Goal: Task Accomplishment & Management: Manage account settings

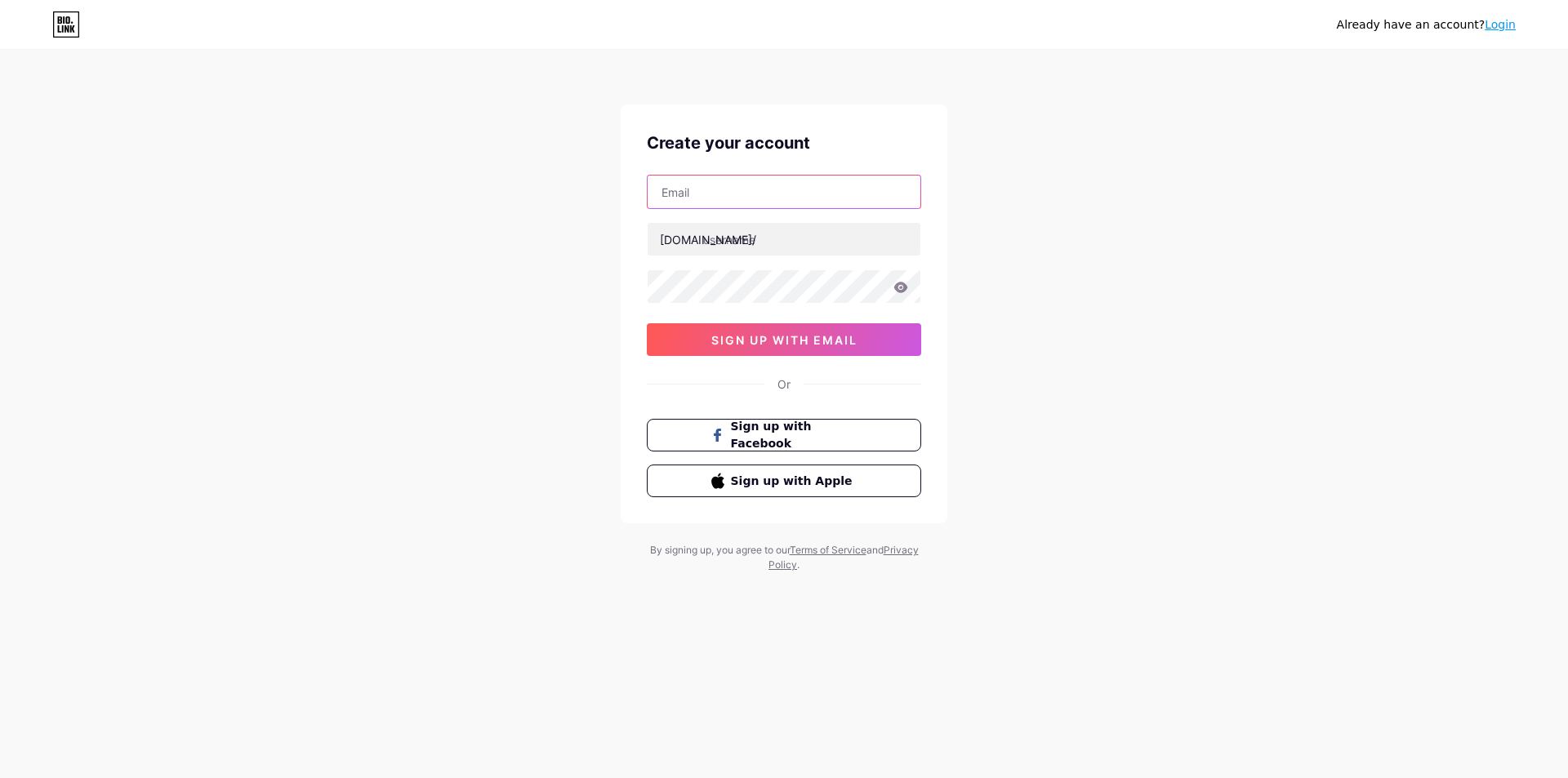
click at [730, 191] on input "text" at bounding box center [784, 192] width 273 height 32
paste input "[EMAIL_ADDRESS][DOMAIN_NAME]"
type input "[EMAIL_ADDRESS][DOMAIN_NAME]"
click at [741, 231] on input "text" at bounding box center [784, 239] width 273 height 32
type input "isutoto"
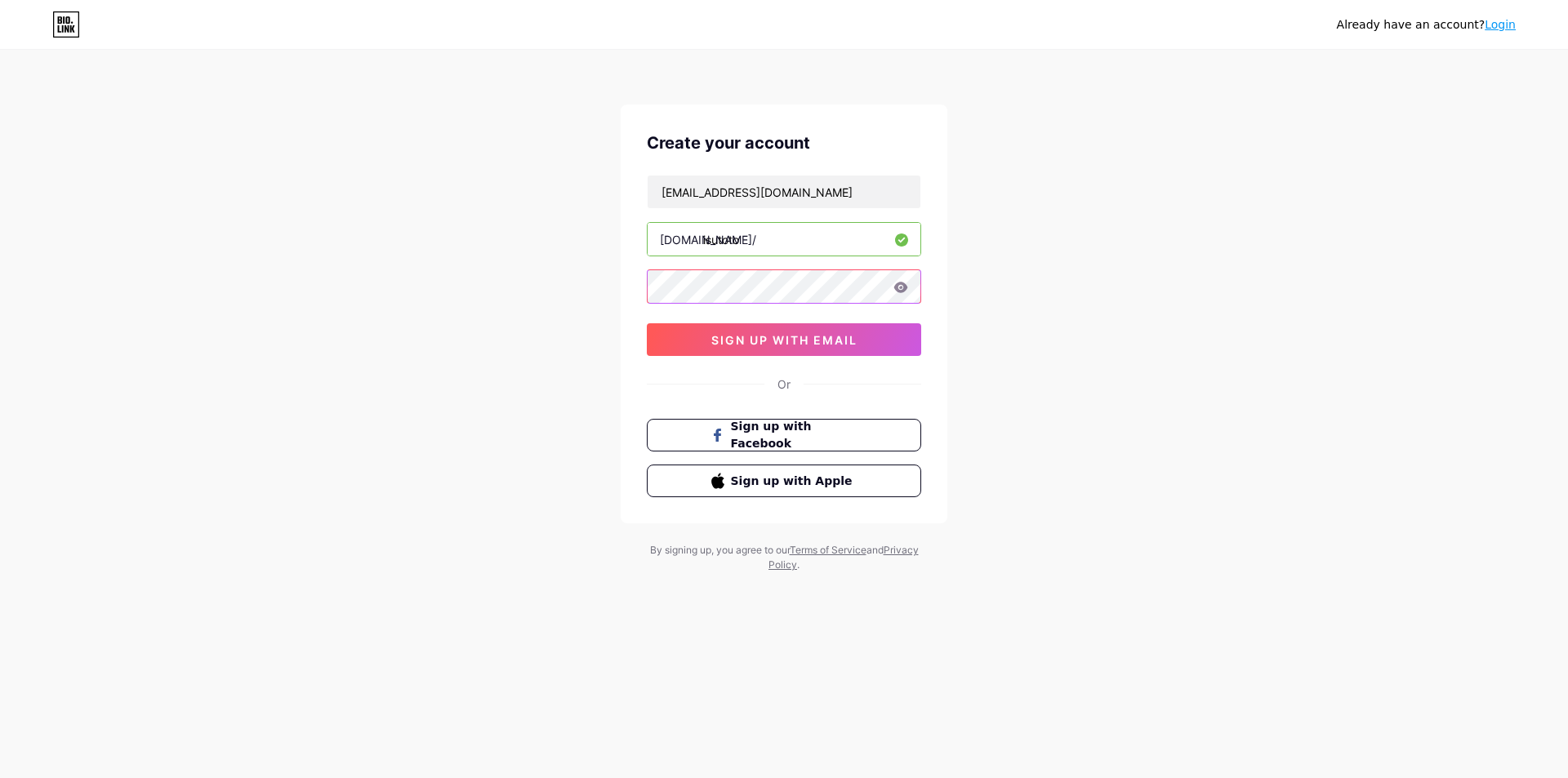
click at [540, 304] on div "Already have an account? Login Create your account [EMAIL_ADDRESS][DOMAIN_NAME]…" at bounding box center [784, 312] width 1568 height 625
click at [1112, 211] on div "Already have an account? Login Create your account [EMAIL_ADDRESS][DOMAIN_NAME]…" at bounding box center [784, 312] width 1568 height 625
click at [593, 290] on div "Already have an account? Login Create your account [EMAIL_ADDRESS][DOMAIN_NAME]…" at bounding box center [784, 312] width 1568 height 625
drag, startPoint x: 804, startPoint y: 188, endPoint x: 572, endPoint y: 187, distance: 232.0
click at [572, 187] on div "Already have an account? Login Create your account [EMAIL_ADDRESS][DOMAIN_NAME]…" at bounding box center [784, 312] width 1568 height 625
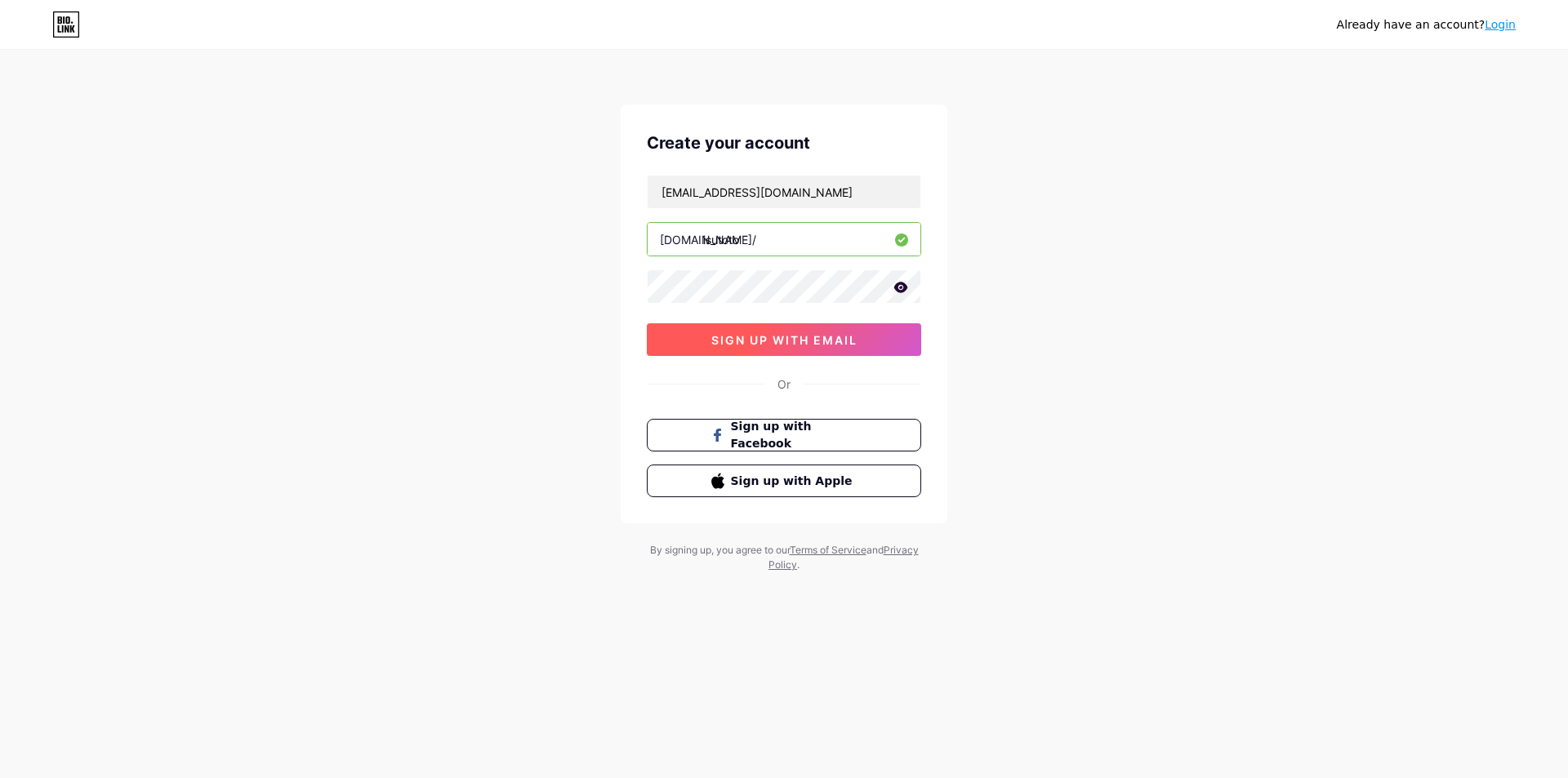
click at [758, 333] on span "sign up with email" at bounding box center [784, 340] width 146 height 14
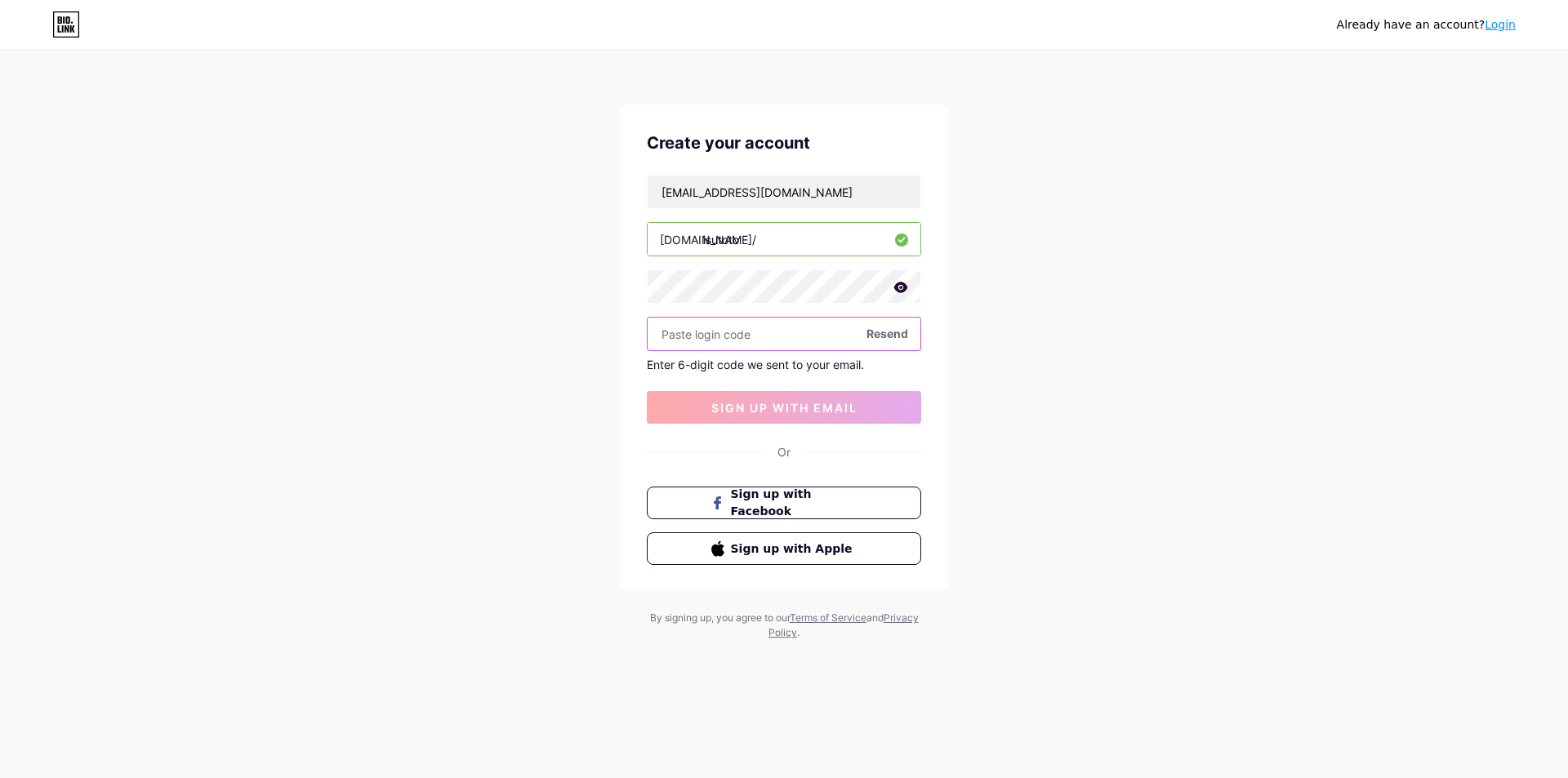
click at [794, 340] on input "text" at bounding box center [784, 333] width 273 height 32
paste input "353091"
type input "353091"
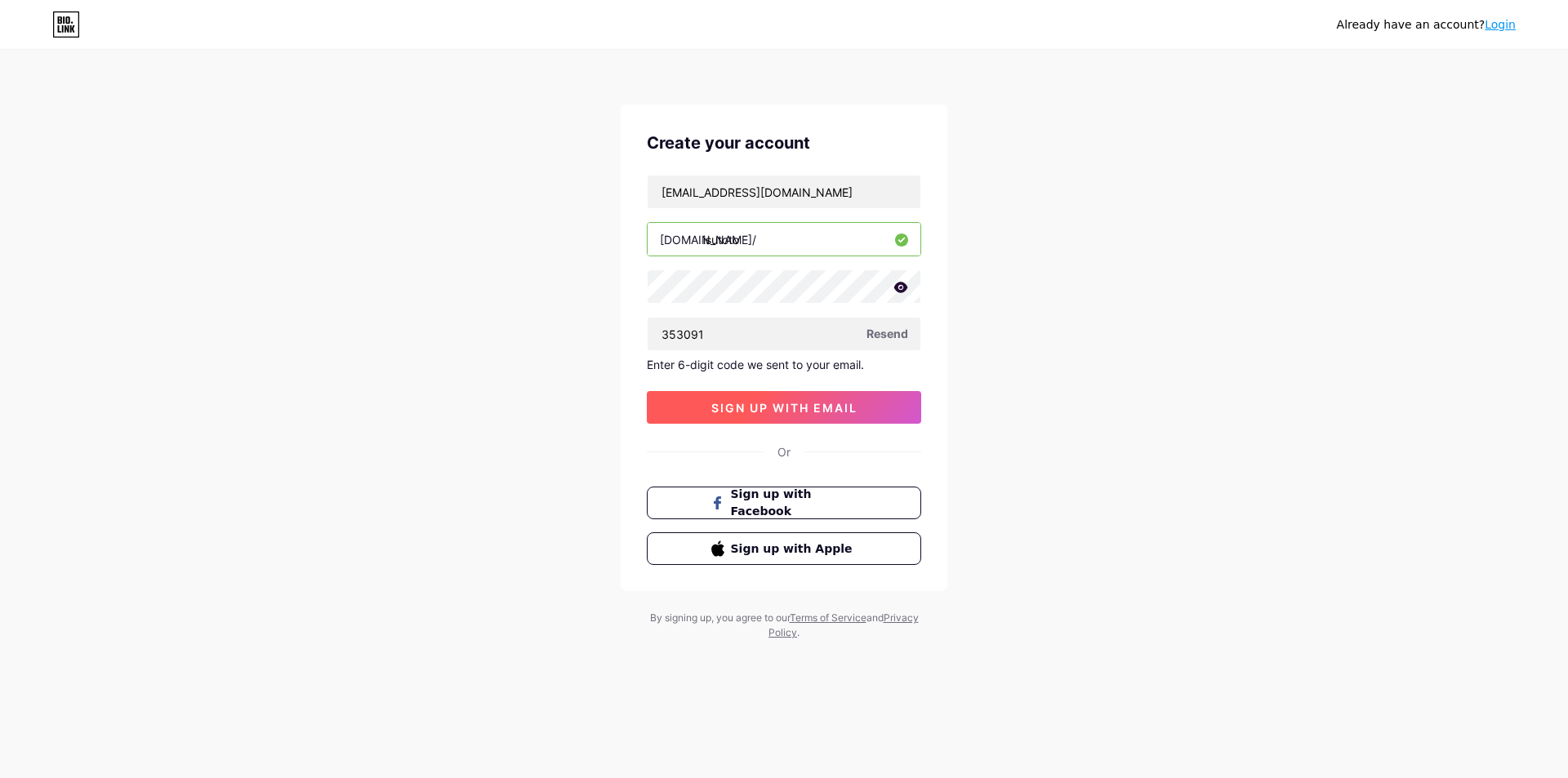
click at [747, 409] on span "sign up with email" at bounding box center [784, 408] width 146 height 14
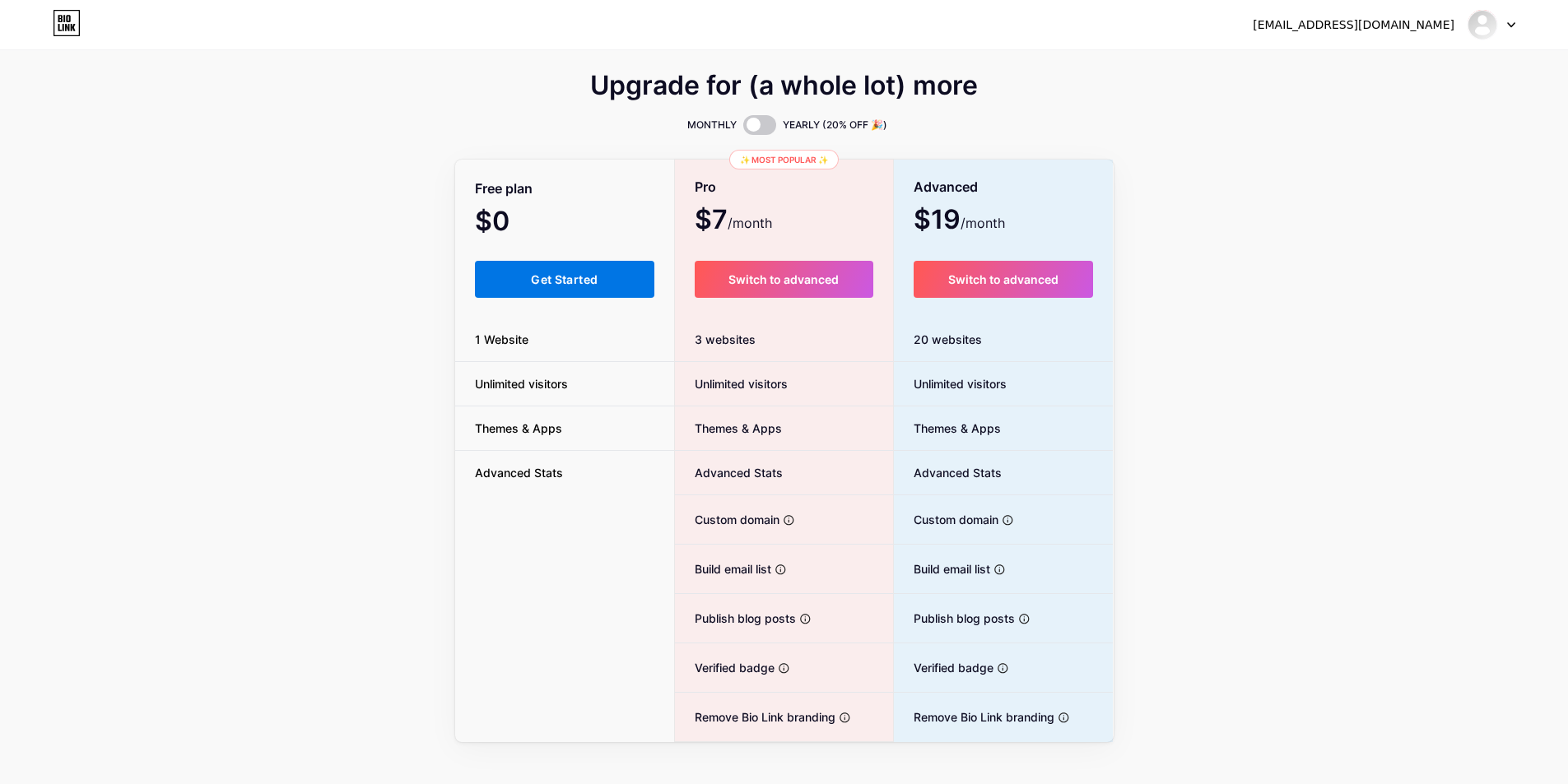
click at [514, 291] on button "Get Started" at bounding box center [565, 279] width 180 height 37
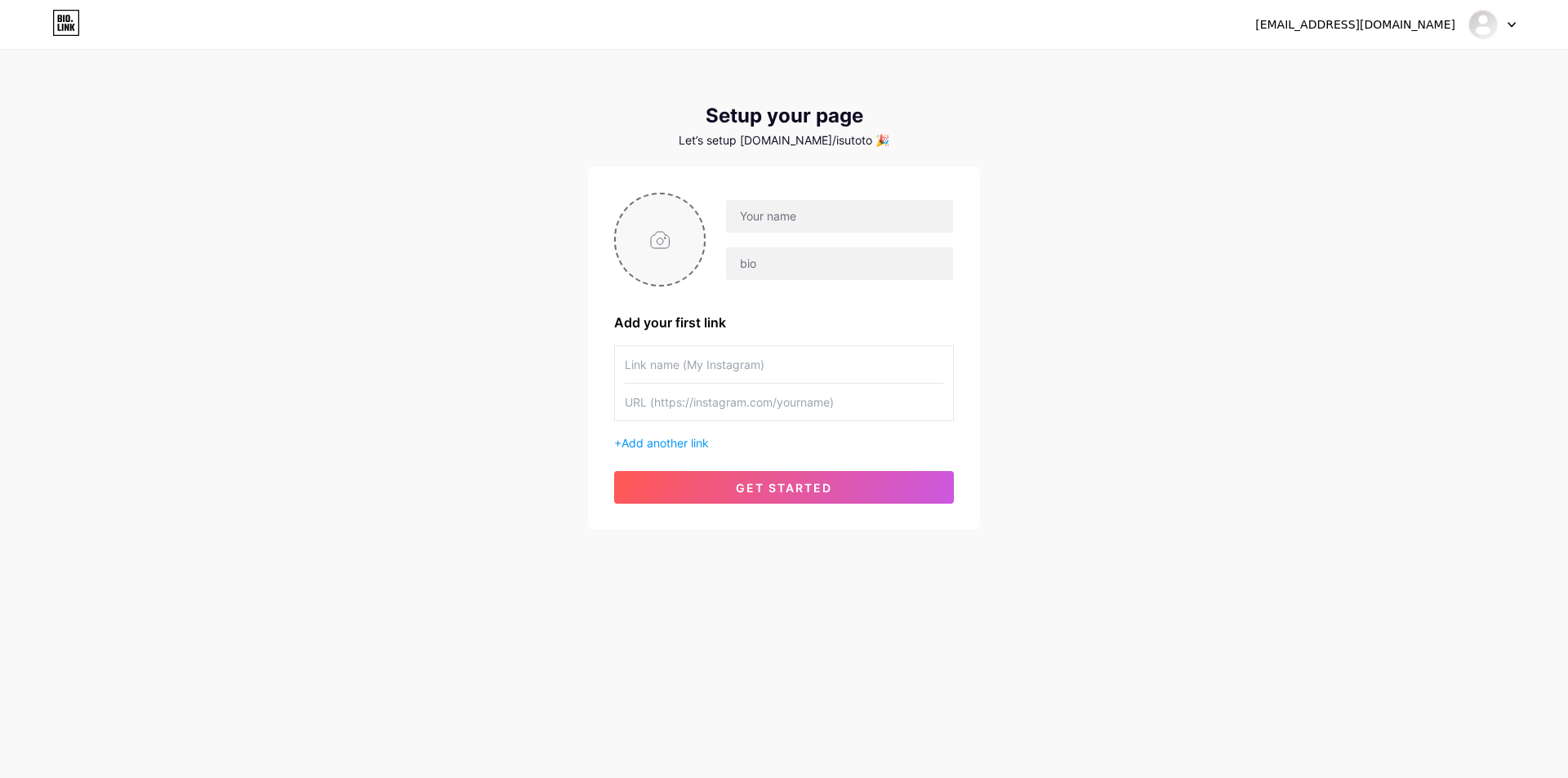
click at [643, 236] on input "file" at bounding box center [660, 240] width 88 height 90
type input "C:\fakepath\Untitled-2.png"
click at [826, 216] on input "text" at bounding box center [838, 216] width 227 height 32
type input "isu toto"
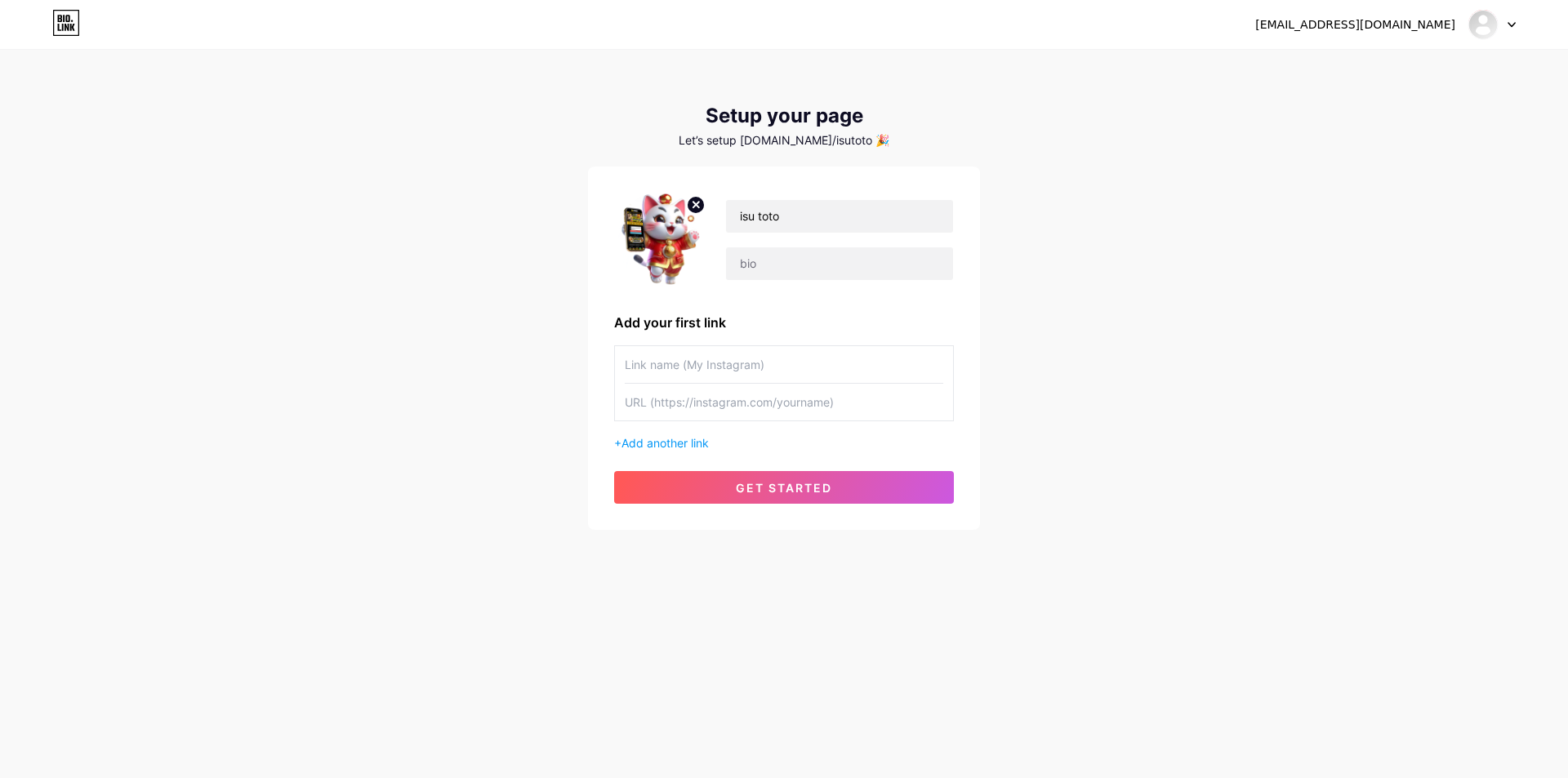
click at [1199, 256] on div "[EMAIL_ADDRESS][DOMAIN_NAME] Dashboard Logout Setup your page Let’s setup [DOMA…" at bounding box center [784, 291] width 1568 height 583
click at [819, 272] on input "text" at bounding box center [838, 263] width 227 height 32
click at [836, 265] on input "text" at bounding box center [838, 263] width 227 height 32
click at [855, 263] on input "text" at bounding box center [838, 263] width 227 height 32
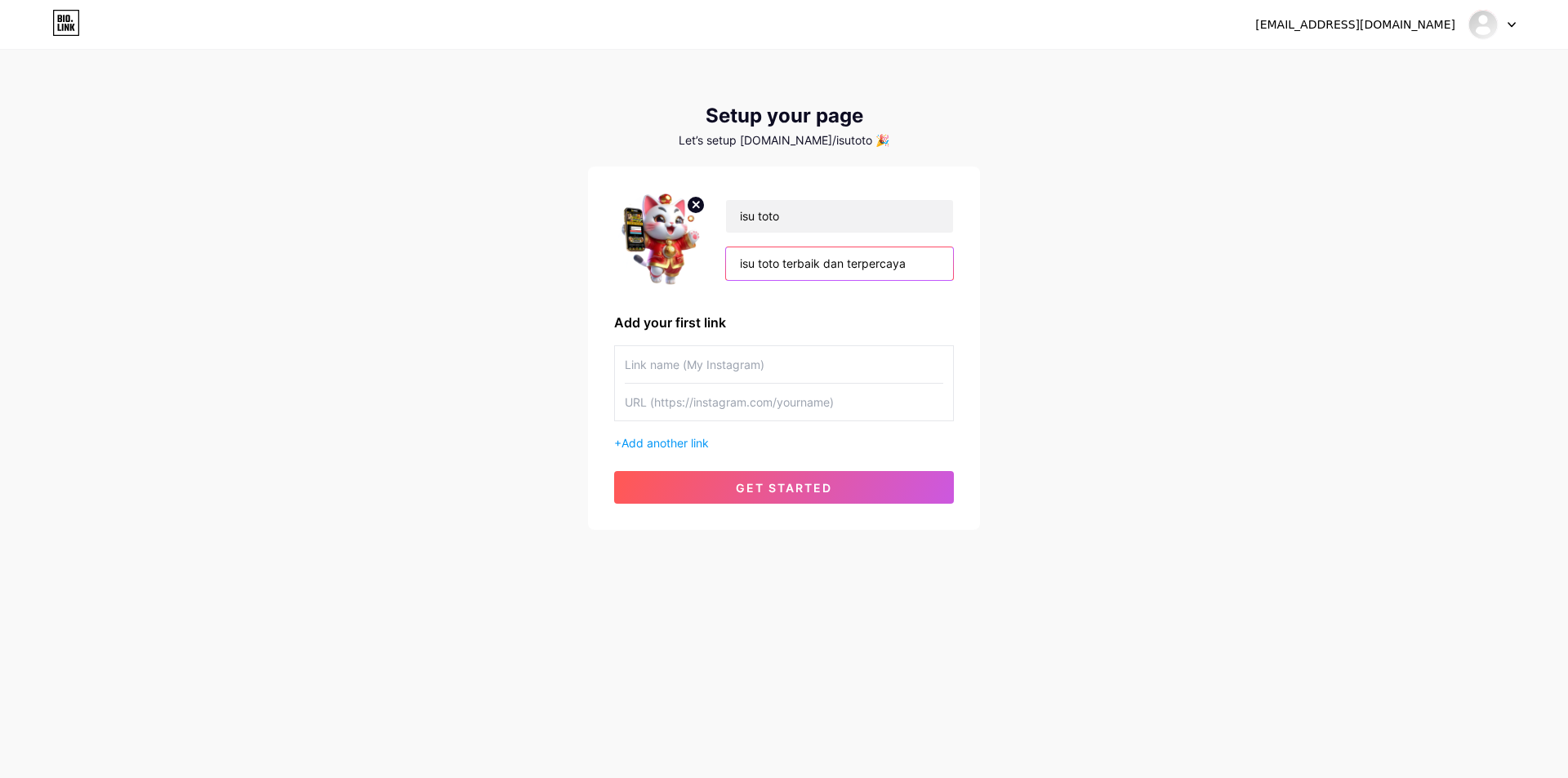
type input "isu toto terbaik dan terpercaya"
click at [740, 366] on input "text" at bounding box center [784, 364] width 318 height 36
type input "L"
click at [854, 484] on button "get started" at bounding box center [784, 487] width 340 height 32
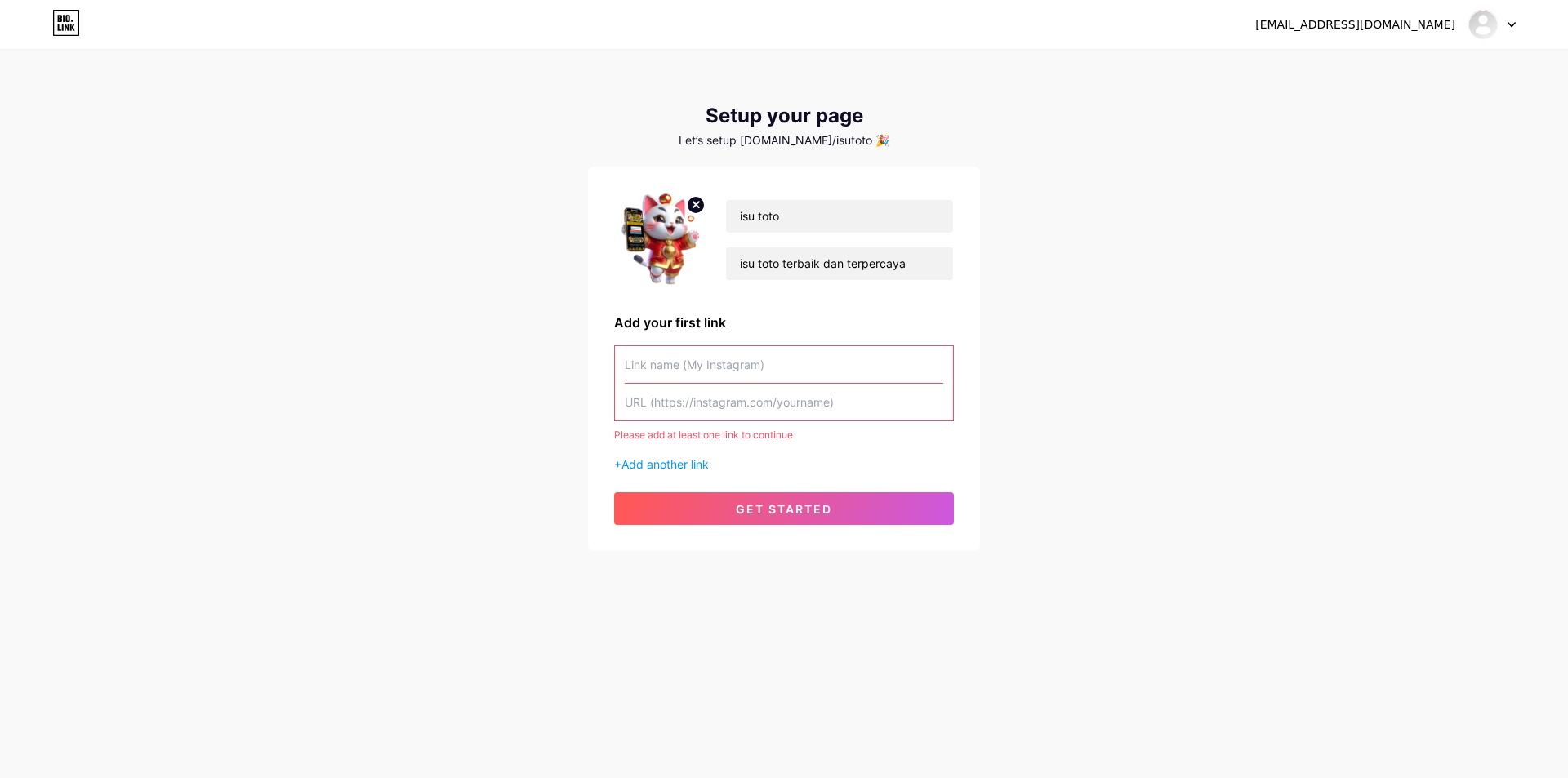
click at [659, 472] on div "+ Add another link" at bounding box center [784, 464] width 340 height 17
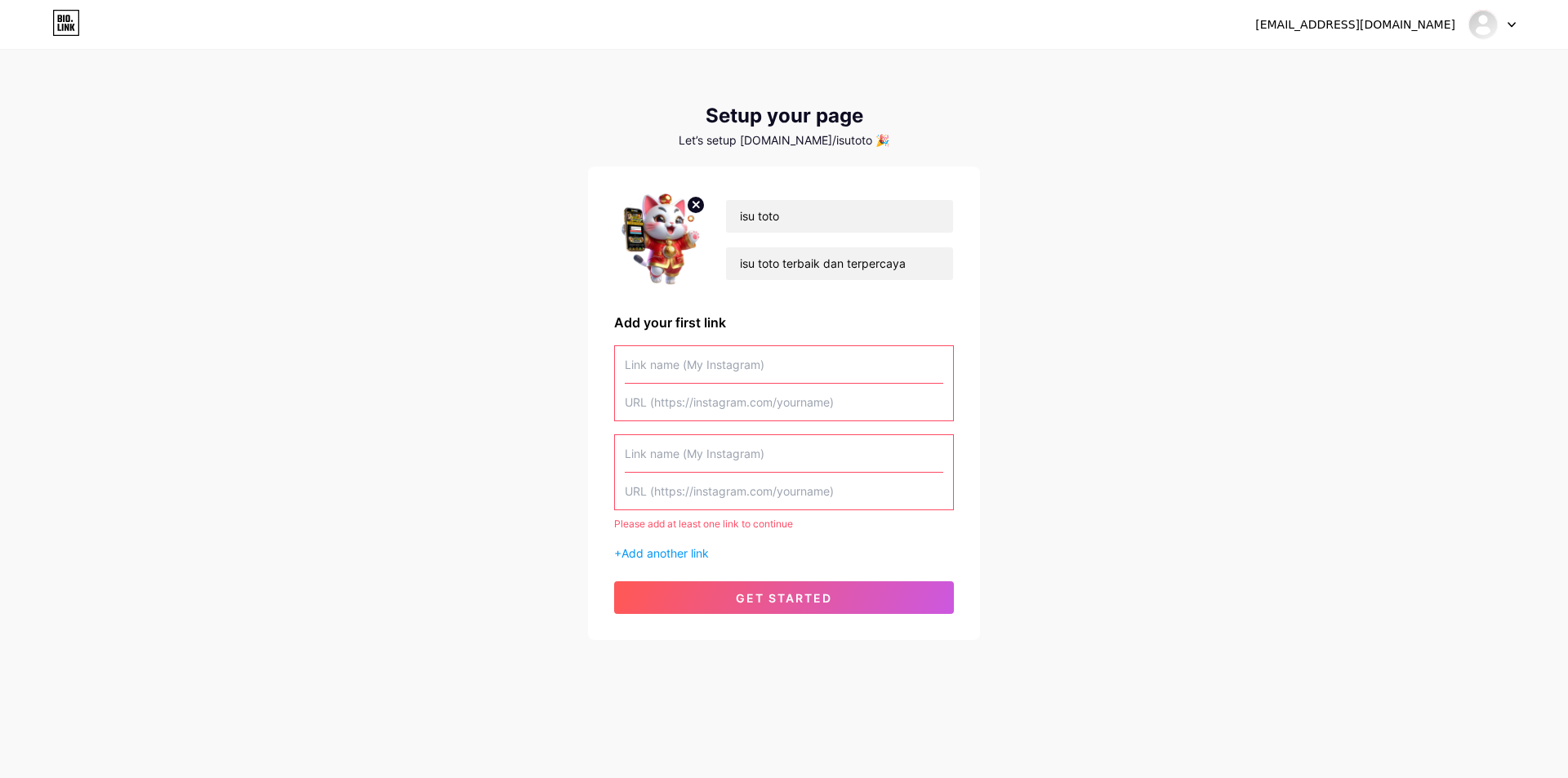
click at [751, 364] on input "text" at bounding box center [784, 364] width 318 height 36
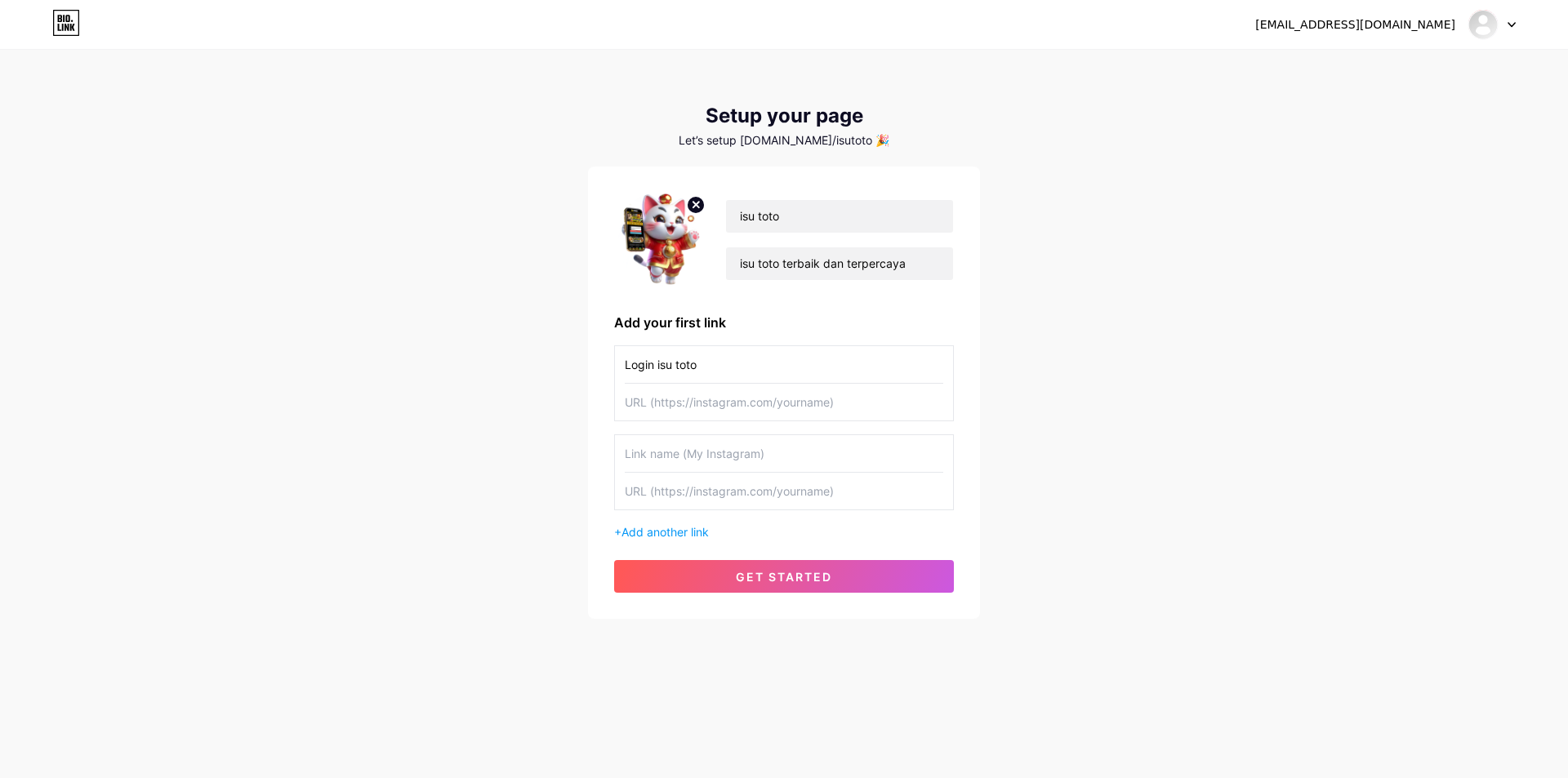
type input "Login isu toto"
click at [740, 405] on input "text" at bounding box center [784, 402] width 318 height 36
click at [683, 399] on input "text" at bounding box center [784, 402] width 318 height 36
paste input "[URL][DOMAIN_NAME]"
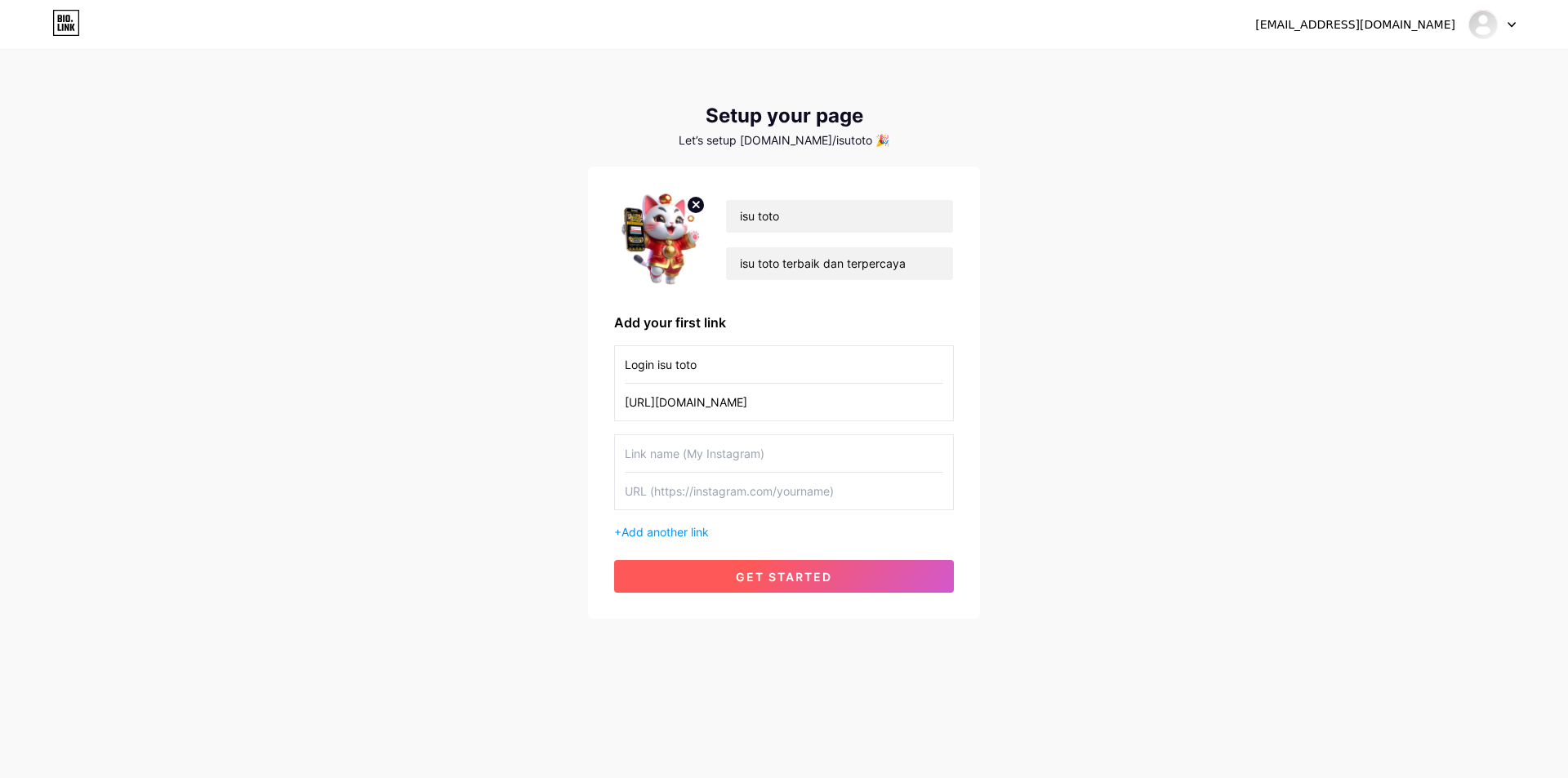
type input "[URL][DOMAIN_NAME]"
click at [781, 575] on span "get started" at bounding box center [784, 577] width 96 height 14
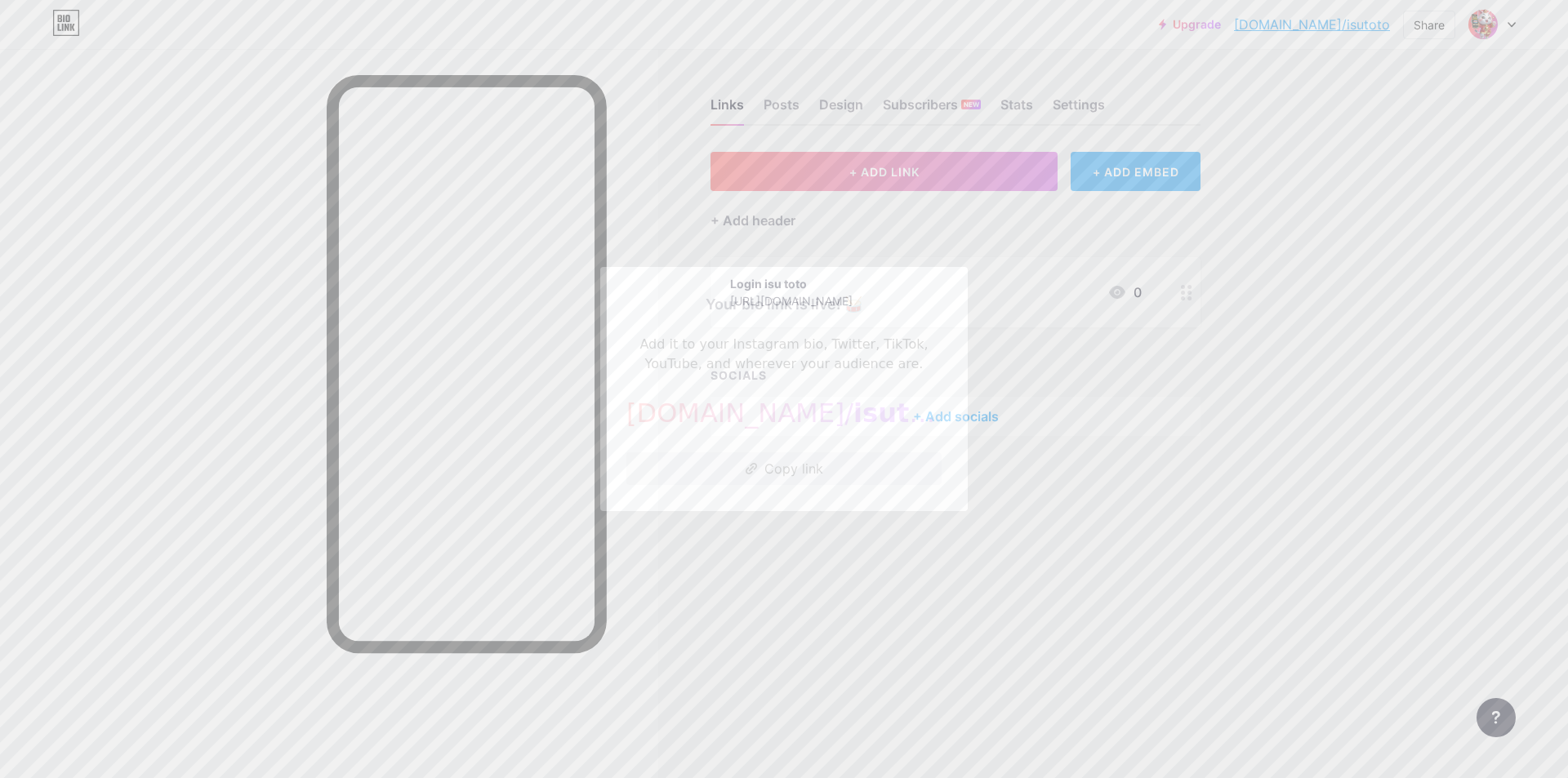
click at [787, 473] on button "Copy link" at bounding box center [784, 469] width 315 height 32
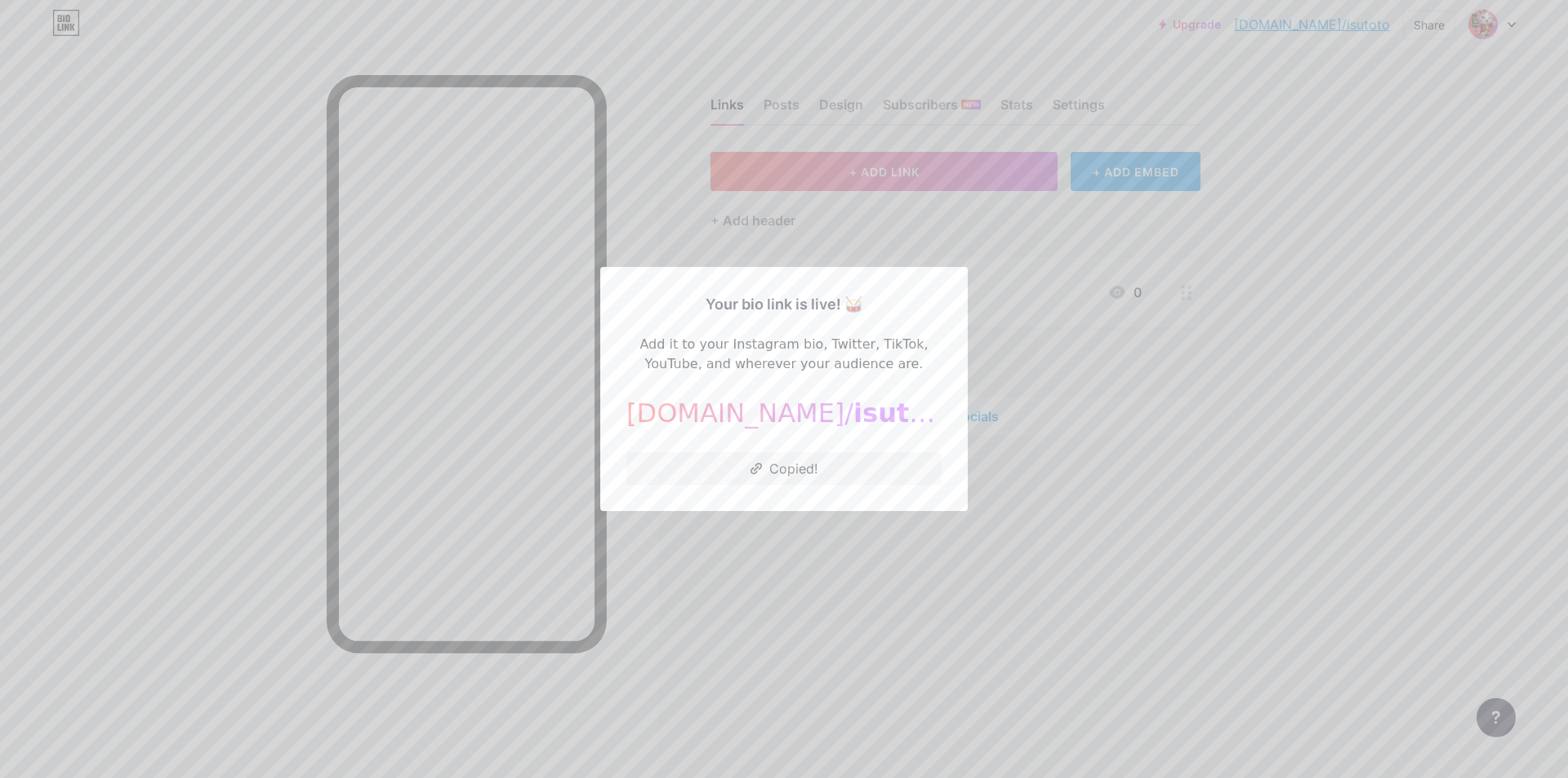
click at [1061, 485] on div at bounding box center [784, 389] width 1568 height 778
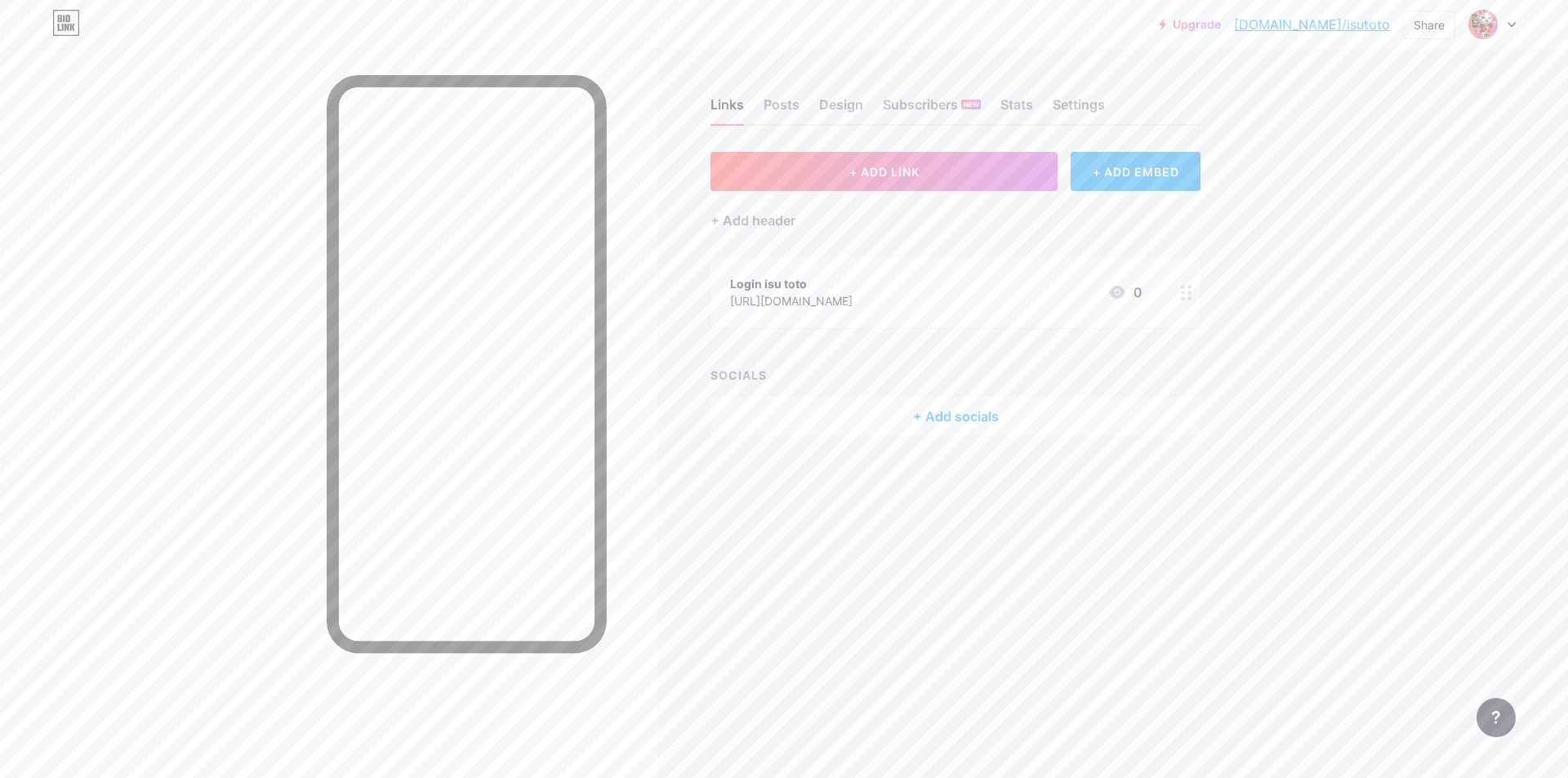
click at [953, 410] on div "+ Add socials" at bounding box center [954, 417] width 490 height 39
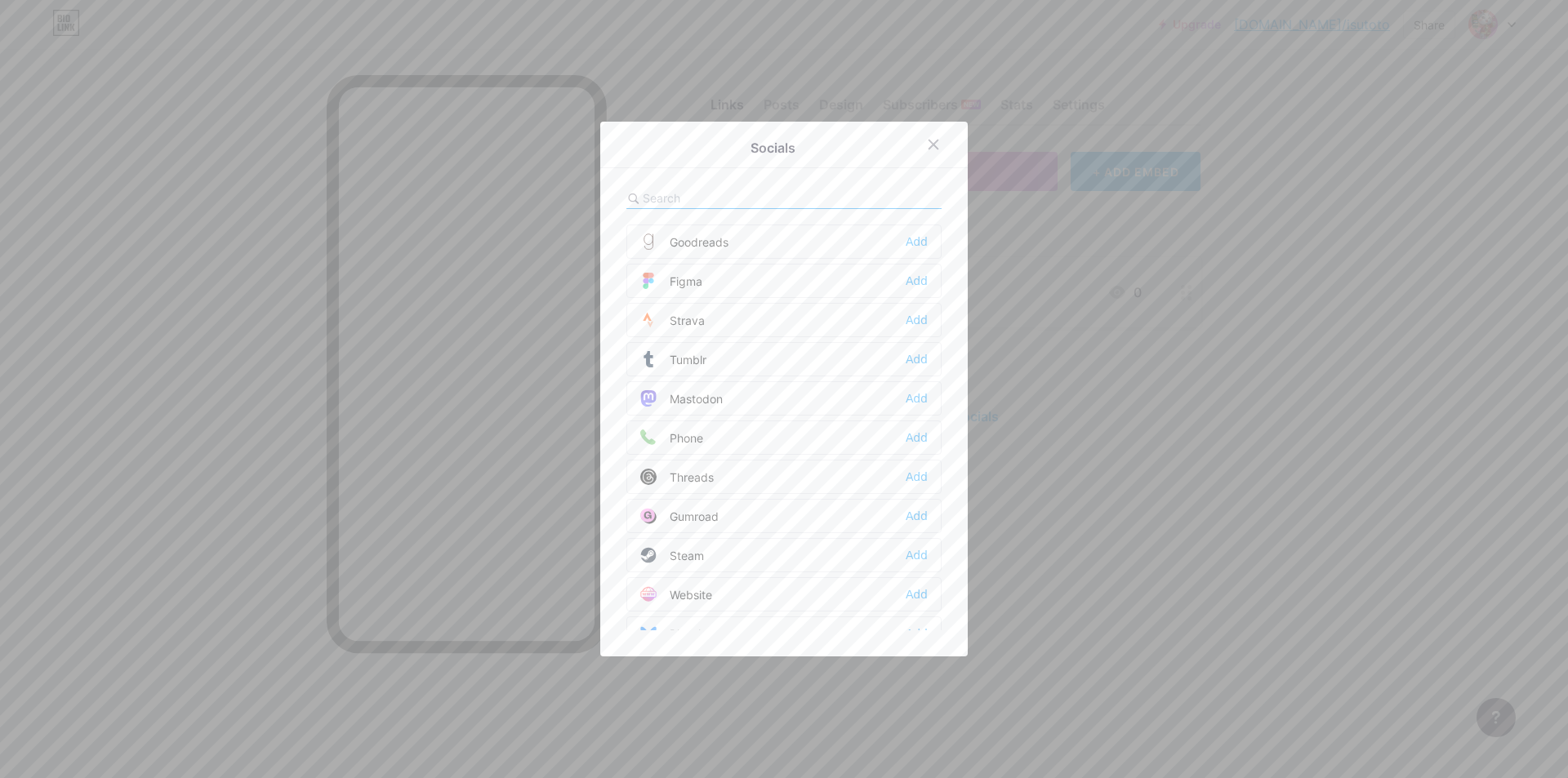
scroll to position [1473, 0]
click at [773, 573] on div "Website Add" at bounding box center [784, 569] width 315 height 34
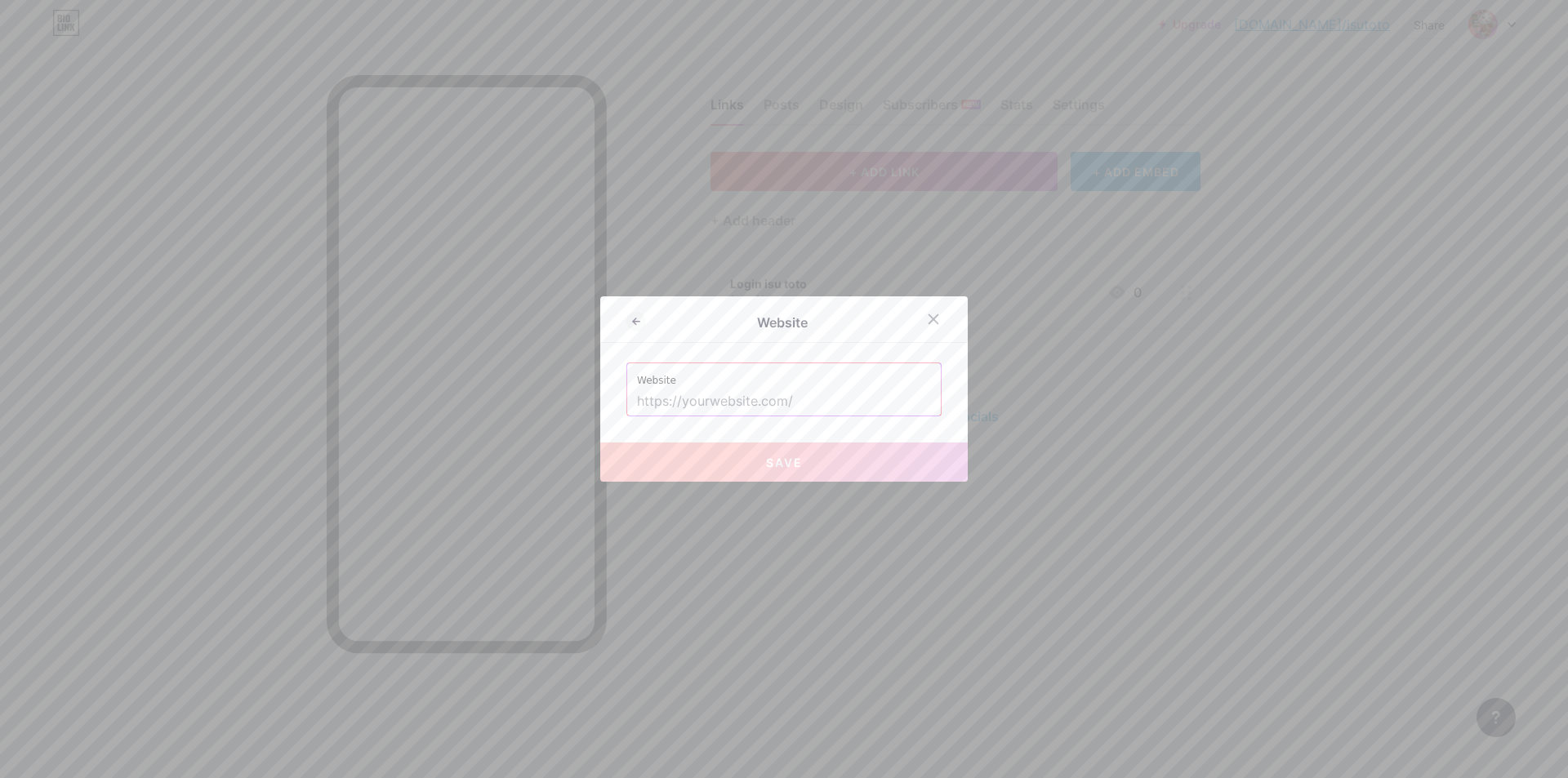
click at [813, 397] on input "text" at bounding box center [784, 402] width 294 height 28
paste input "[URL][DOMAIN_NAME]"
type input "[URL][DOMAIN_NAME]"
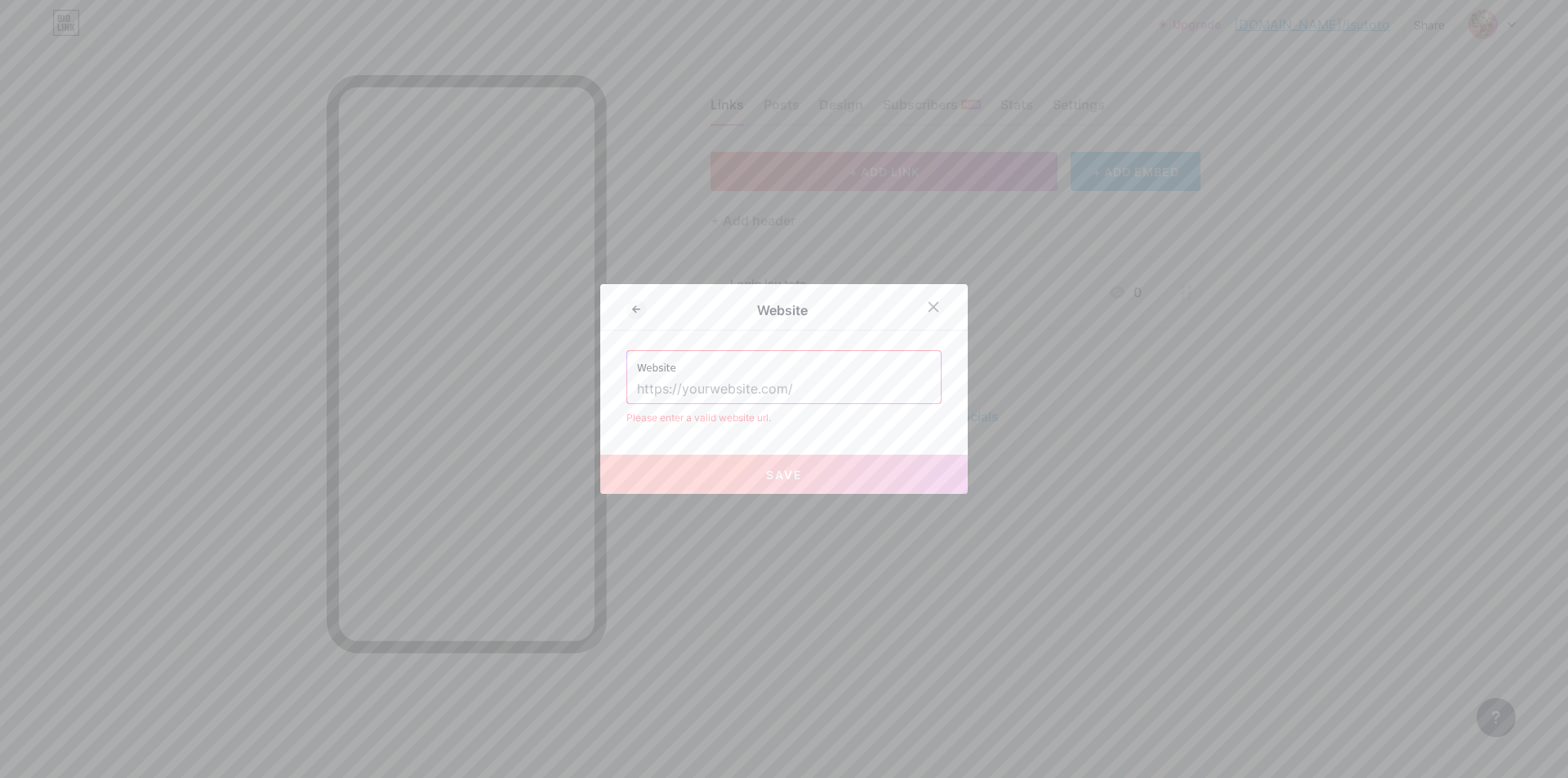
click at [742, 388] on input "text" at bounding box center [784, 389] width 294 height 28
paste input "[URL][DOMAIN_NAME]"
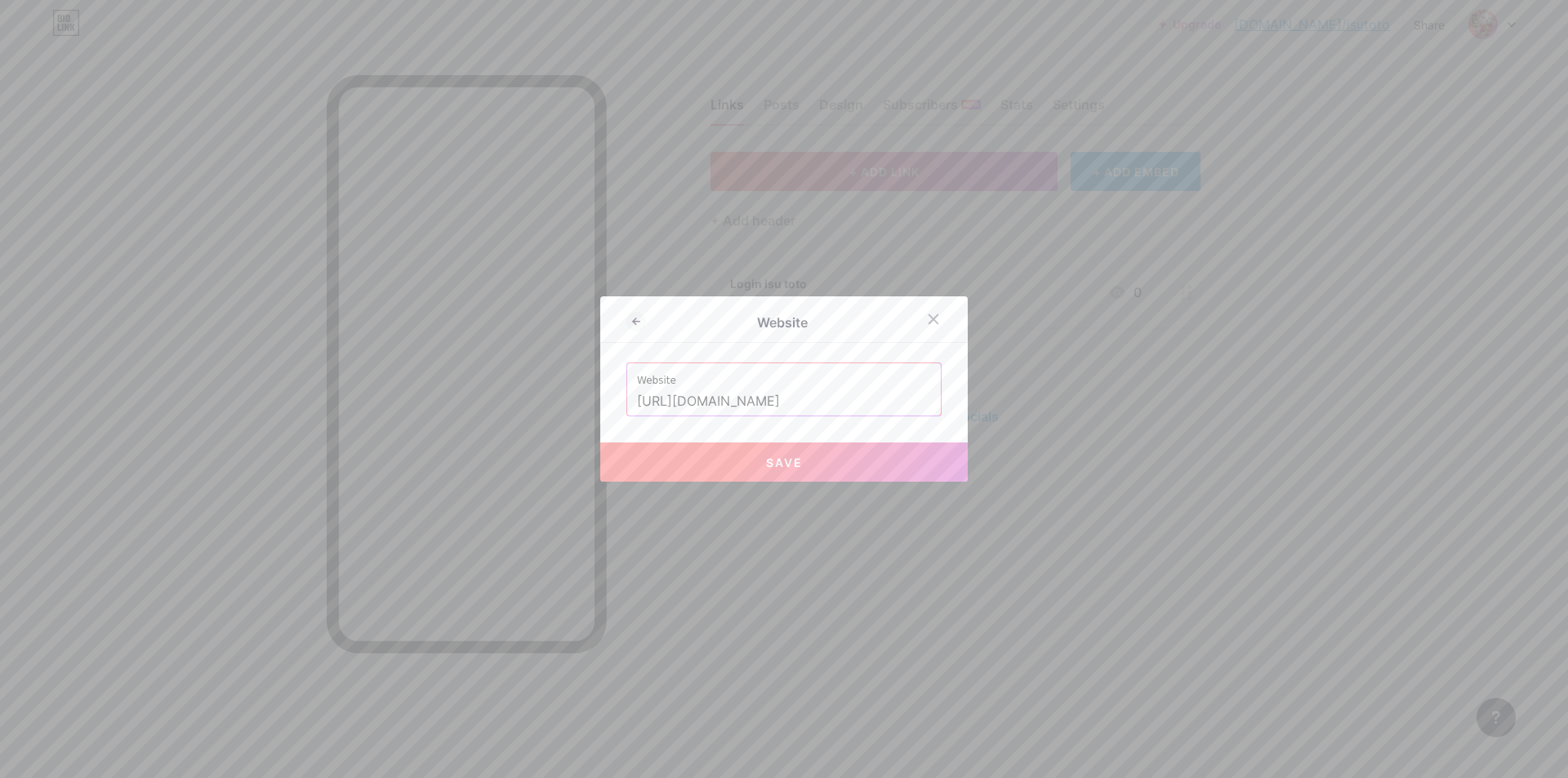
type input "[URL][DOMAIN_NAME]"
click at [817, 466] on button "Save" at bounding box center [784, 463] width 367 height 39
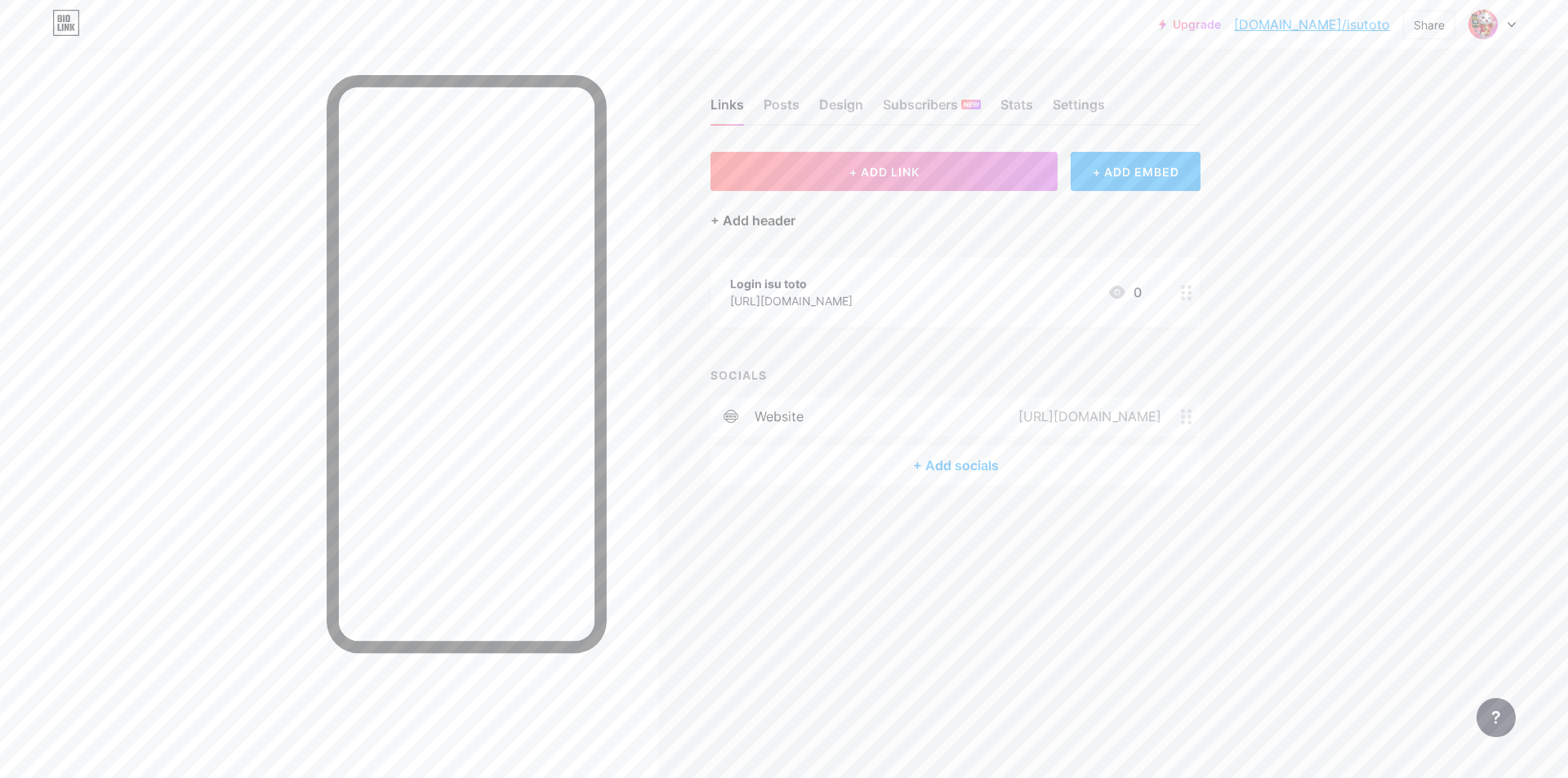
click at [748, 221] on div "+ Add header" at bounding box center [752, 221] width 84 height 20
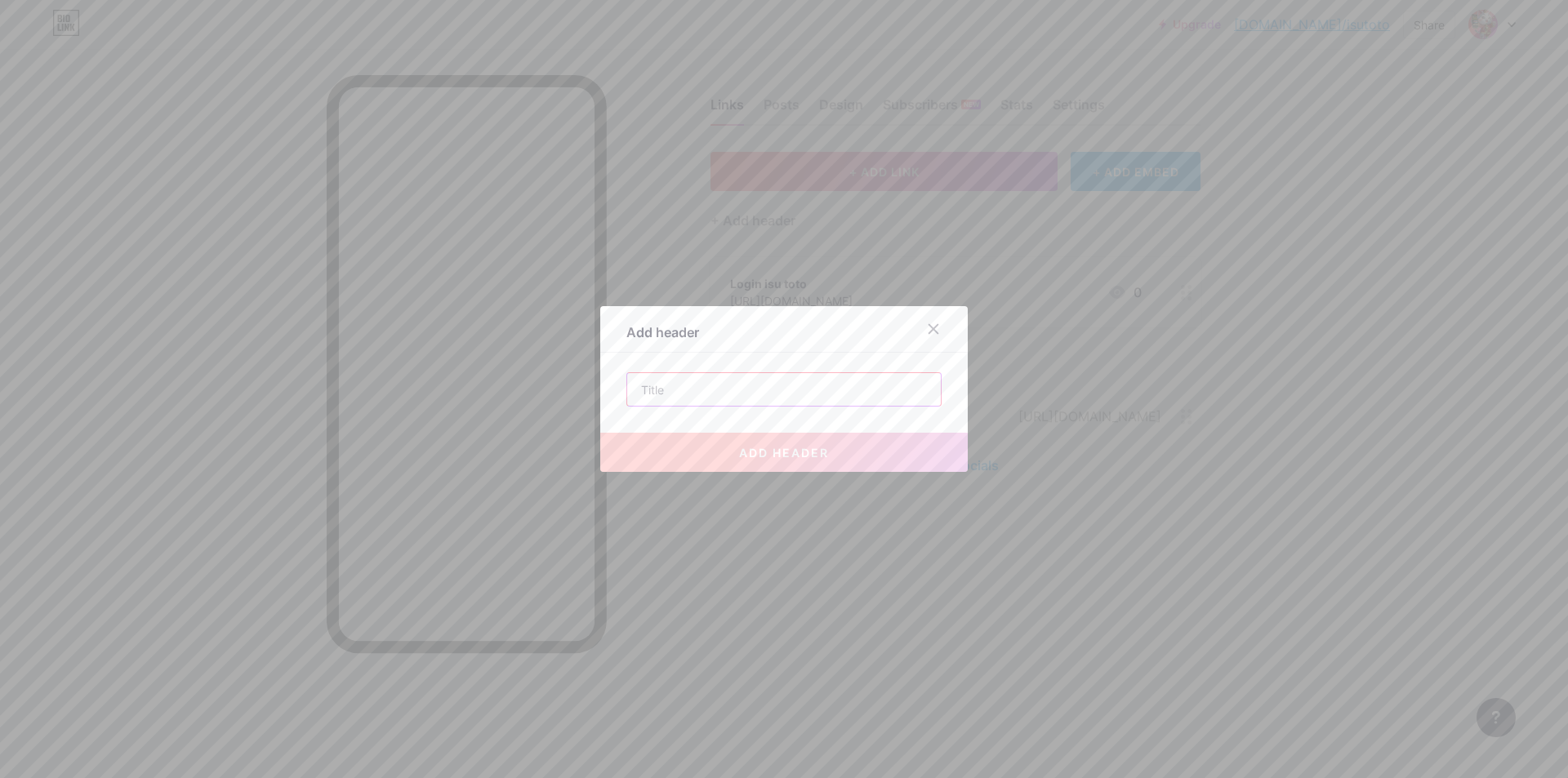
click at [773, 391] on input "text" at bounding box center [784, 389] width 313 height 32
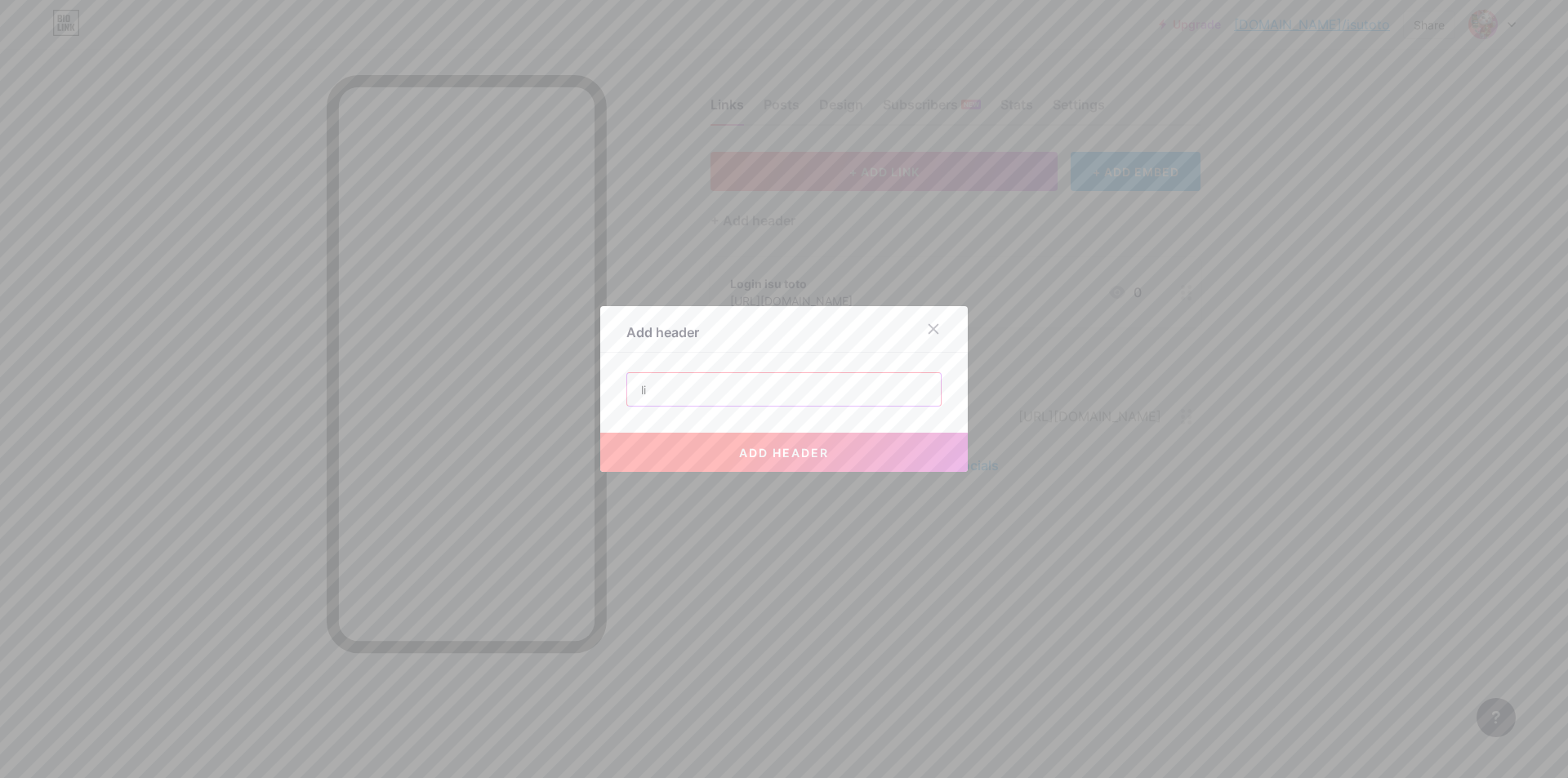
type input "l"
type input "Link Alternativ Server [GEOGRAPHIC_DATA]"
click at [777, 444] on button "add header" at bounding box center [784, 453] width 367 height 39
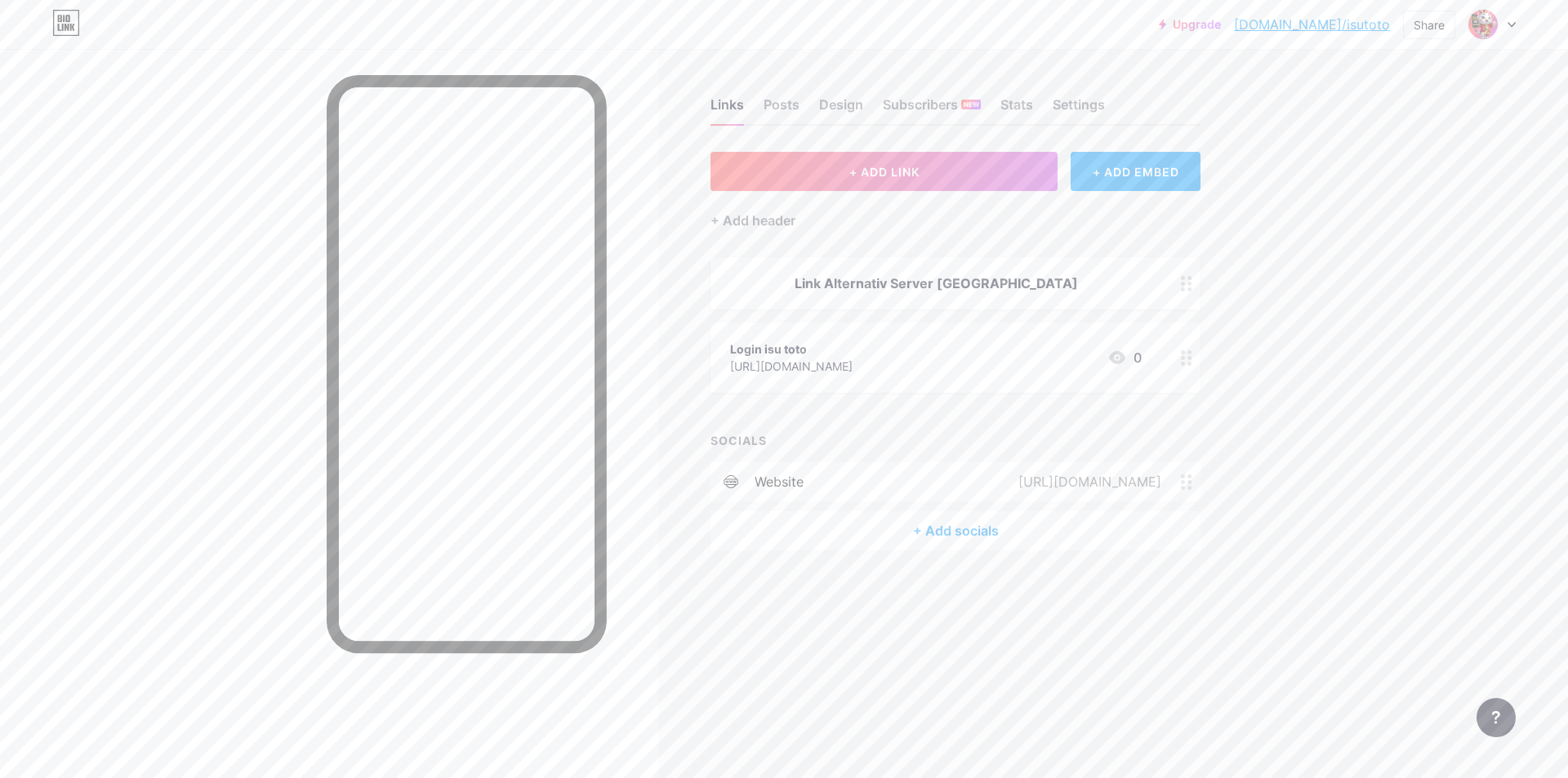
click at [1181, 281] on icon at bounding box center [1186, 284] width 12 height 16
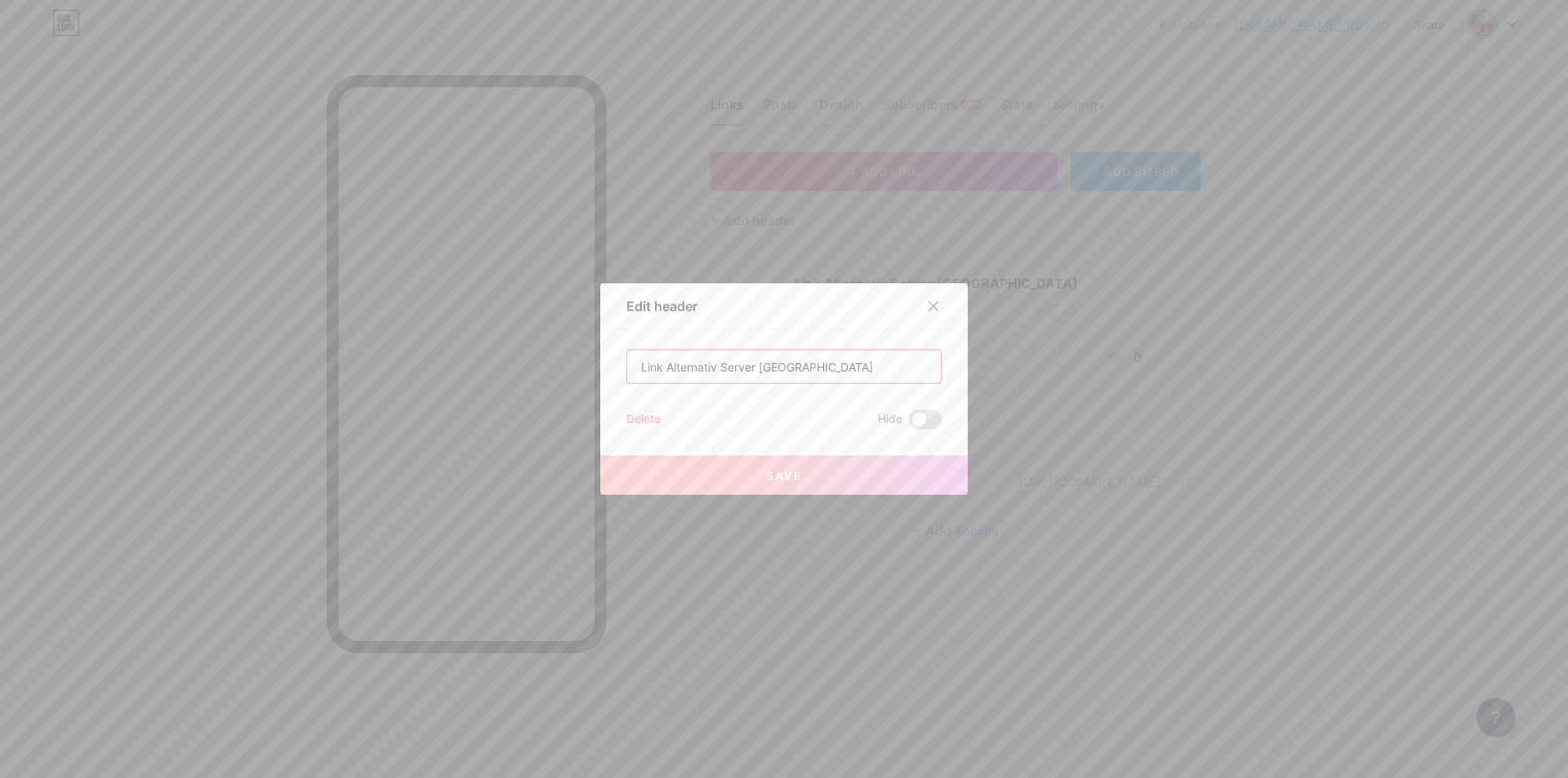
click at [837, 365] on input "Link Alternativ Server [GEOGRAPHIC_DATA]" at bounding box center [784, 366] width 313 height 32
click at [936, 305] on div at bounding box center [933, 306] width 29 height 29
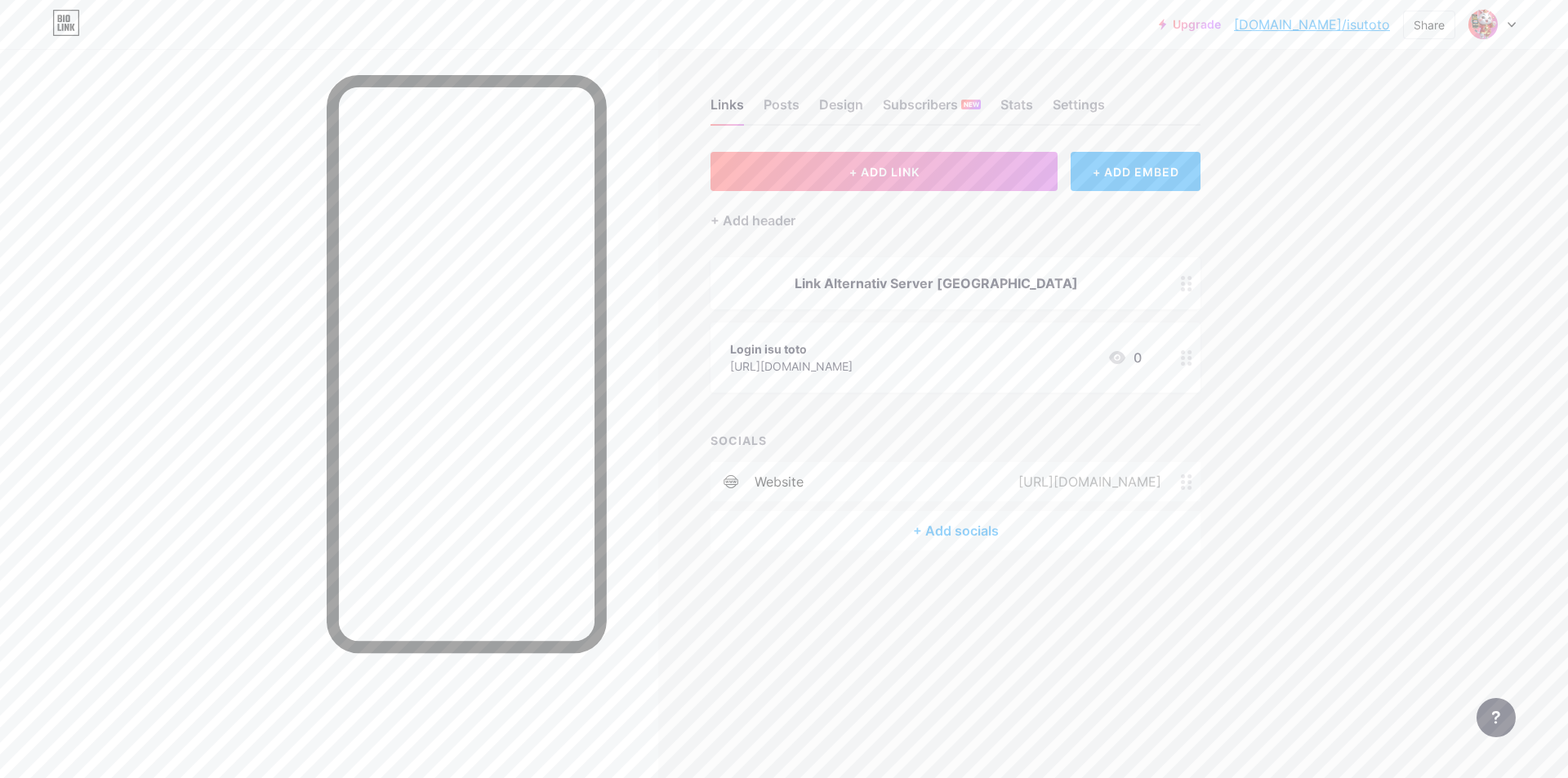
click at [1181, 284] on icon at bounding box center [1186, 284] width 12 height 16
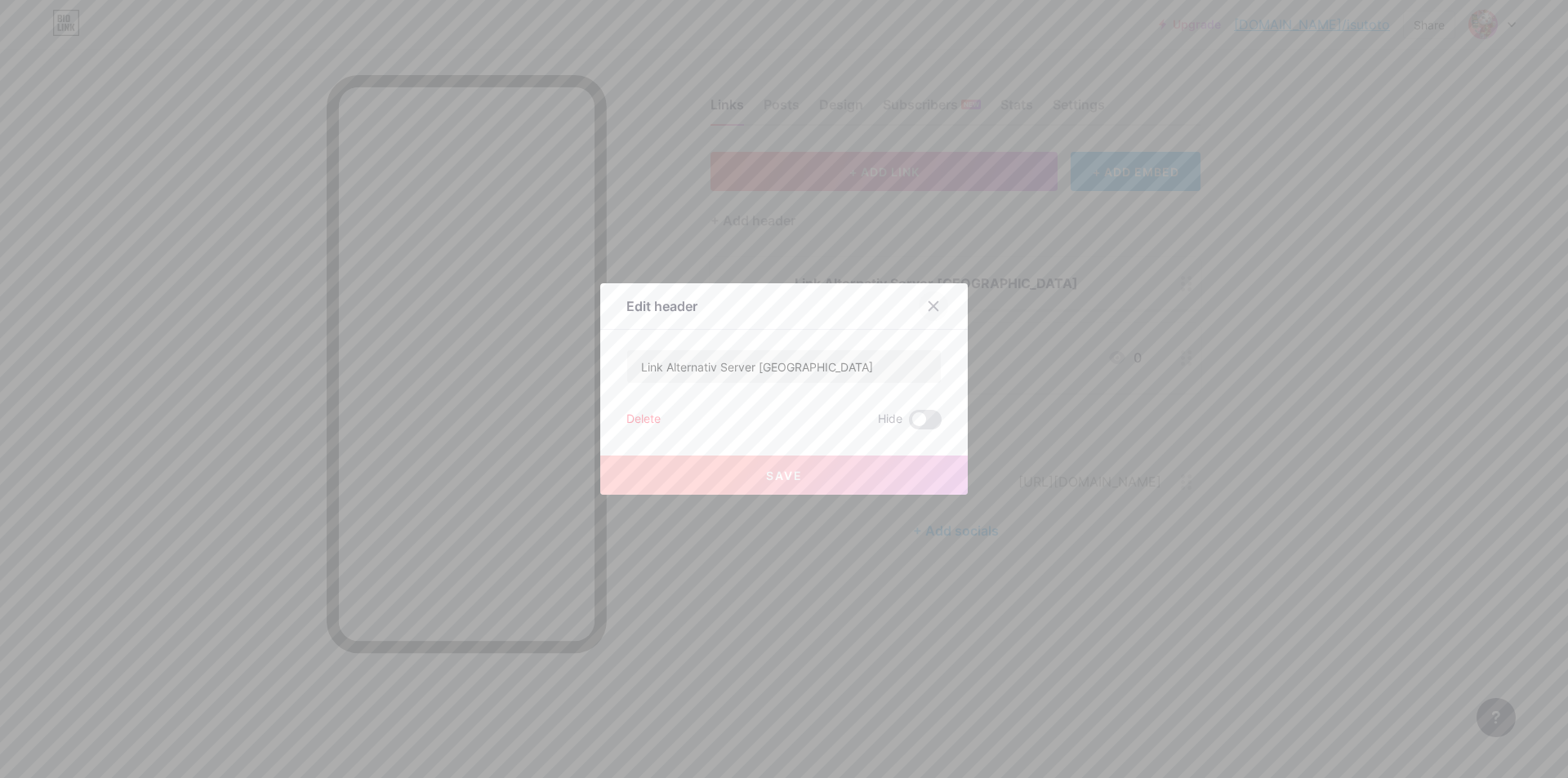
click at [928, 303] on icon at bounding box center [933, 306] width 13 height 13
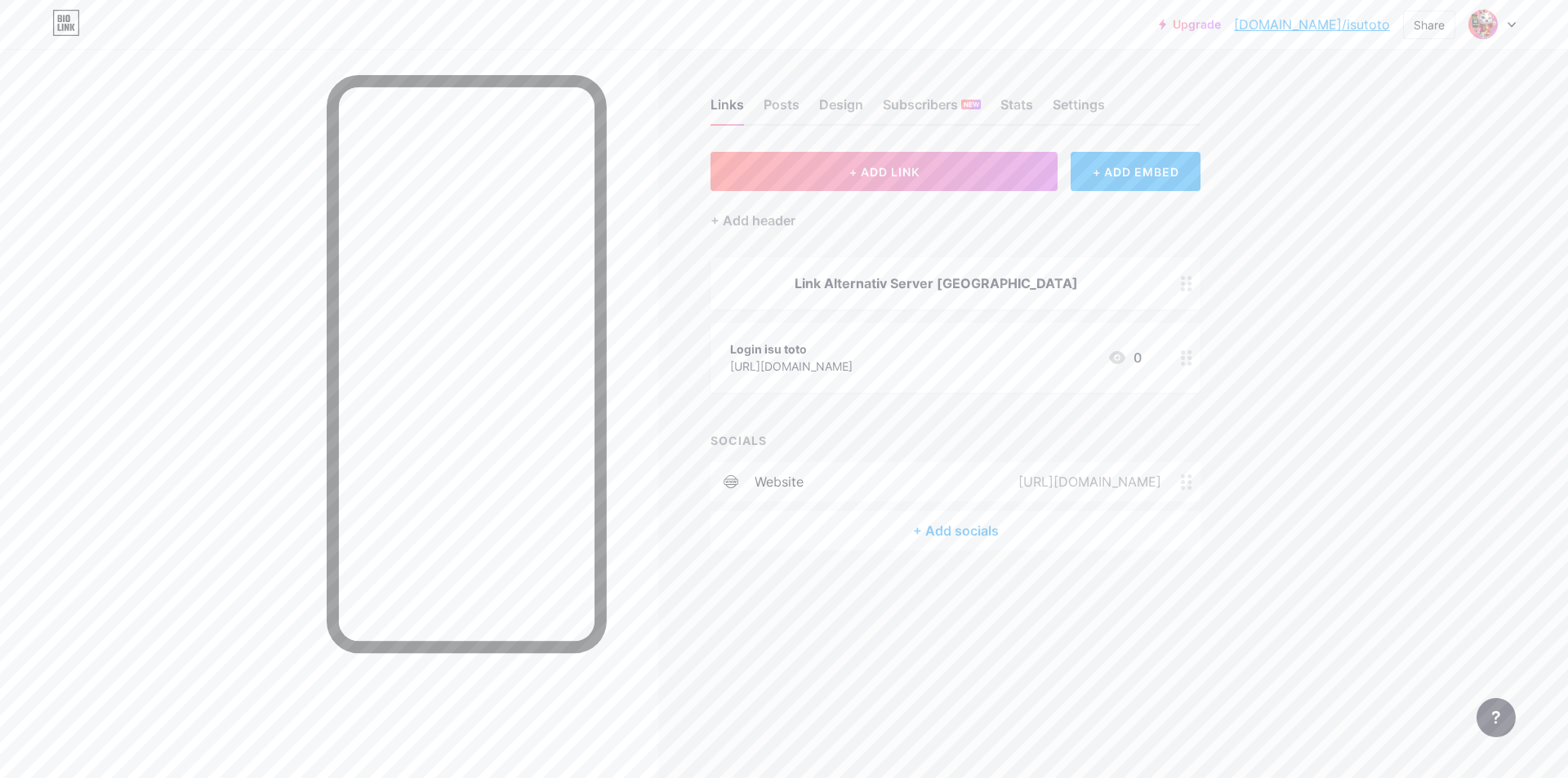
click at [1190, 288] on circle at bounding box center [1190, 290] width 4 height 4
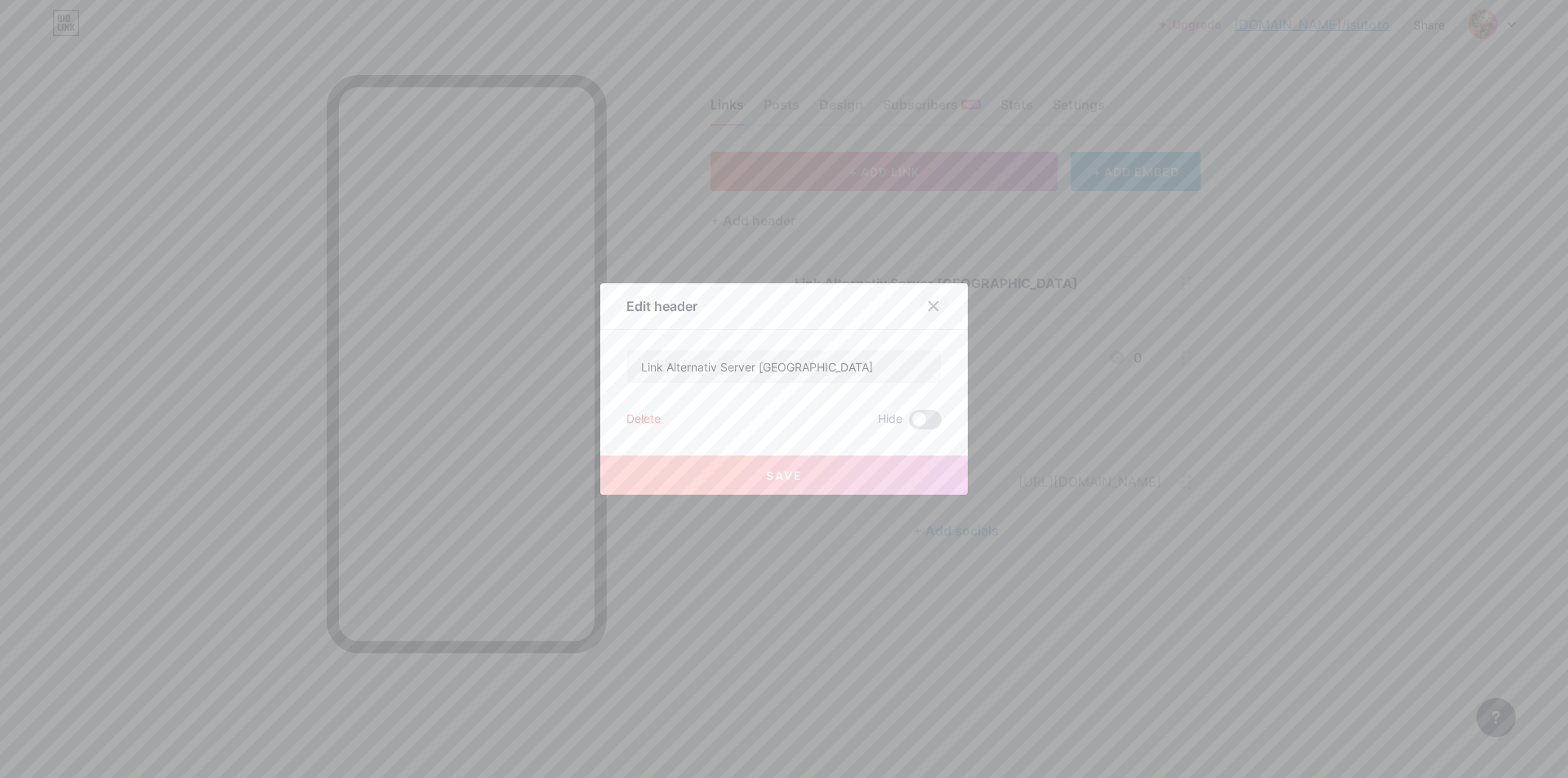
click at [931, 306] on icon at bounding box center [933, 306] width 13 height 13
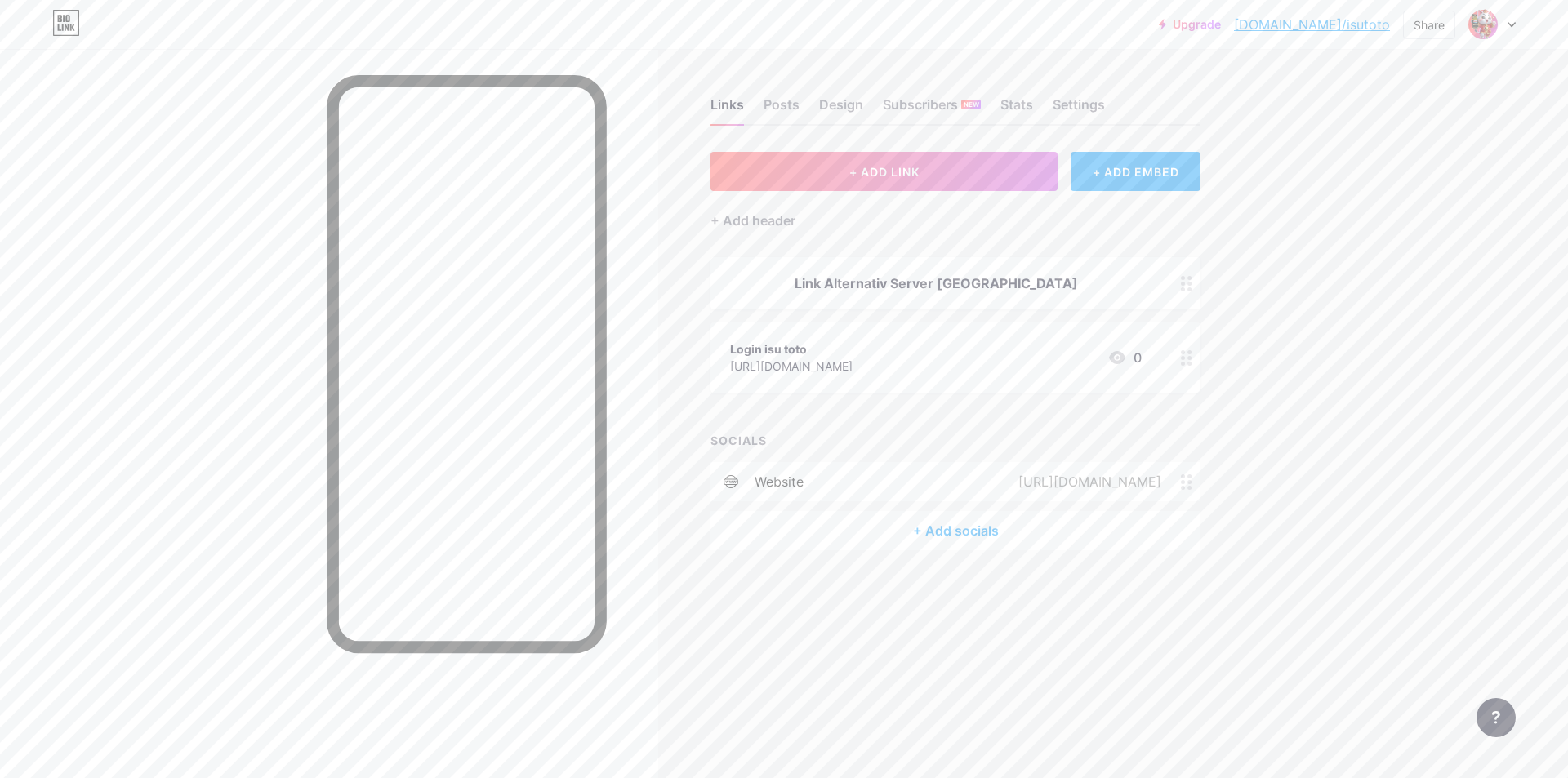
drag, startPoint x: 858, startPoint y: 274, endPoint x: 832, endPoint y: 283, distance: 27.5
click at [832, 283] on div "Link Alternativ Server [GEOGRAPHIC_DATA]" at bounding box center [935, 284] width 411 height 20
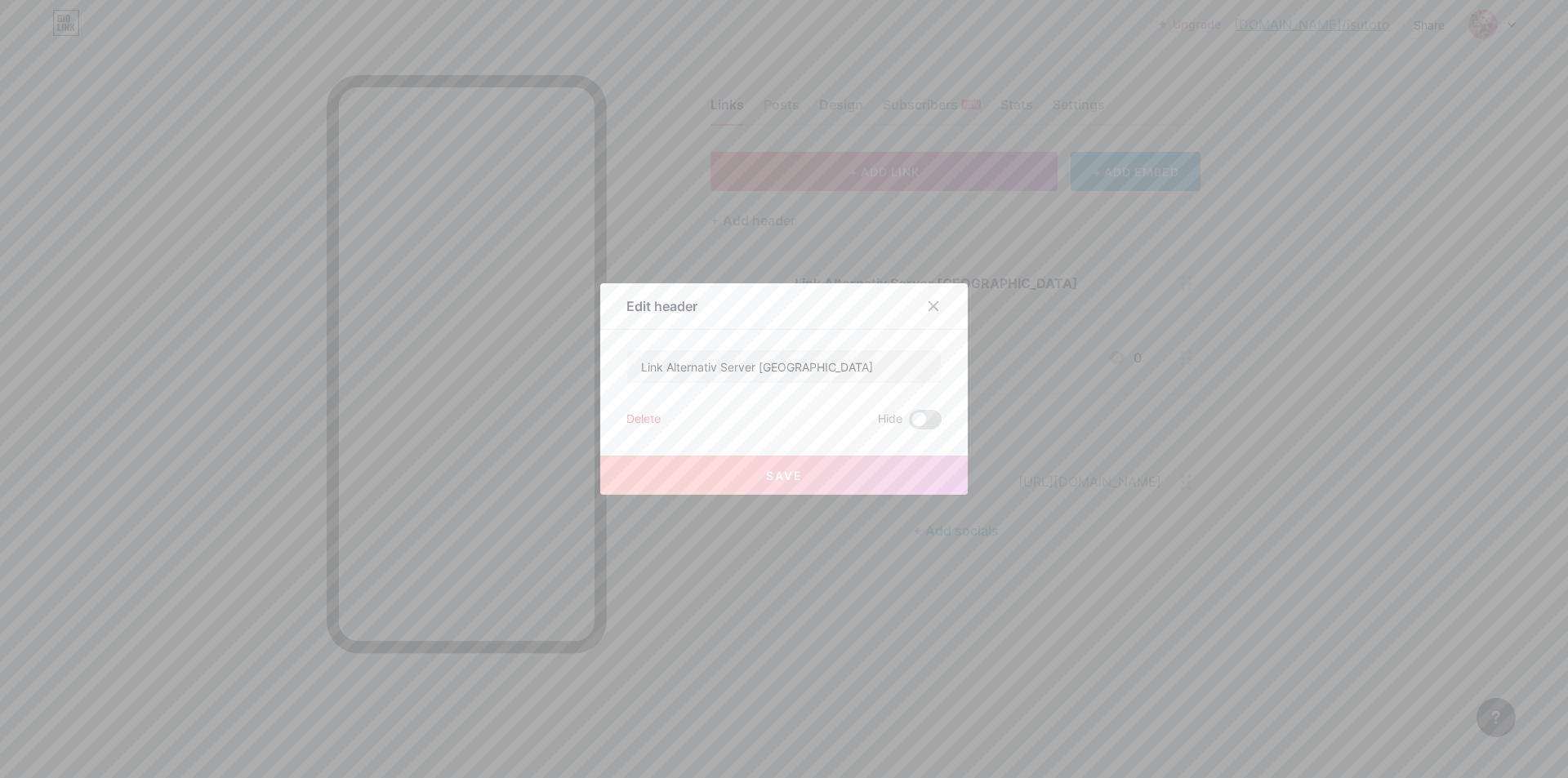
click at [642, 420] on div "Delete" at bounding box center [643, 419] width 34 height 20
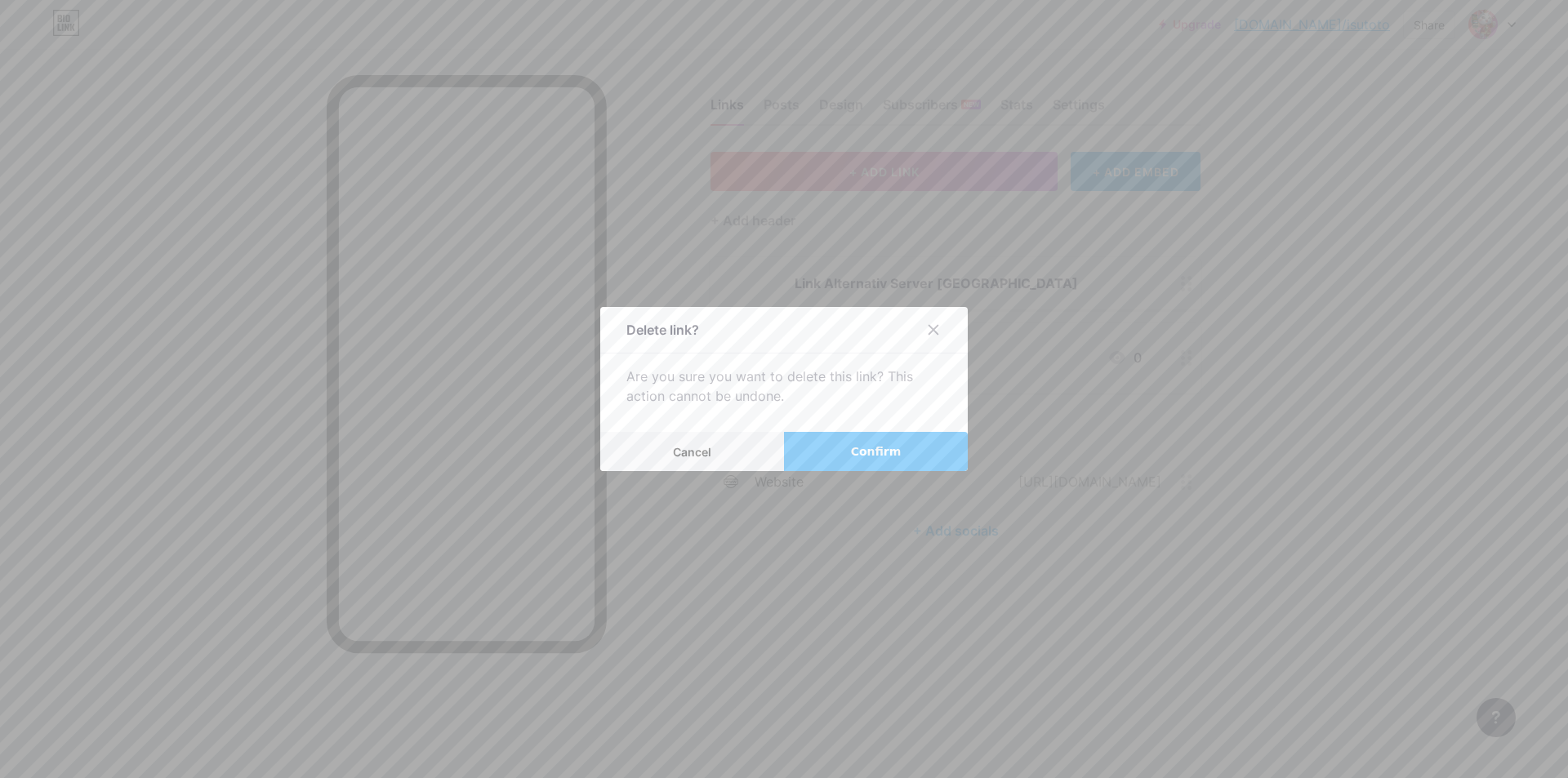
click at [852, 442] on button "Confirm" at bounding box center [875, 452] width 184 height 39
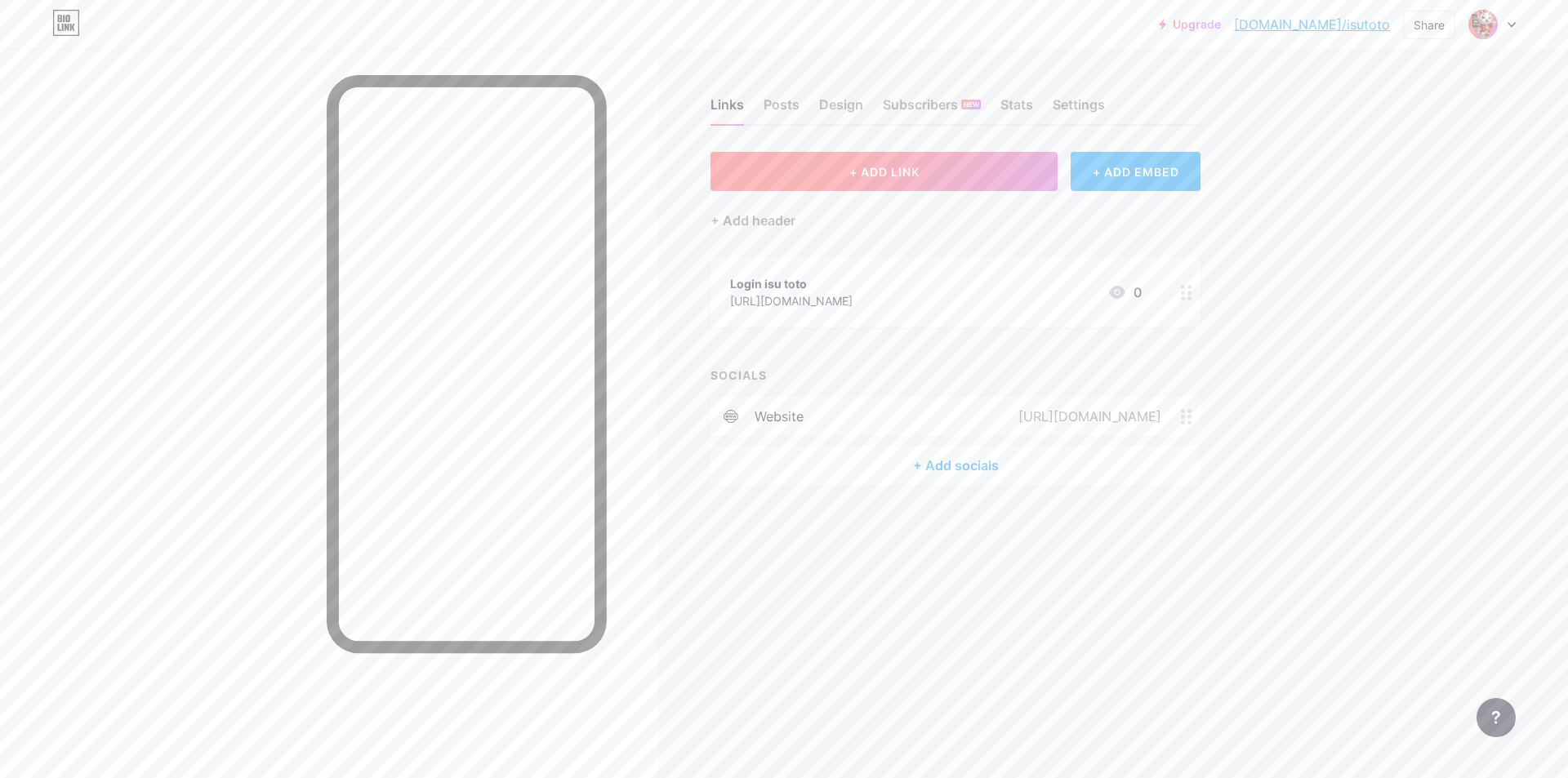
click at [910, 165] on span "+ ADD LINK" at bounding box center [885, 172] width 71 height 14
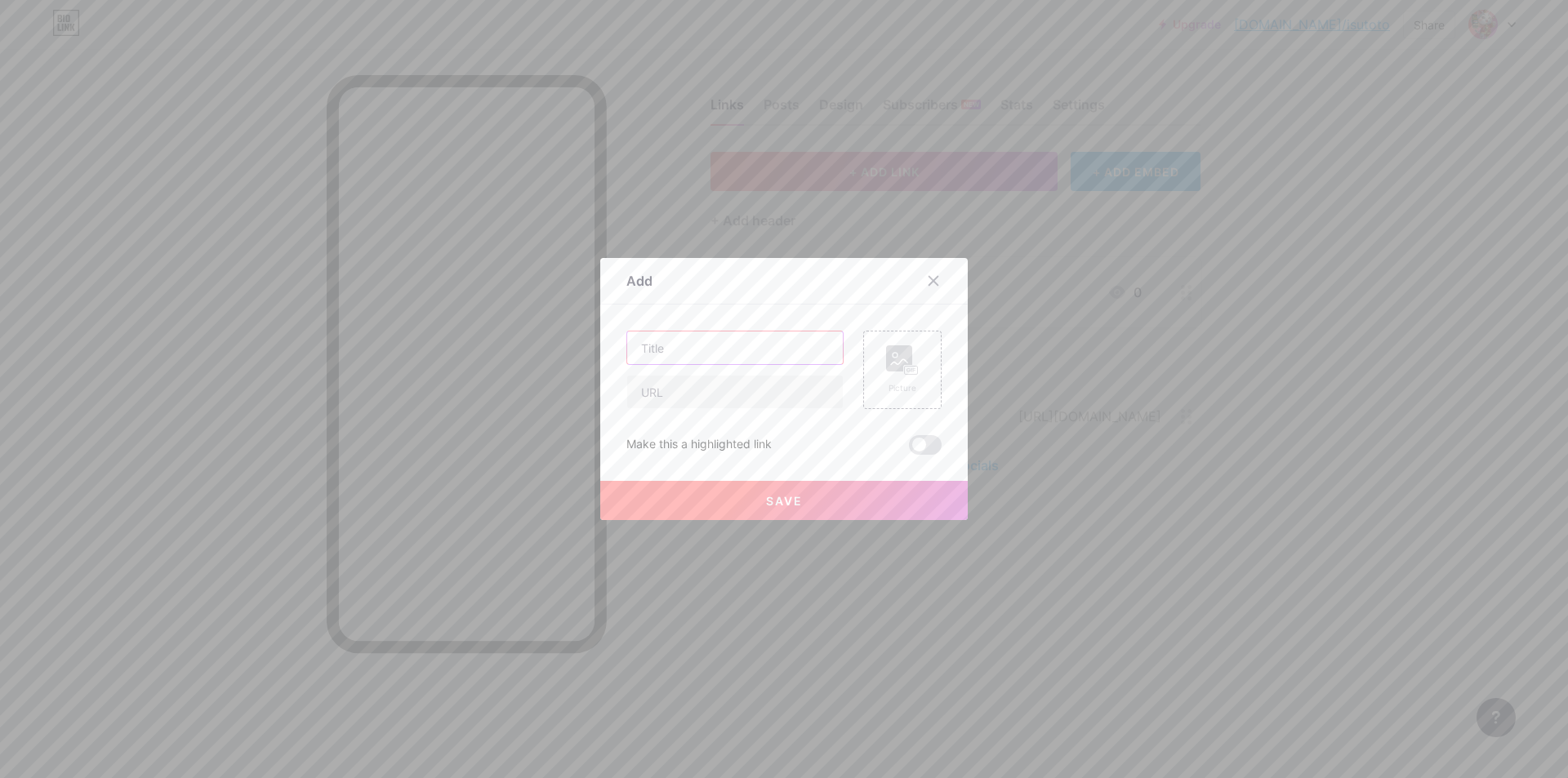
click at [718, 349] on input "text" at bounding box center [735, 348] width 216 height 32
type input "Link Server [GEOGRAPHIC_DATA]"
click at [906, 366] on rect at bounding box center [910, 371] width 15 height 10
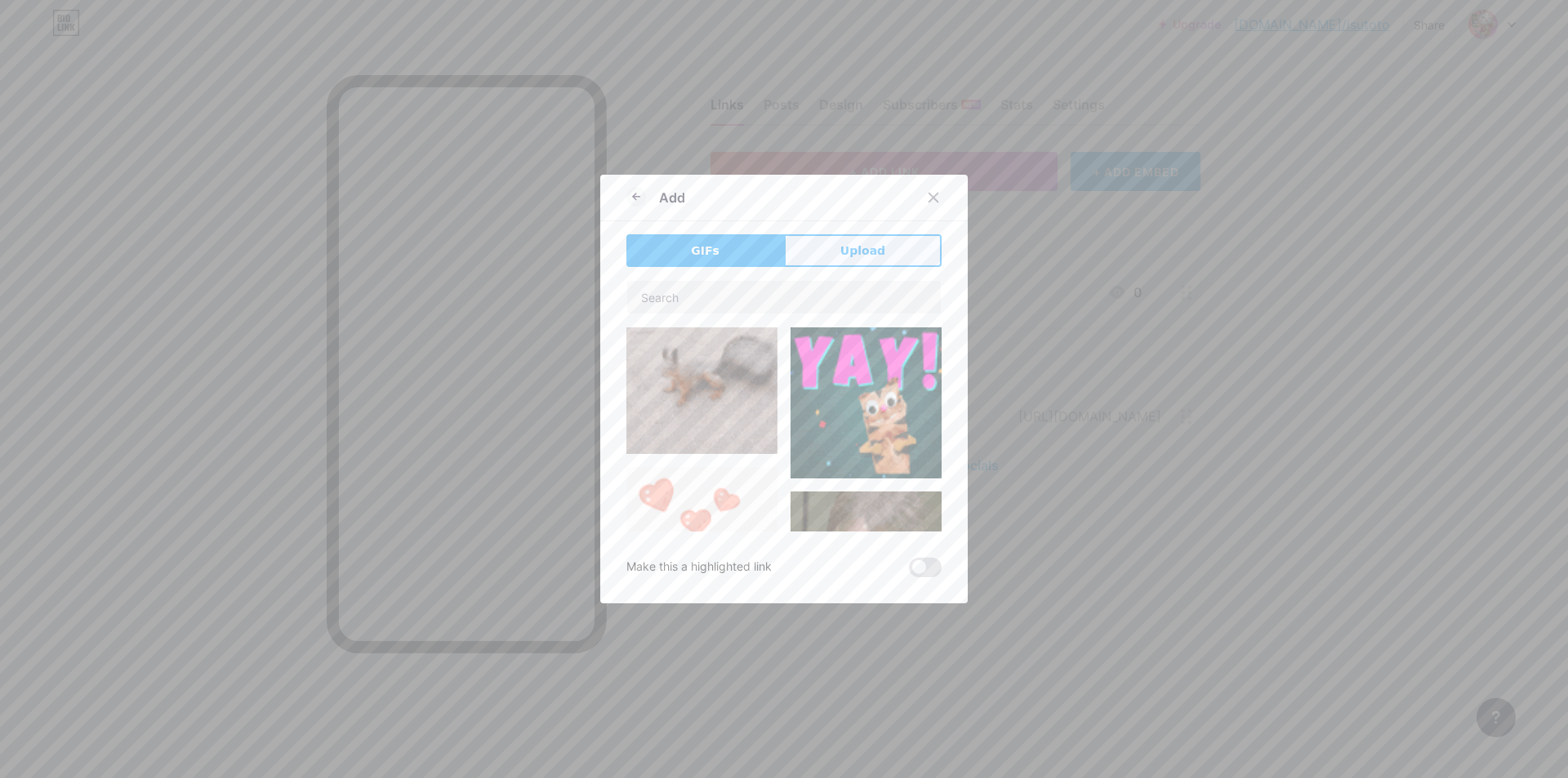
click at [840, 264] on button "Upload" at bounding box center [862, 250] width 157 height 32
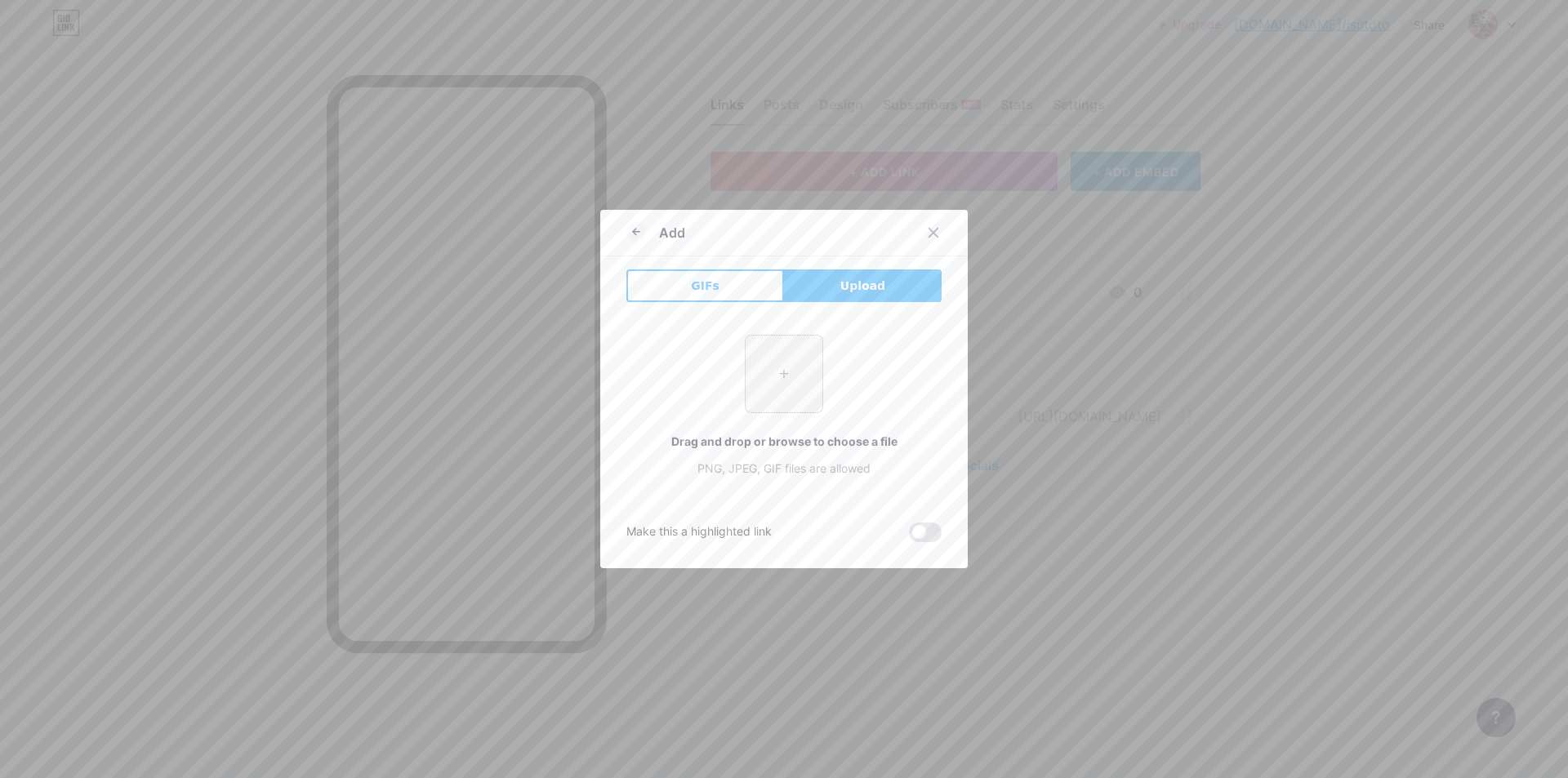
click at [788, 387] on input "file" at bounding box center [784, 374] width 77 height 77
type input "C:\fakepath\Untitled-2.png"
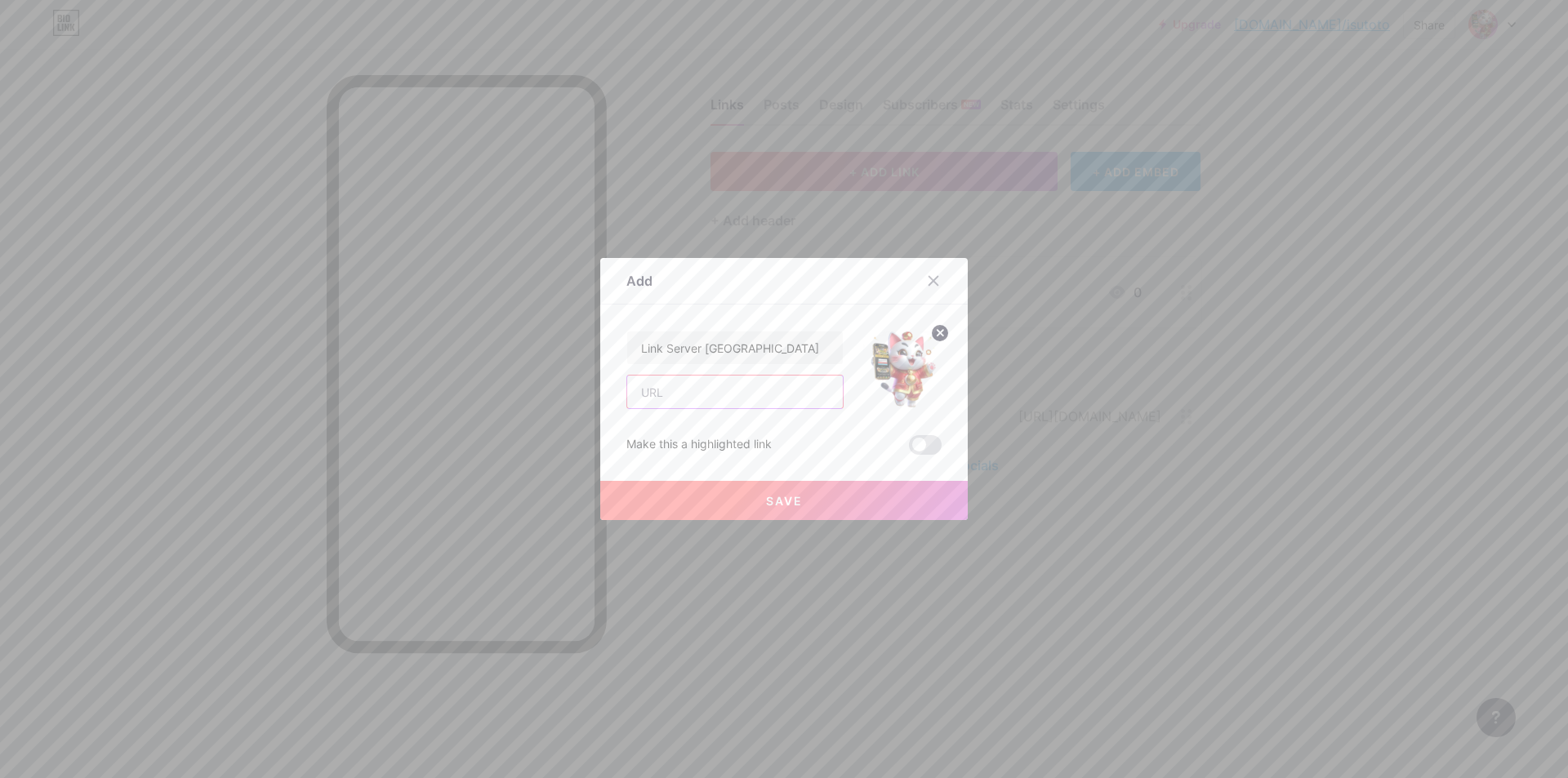
click at [725, 380] on input "text" at bounding box center [735, 391] width 216 height 32
paste input "[URL][DOMAIN_NAME]"
type input "[URL][DOMAIN_NAME]"
click at [791, 500] on span "Save" at bounding box center [784, 501] width 36 height 14
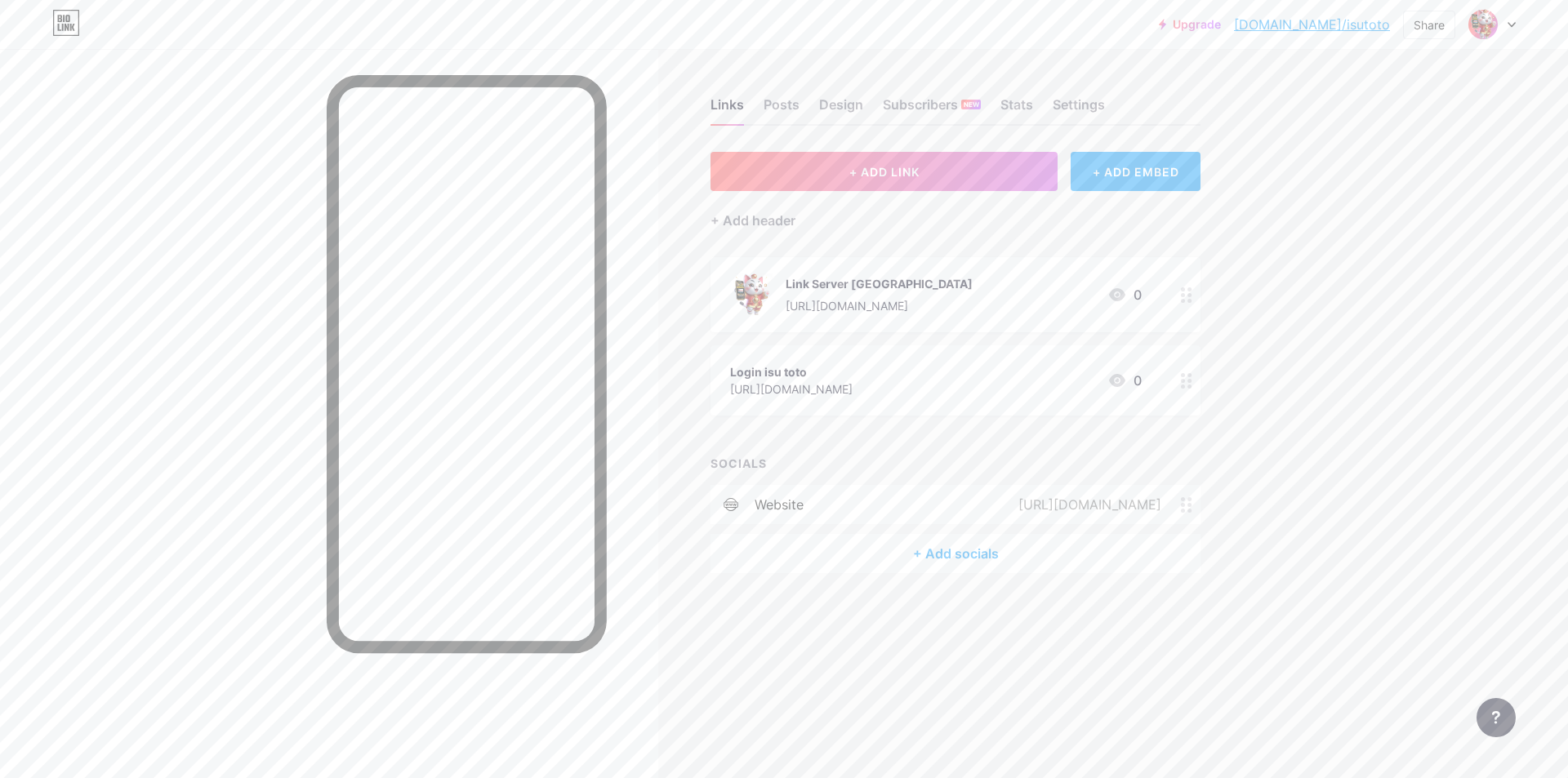
click at [1181, 376] on icon at bounding box center [1186, 381] width 12 height 16
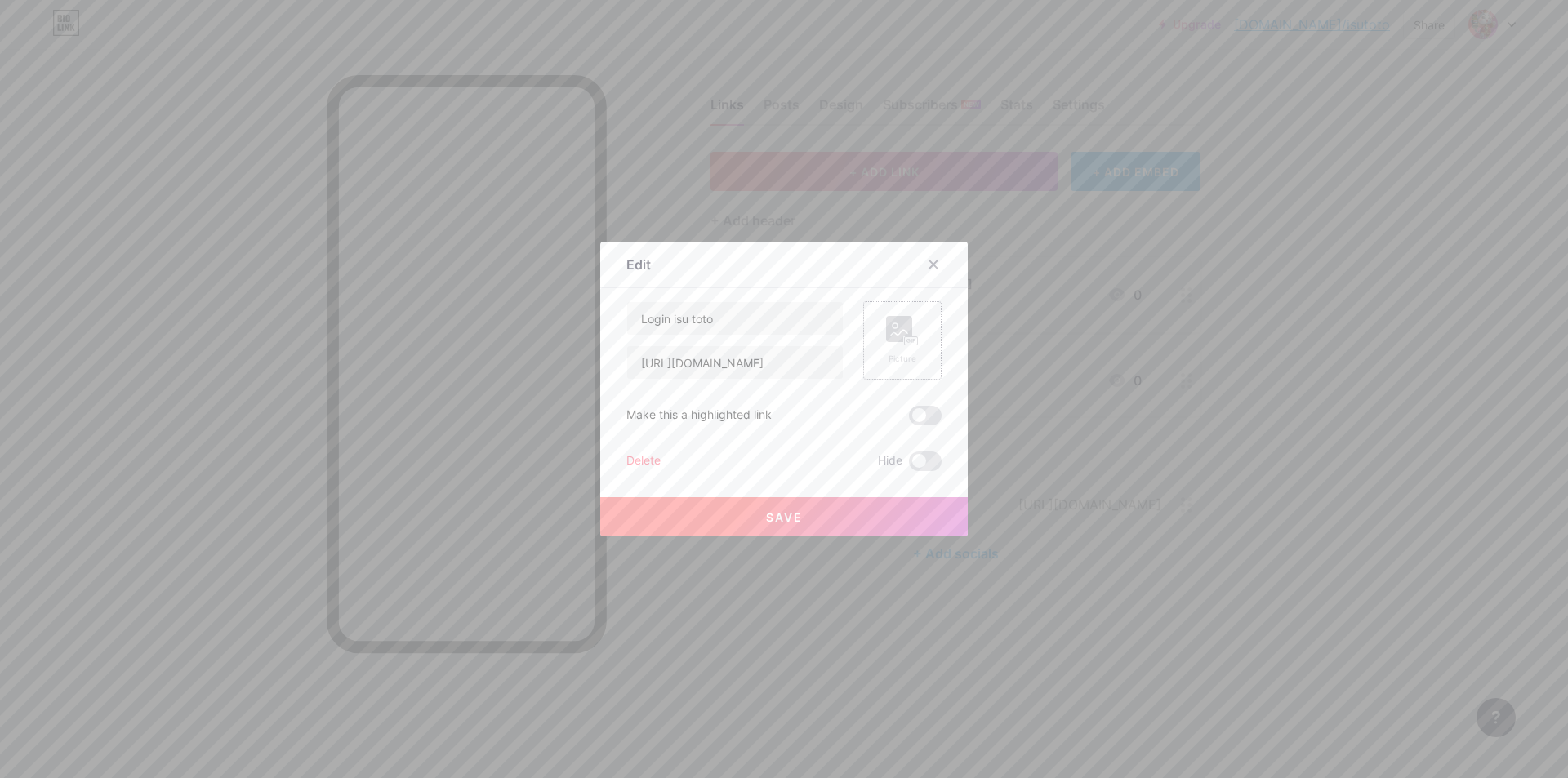
click at [903, 324] on rect at bounding box center [898, 329] width 27 height 27
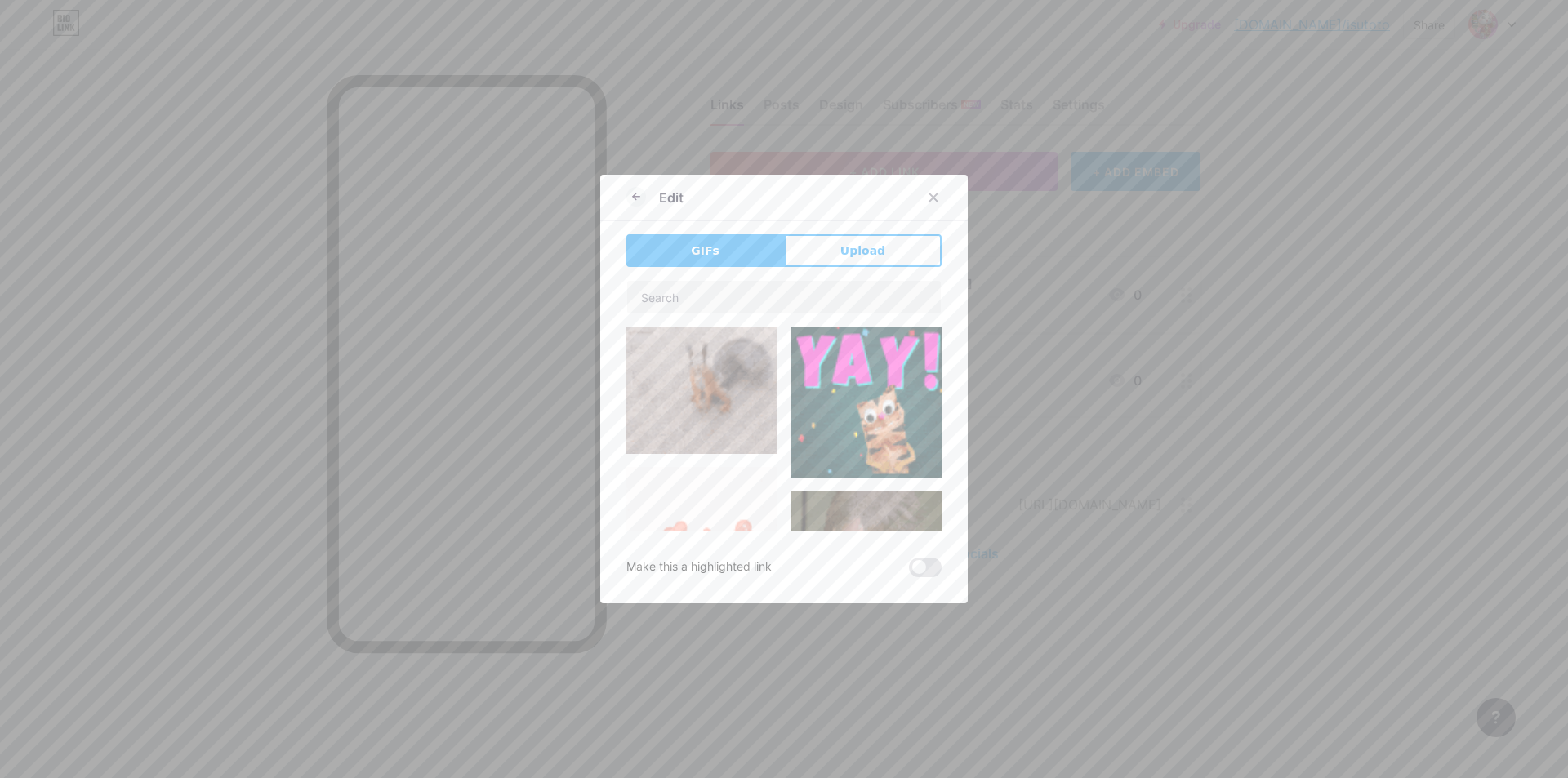
click at [850, 250] on span "Upload" at bounding box center [863, 250] width 45 height 17
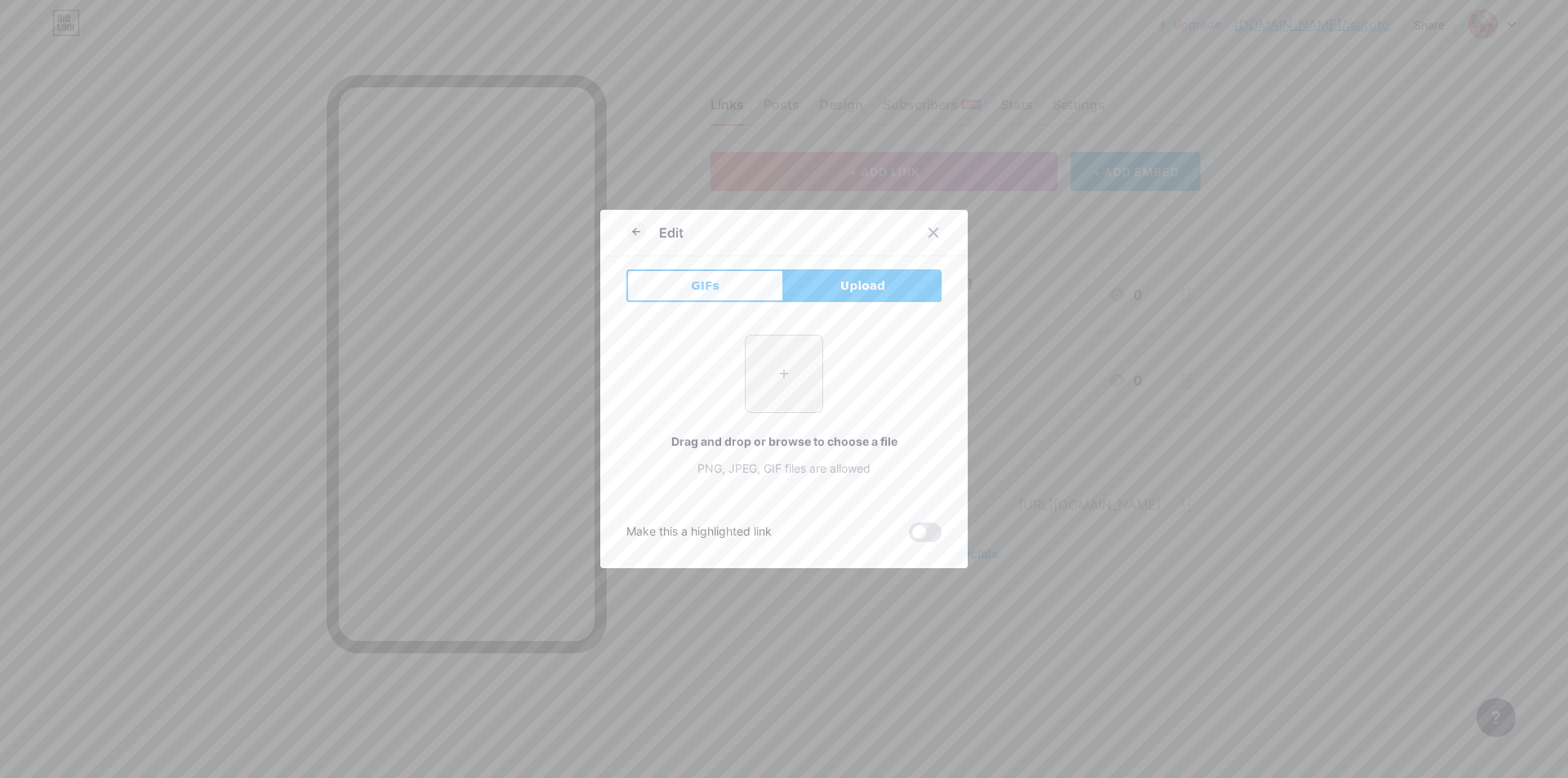
click at [770, 370] on input "file" at bounding box center [784, 374] width 77 height 77
type input "C:\fakepath\Untitled-2.png"
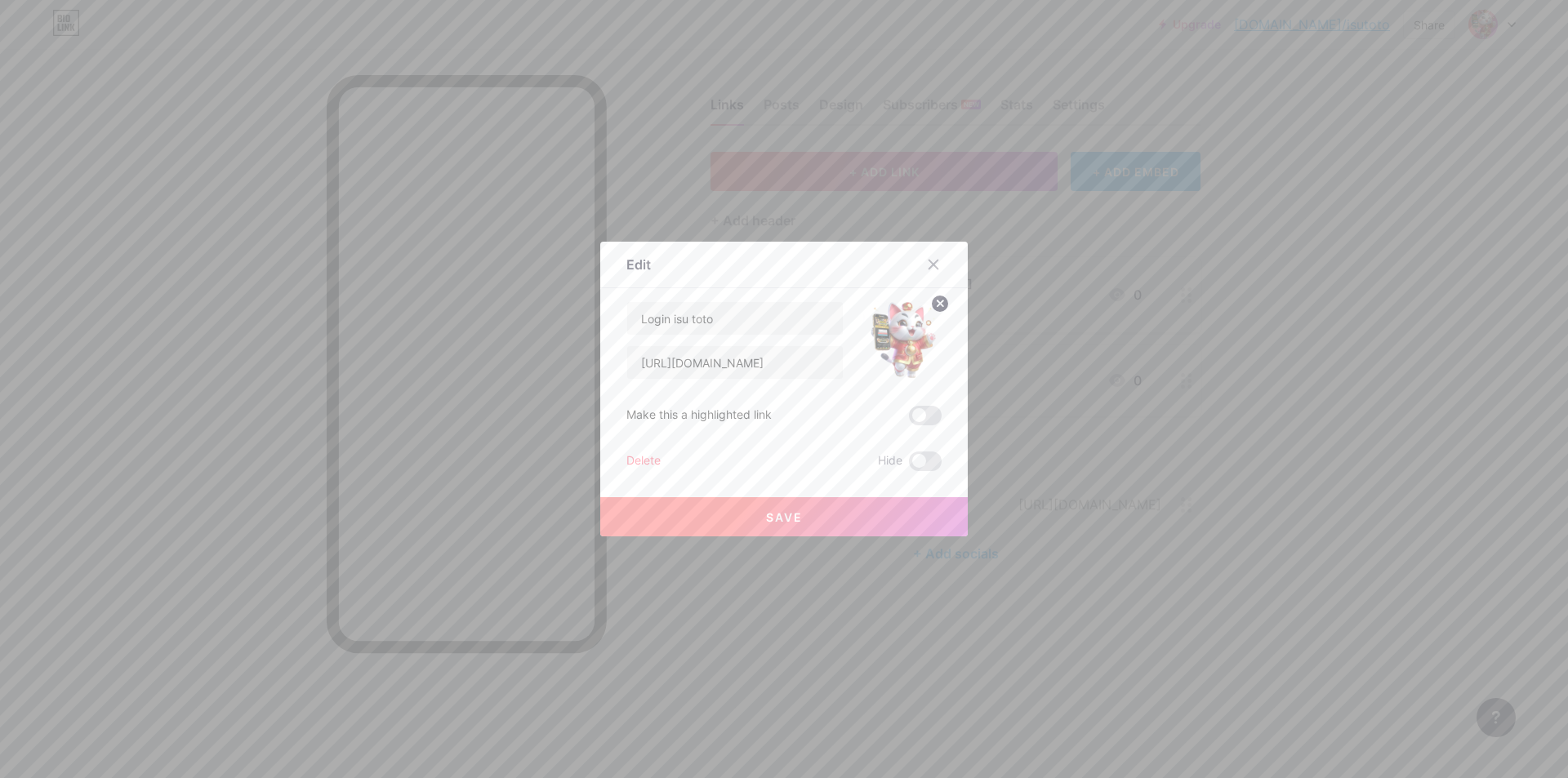
click at [795, 512] on span "Save" at bounding box center [784, 518] width 36 height 14
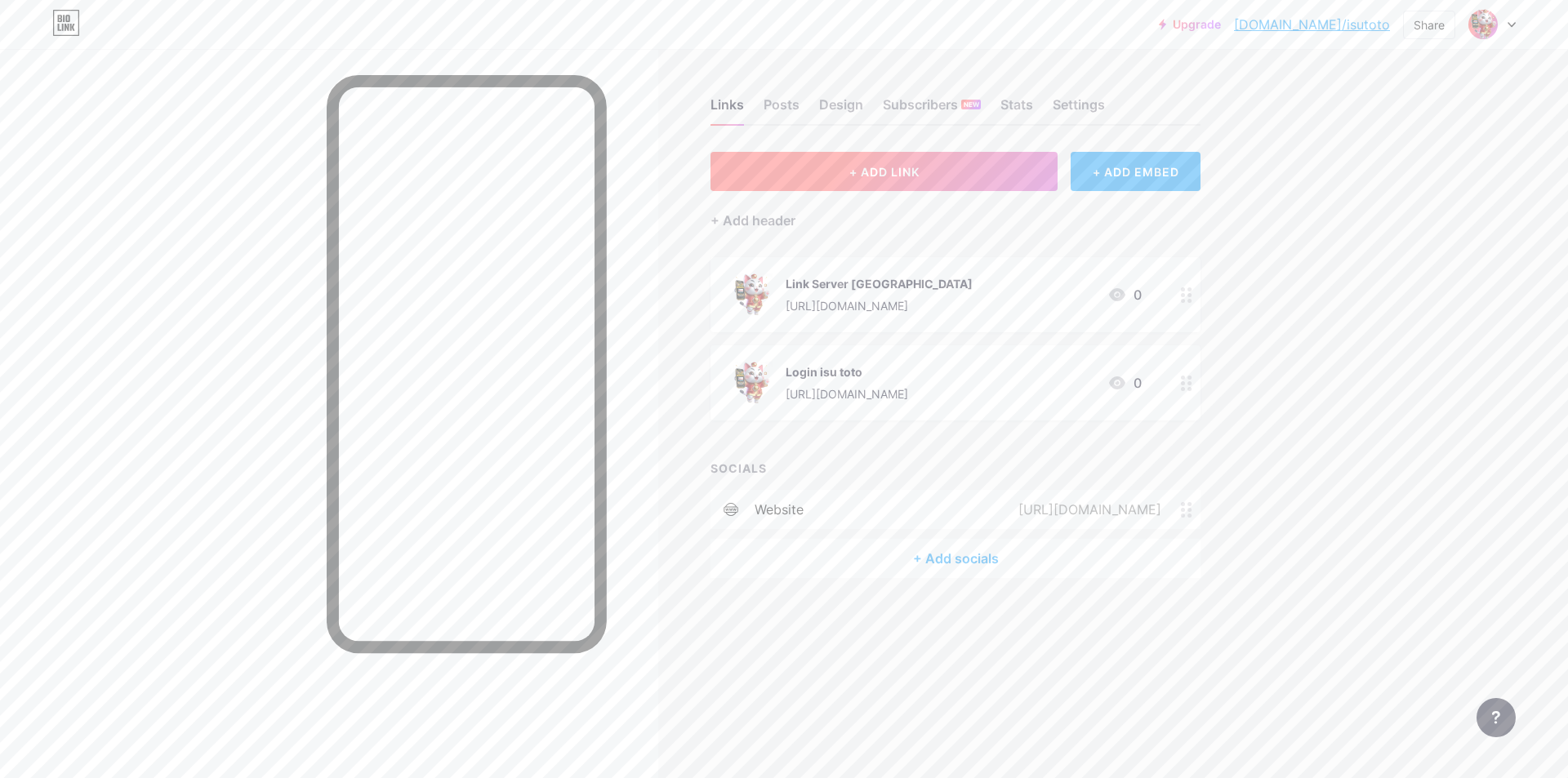
click at [962, 183] on button "+ ADD LINK" at bounding box center [883, 172] width 347 height 39
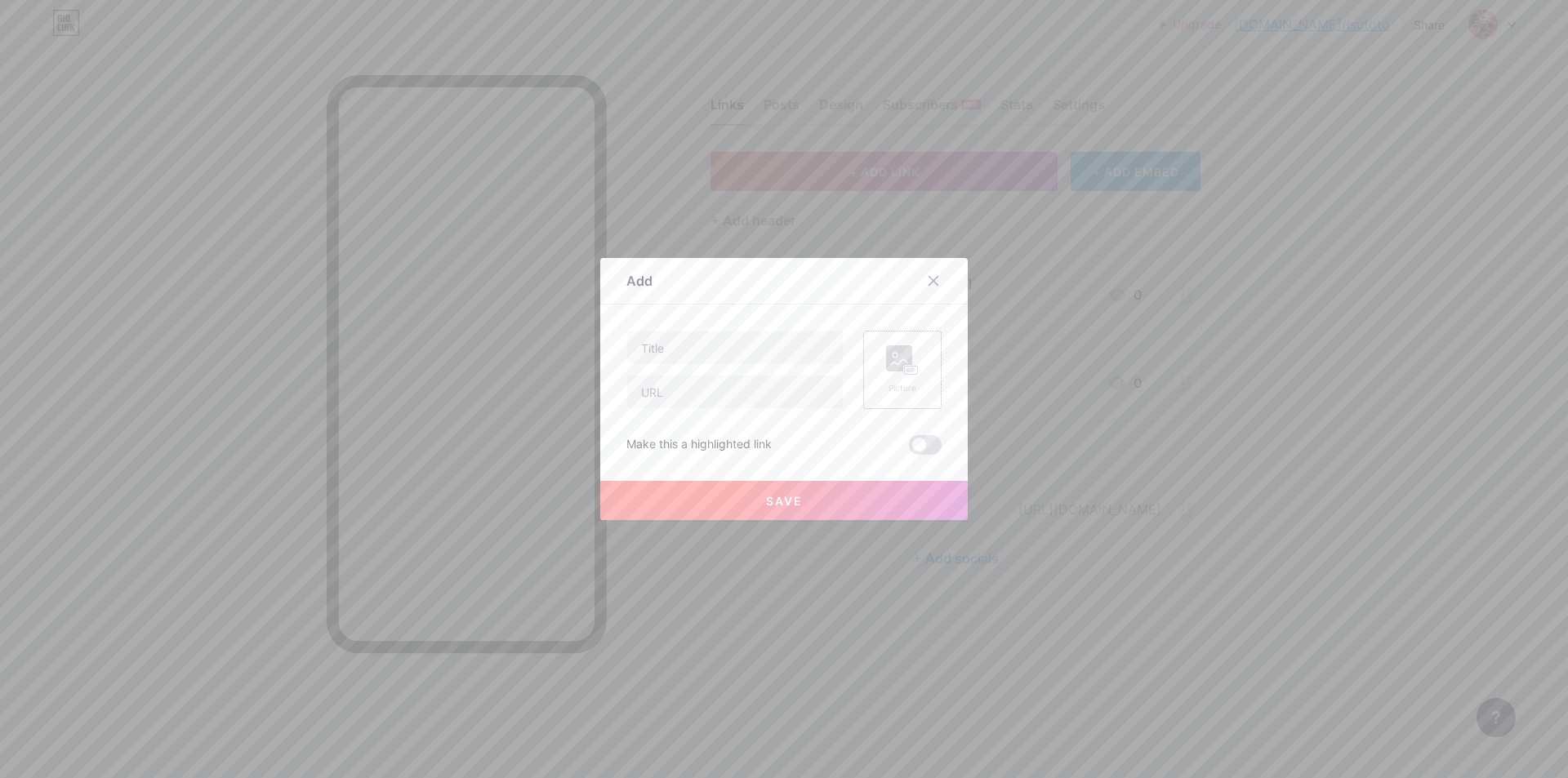
click at [887, 368] on rect at bounding box center [898, 359] width 27 height 27
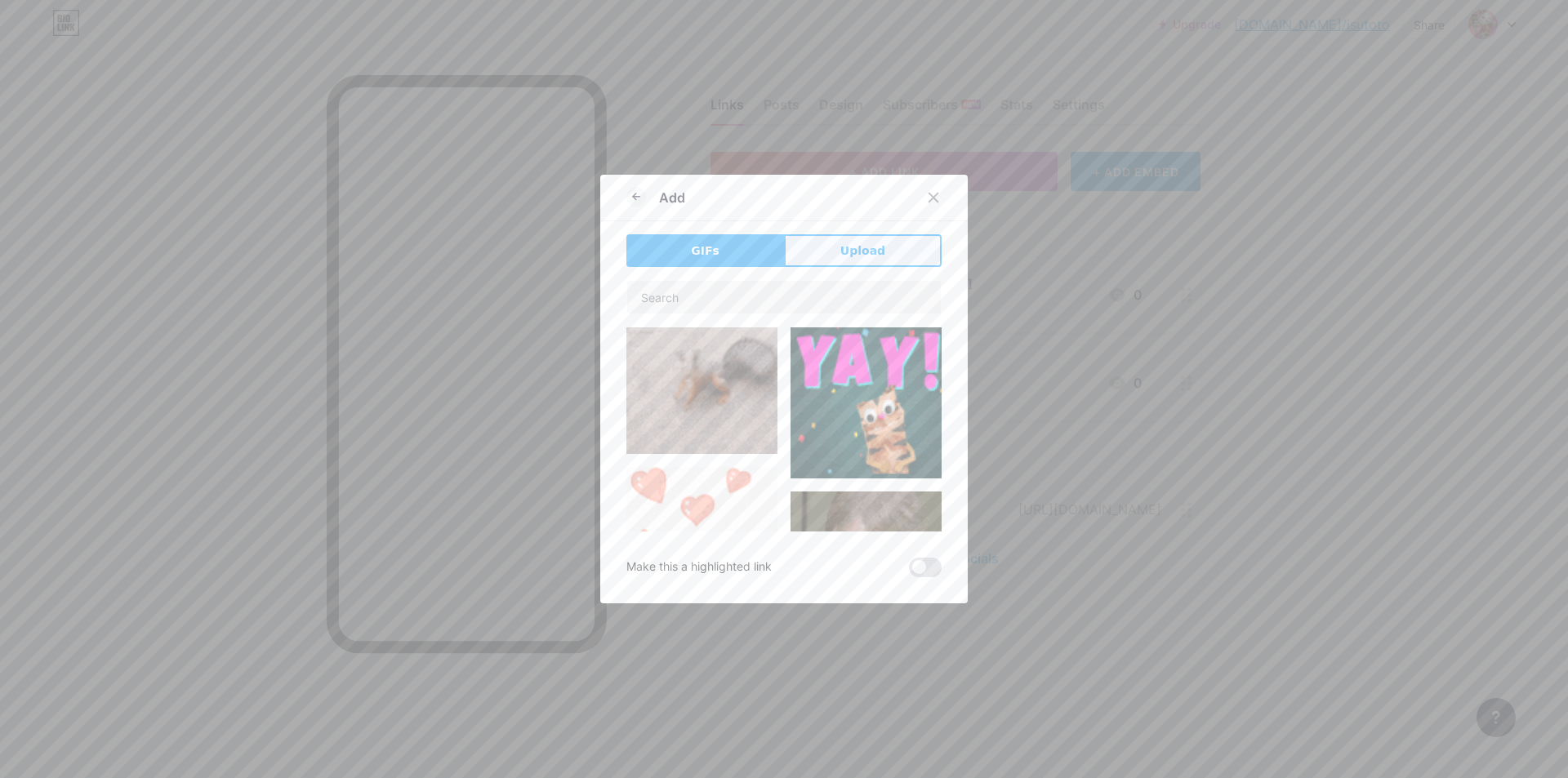
click at [851, 243] on span "Upload" at bounding box center [863, 250] width 45 height 17
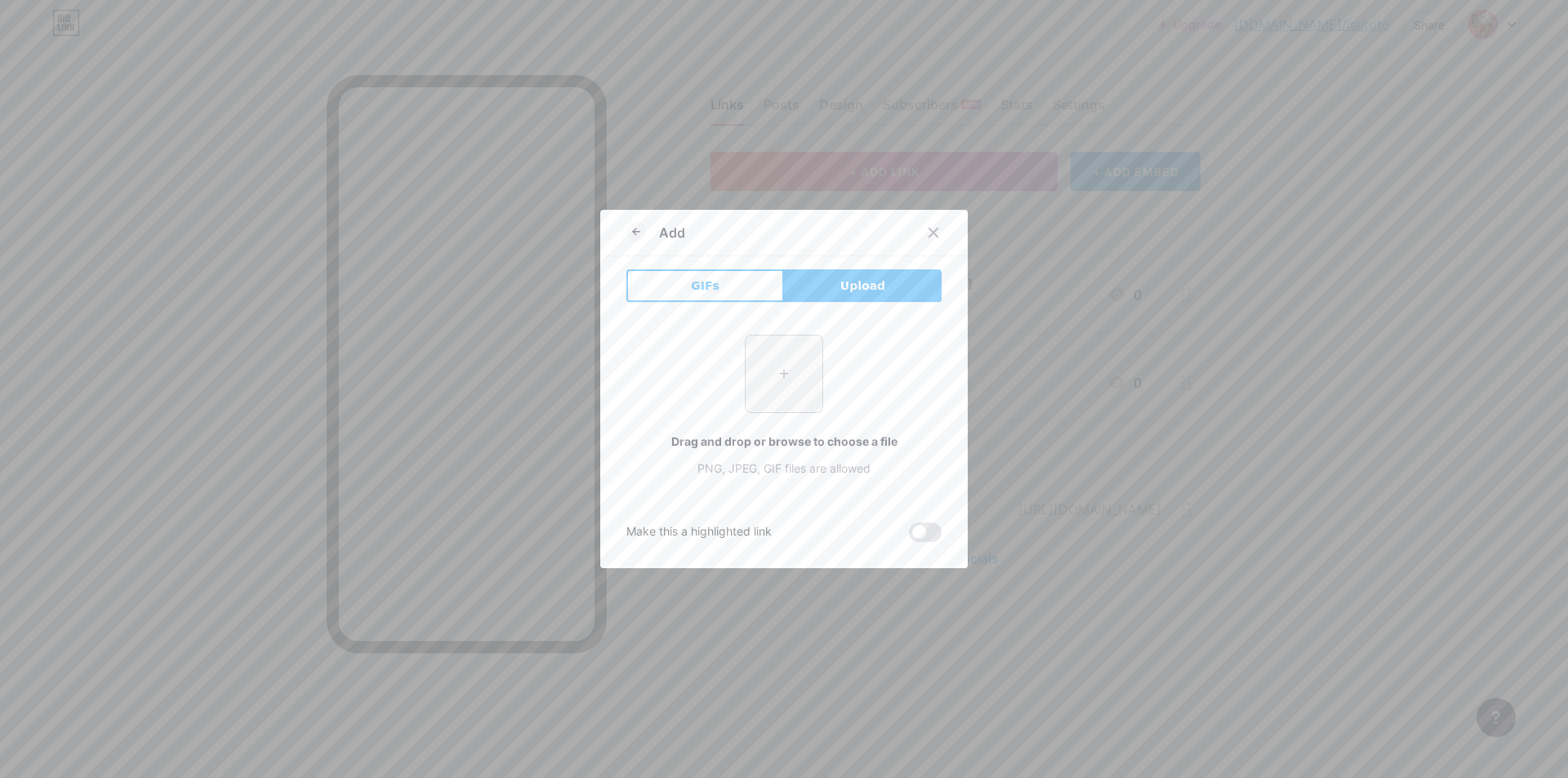
click at [783, 383] on input "file" at bounding box center [784, 374] width 77 height 77
type input "C:\fakepath\whatsapp.png"
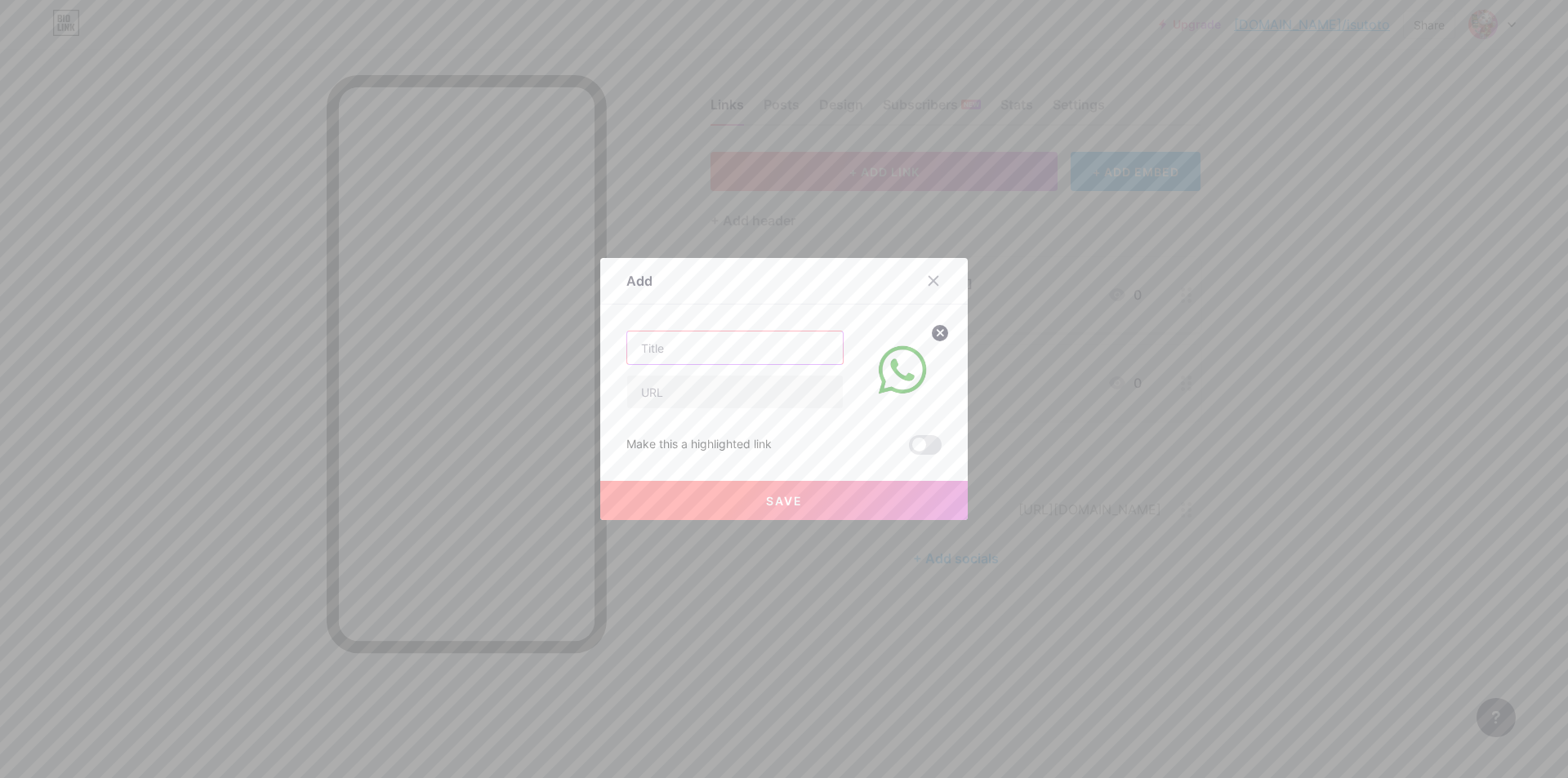
click at [720, 353] on input "text" at bounding box center [735, 348] width 216 height 32
type input "w"
type input "Whatsapp isu toto"
click at [697, 393] on input "text" at bounding box center [735, 391] width 216 height 32
paste input "[URL][DOMAIN_NAME][PHONE_NUMBER]"
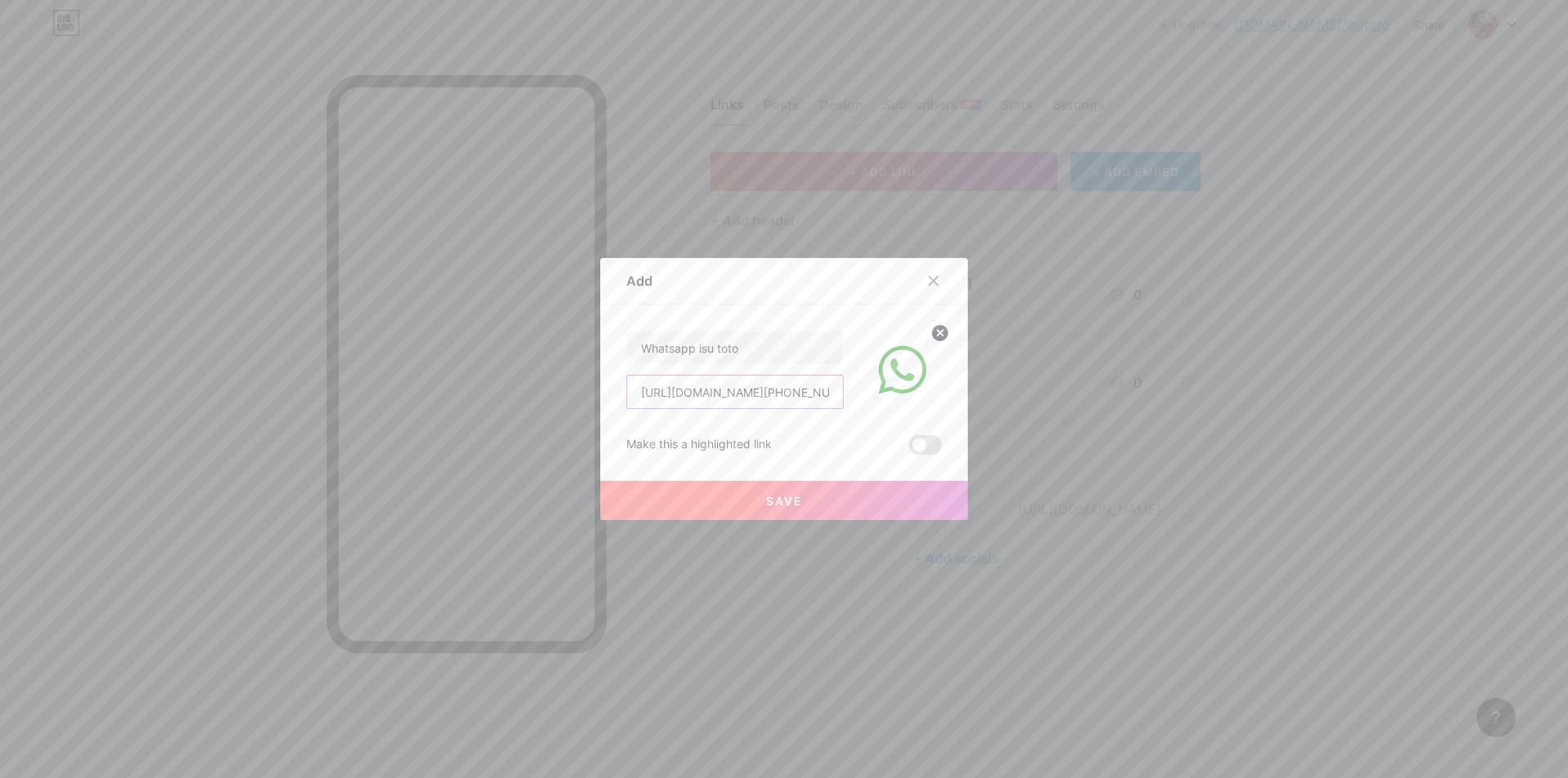
scroll to position [0, 355]
type input "[URL][DOMAIN_NAME][PHONE_NUMBER]"
click at [797, 497] on button "Save" at bounding box center [784, 501] width 367 height 39
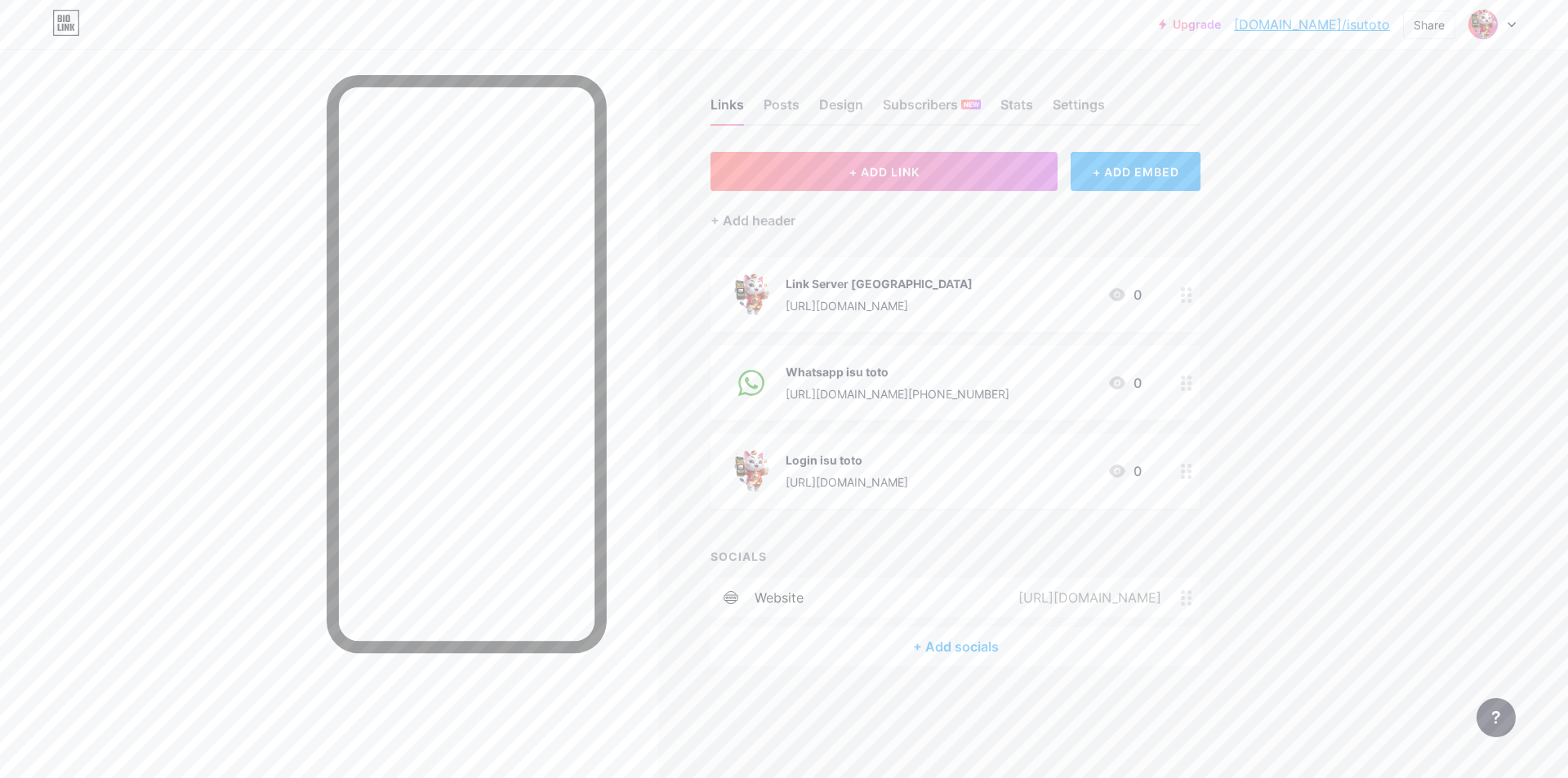
drag, startPoint x: 795, startPoint y: 375, endPoint x: 791, endPoint y: 433, distance: 58.1
click at [798, 445] on span "Link Server [GEOGRAPHIC_DATA] [URL][DOMAIN_NAME] 0 Whatsapp isu toto [URL][DOMA…" at bounding box center [954, 383] width 490 height 251
click at [1313, 315] on div "Upgrade [DOMAIN_NAME]/isutot... [DOMAIN_NAME]/isutoto Share Switch accounts isu…" at bounding box center [784, 389] width 1568 height 778
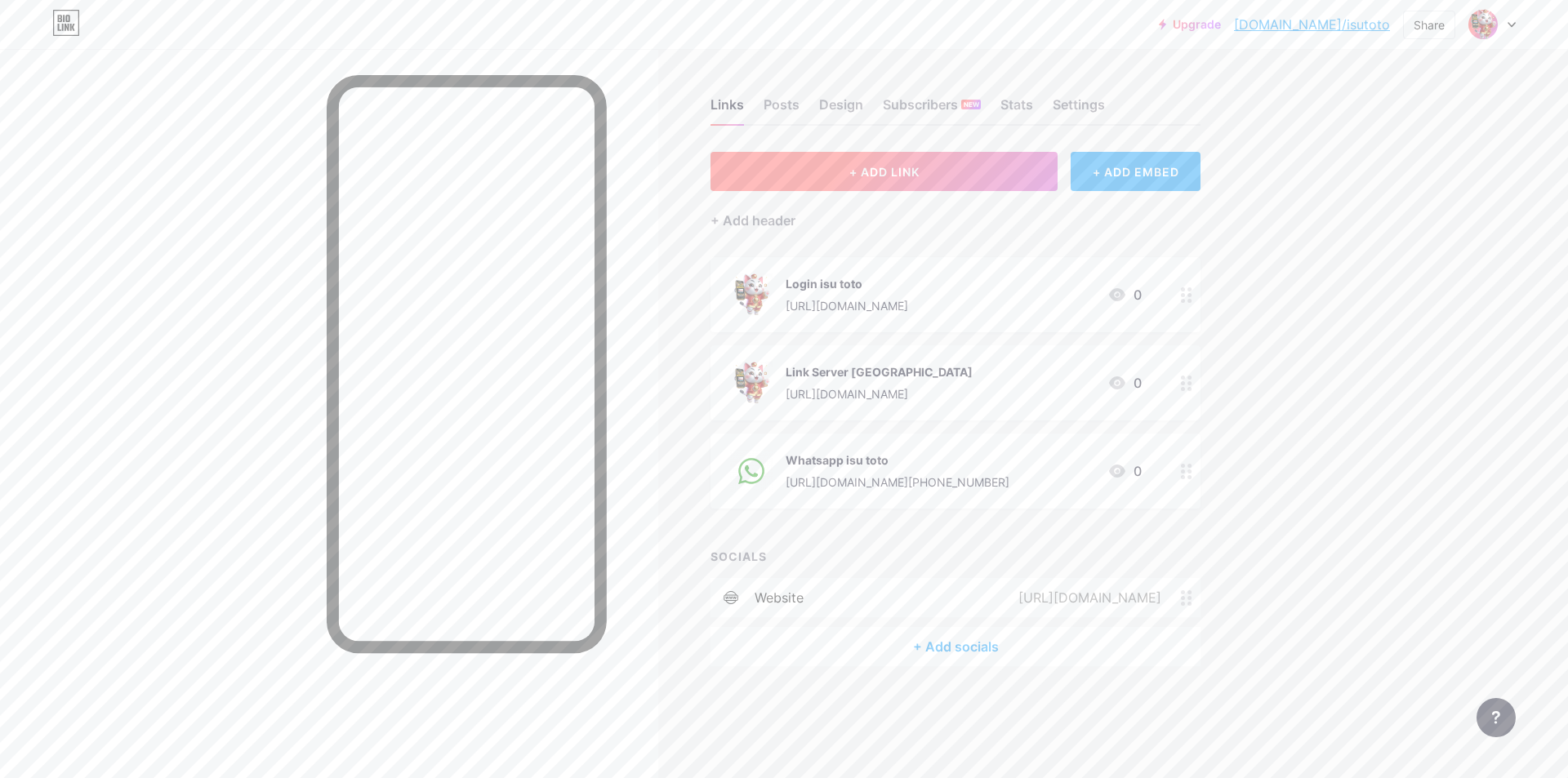
click at [840, 179] on button "+ ADD LINK" at bounding box center [883, 172] width 347 height 39
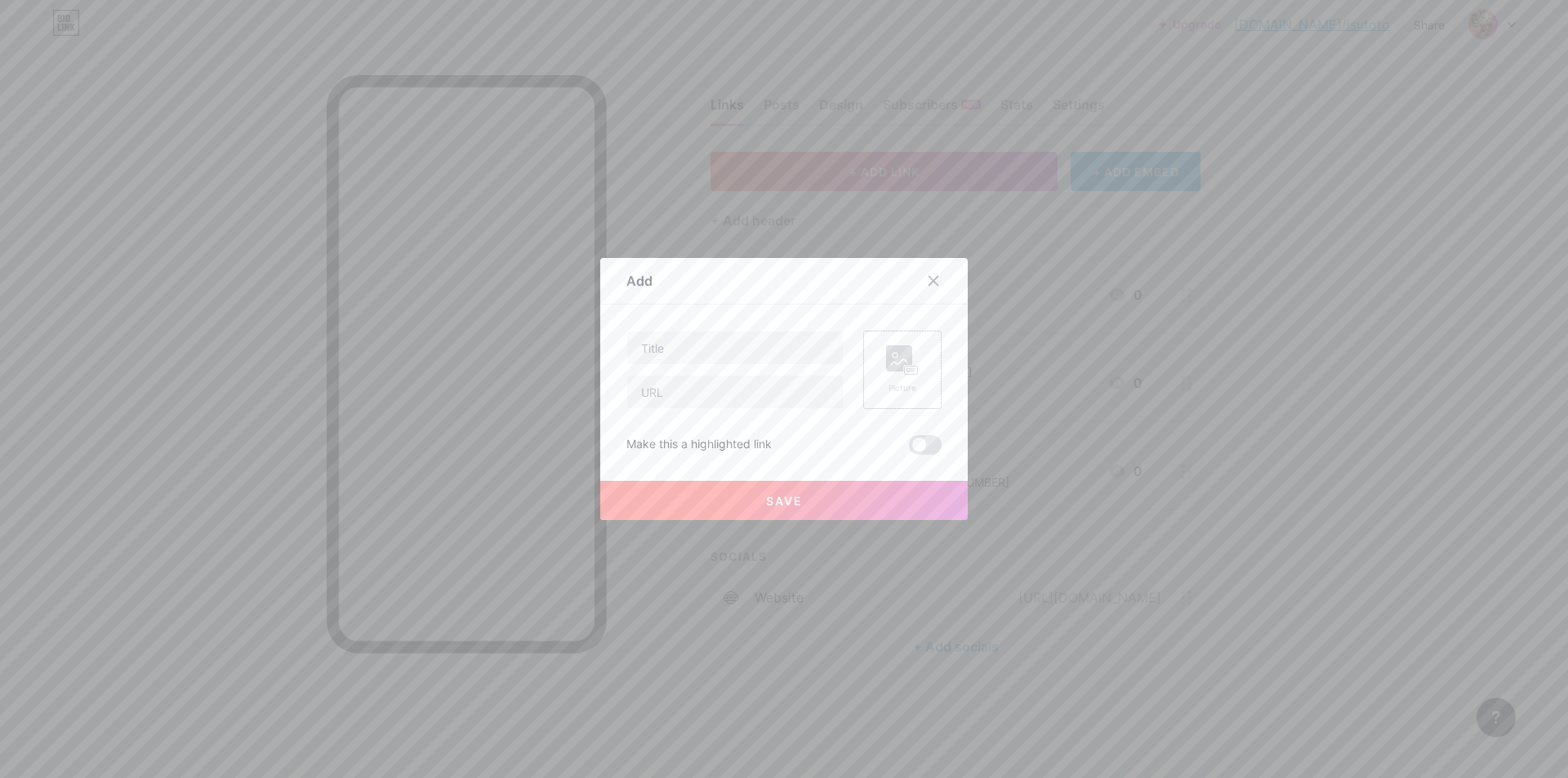
click at [906, 370] on icon at bounding box center [908, 370] width 4 height 4
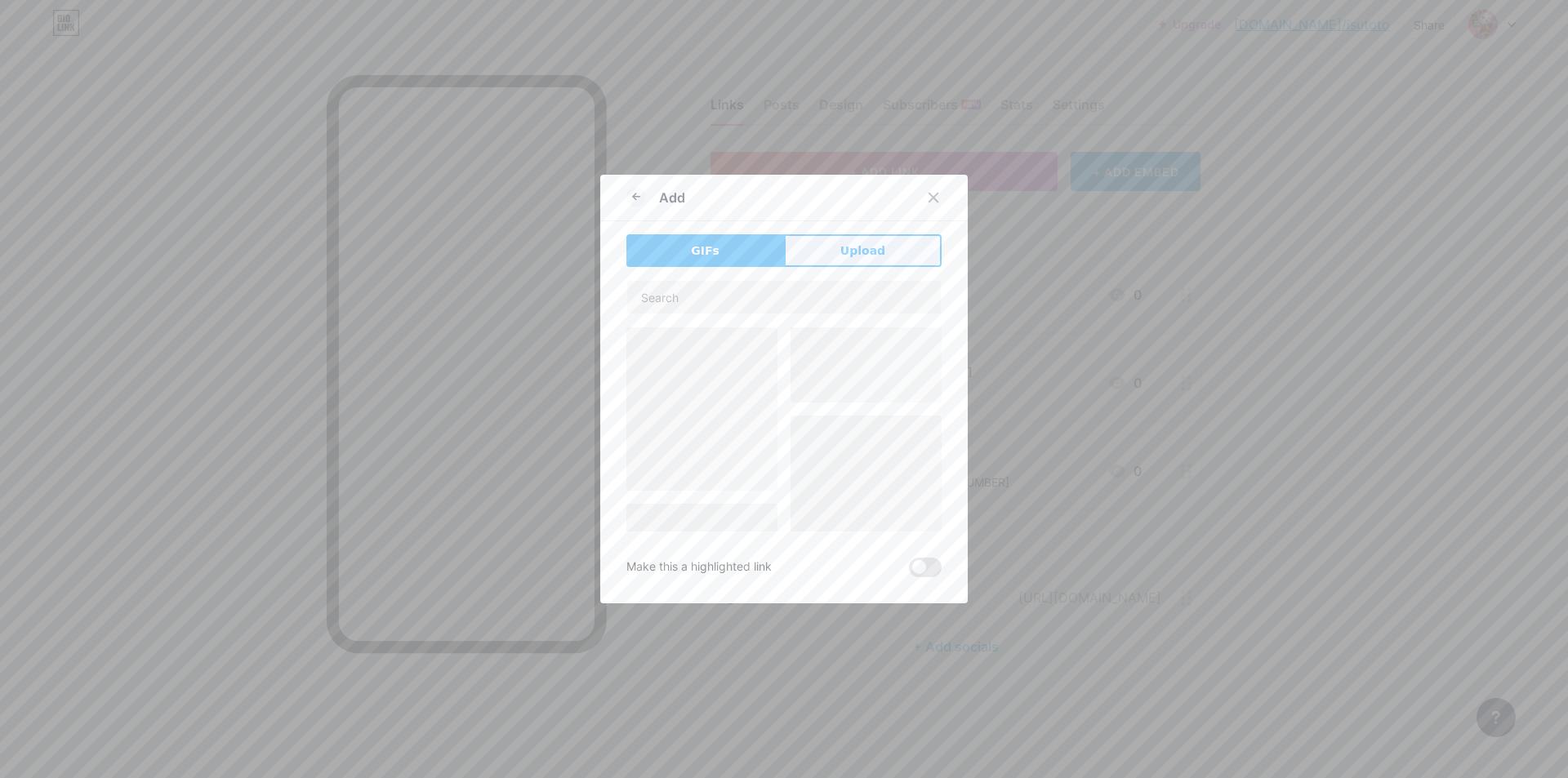
click at [835, 255] on button "Upload" at bounding box center [862, 250] width 157 height 32
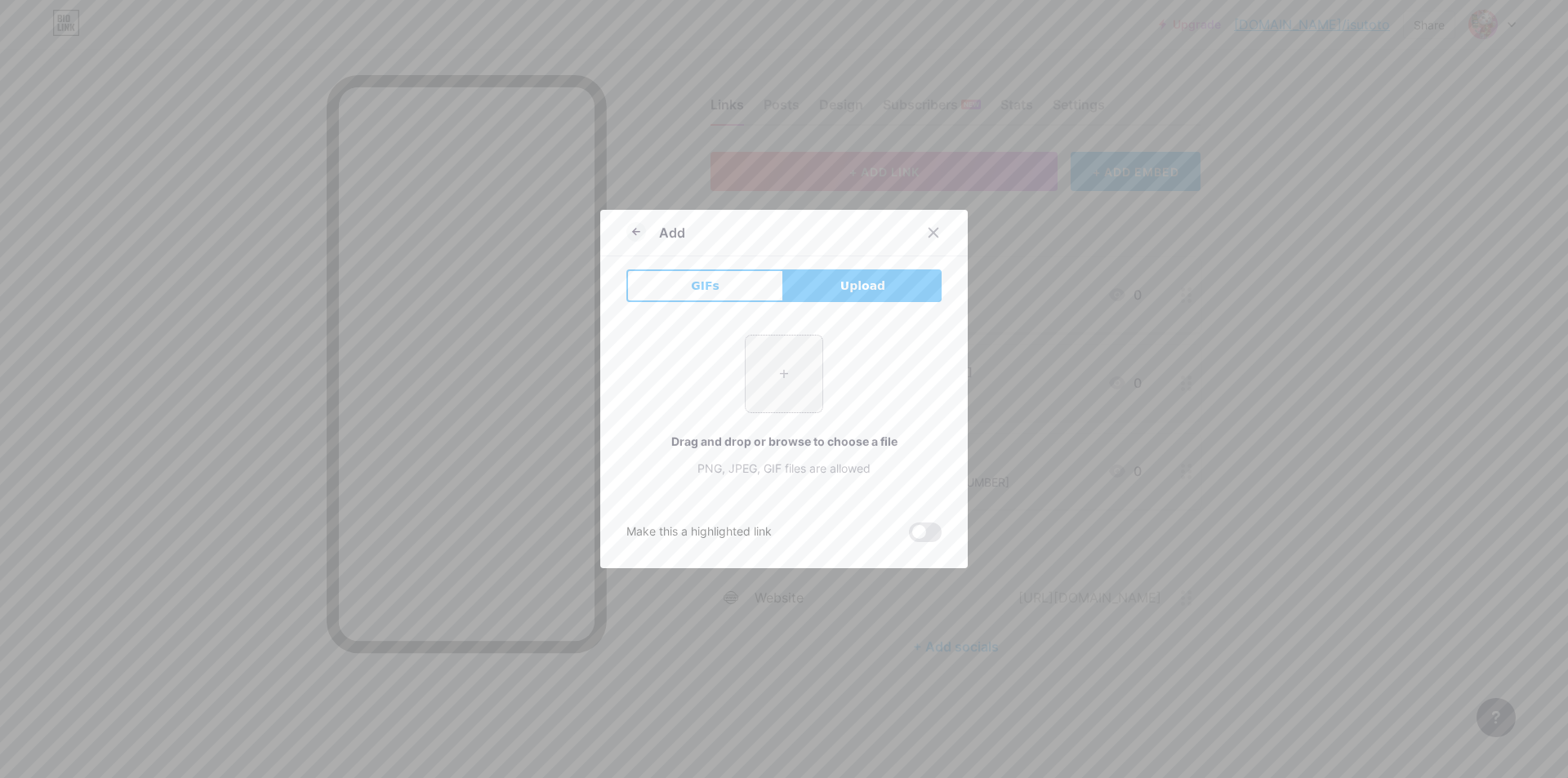
click at [795, 397] on input "file" at bounding box center [784, 374] width 77 height 77
type input "C:\fakepath\man-removebg-preview.png"
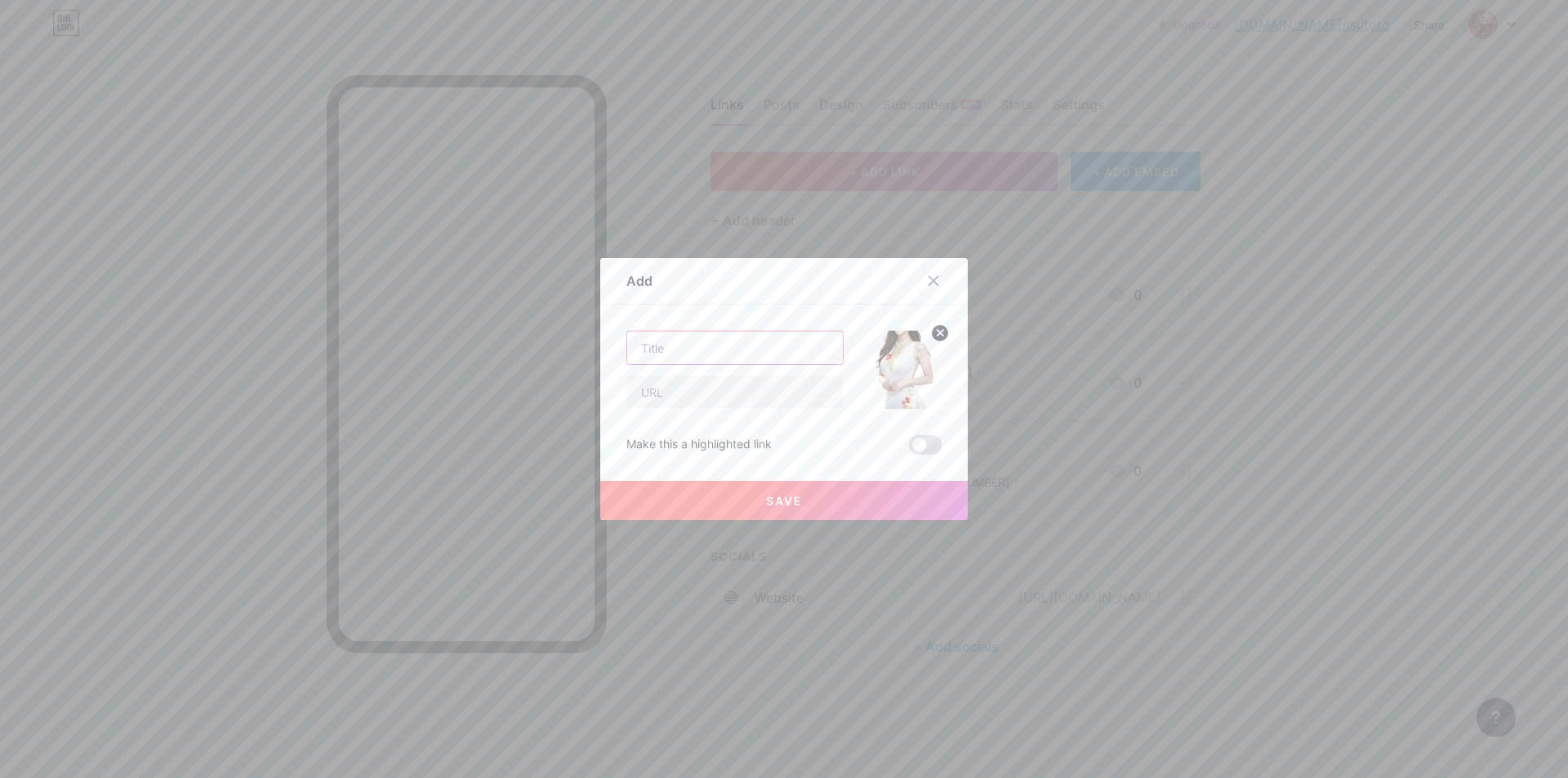
click at [691, 345] on input "text" at bounding box center [735, 348] width 216 height 32
type input "Live Chat 24 Jam"
click at [718, 393] on input "text" at bounding box center [735, 391] width 216 height 32
paste input "[URL][DOMAIN_NAME]"
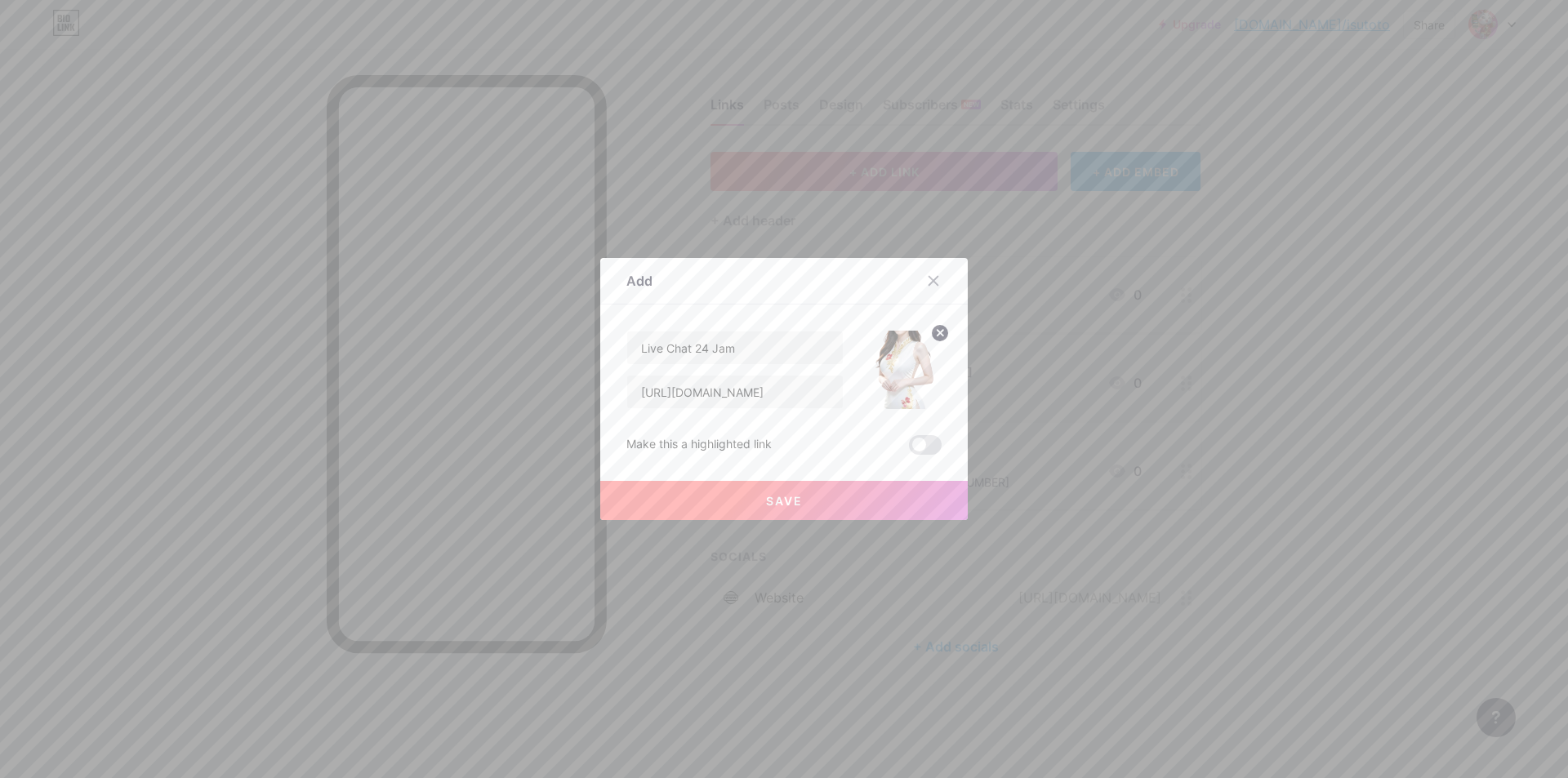
click at [817, 499] on button "Save" at bounding box center [784, 501] width 367 height 39
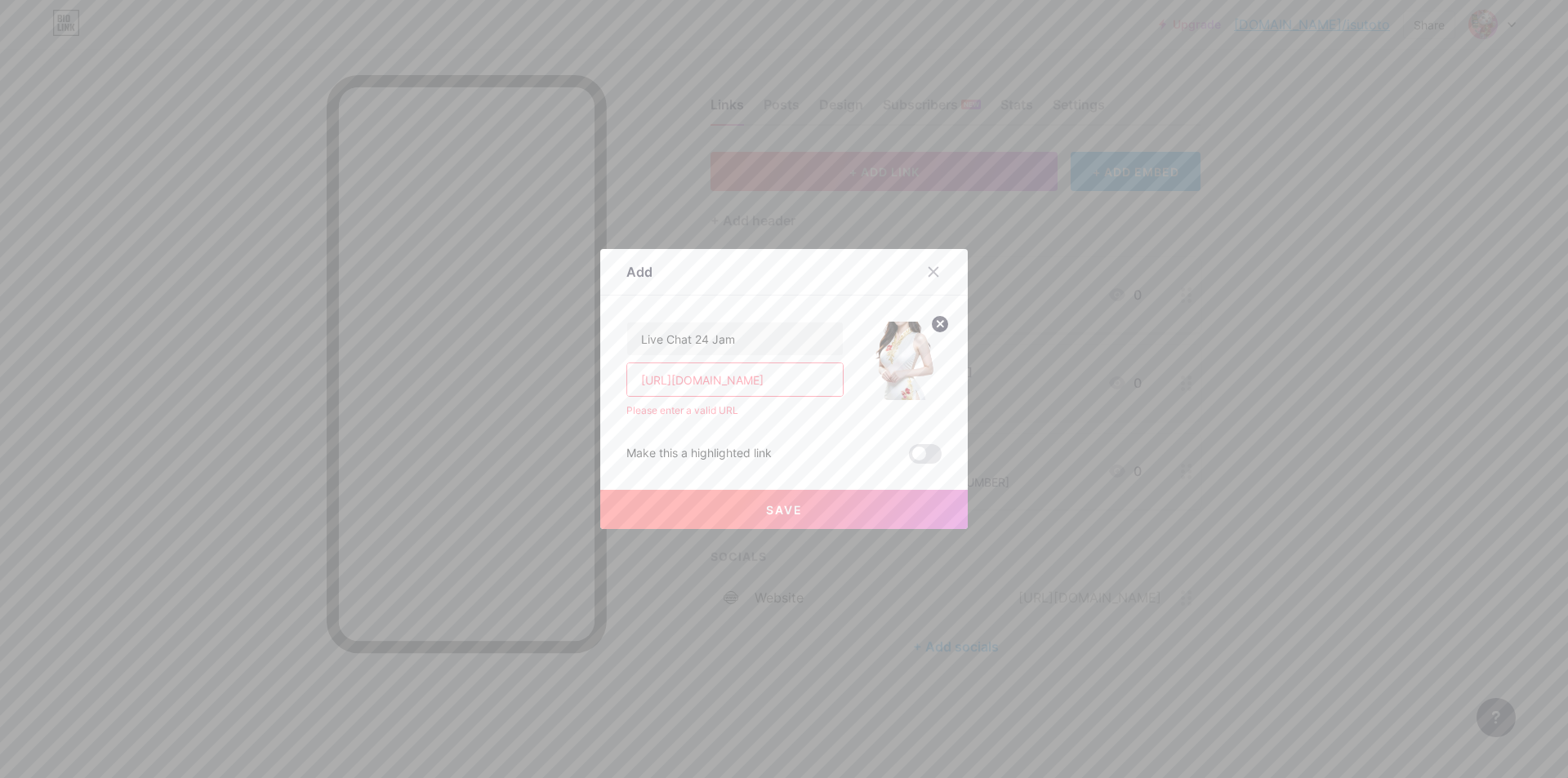
click at [766, 371] on input "[URL][DOMAIN_NAME]" at bounding box center [735, 379] width 216 height 32
paste input "text"
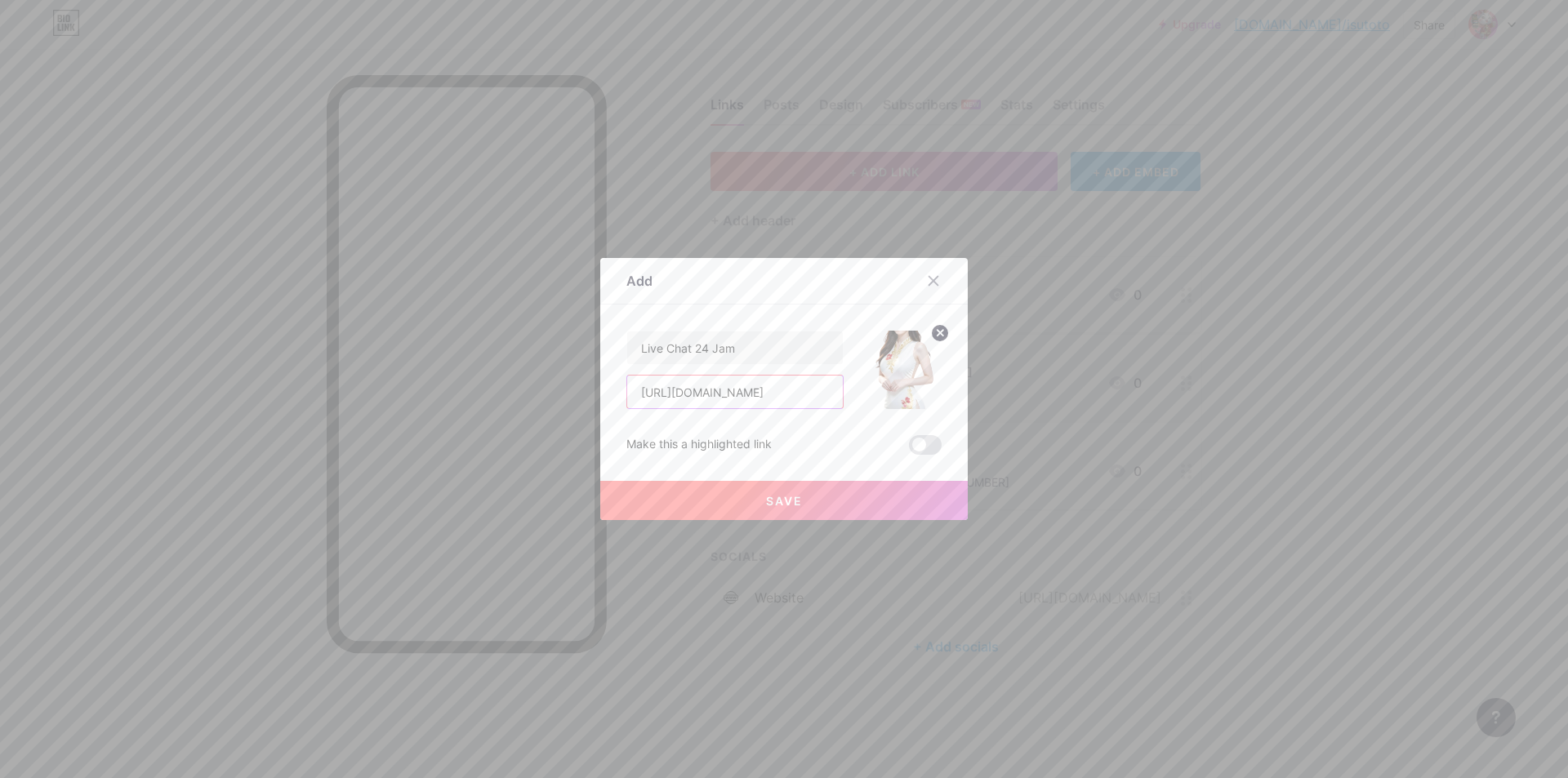
scroll to position [0, 246]
type input "[URL][DOMAIN_NAME]"
click at [784, 497] on span "Save" at bounding box center [784, 501] width 36 height 14
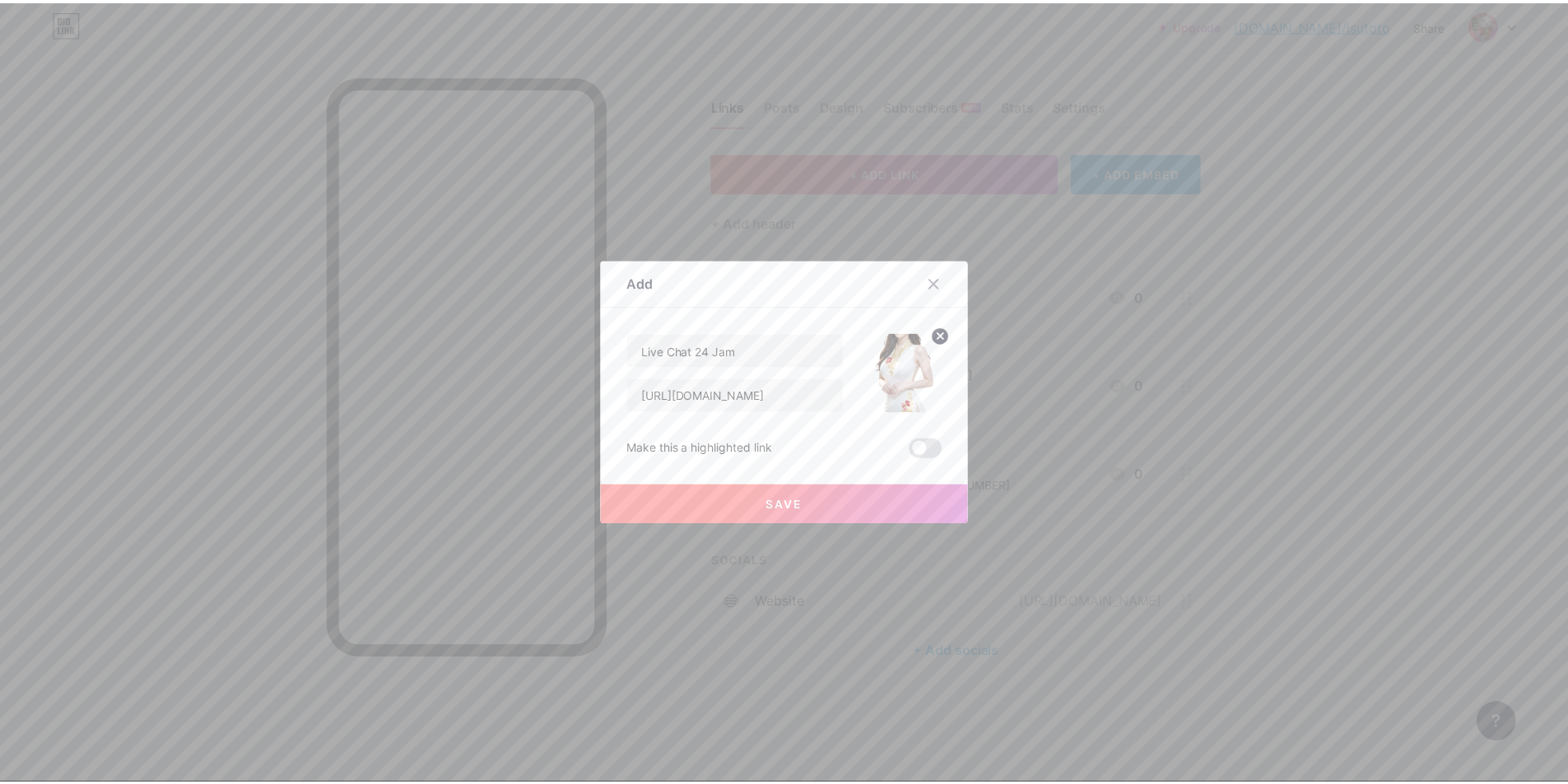
scroll to position [0, 0]
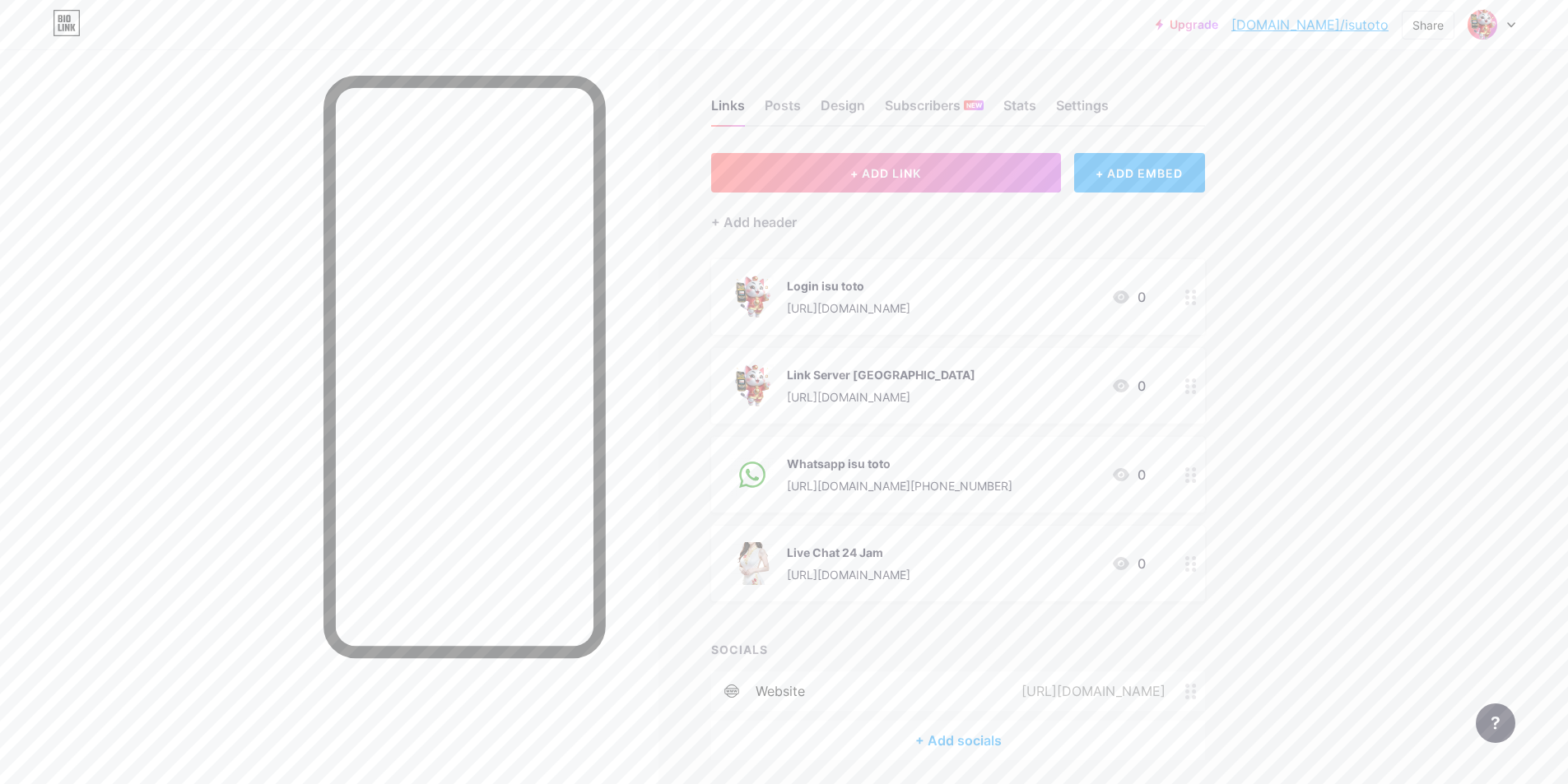
click at [1197, 566] on icon at bounding box center [1191, 564] width 12 height 16
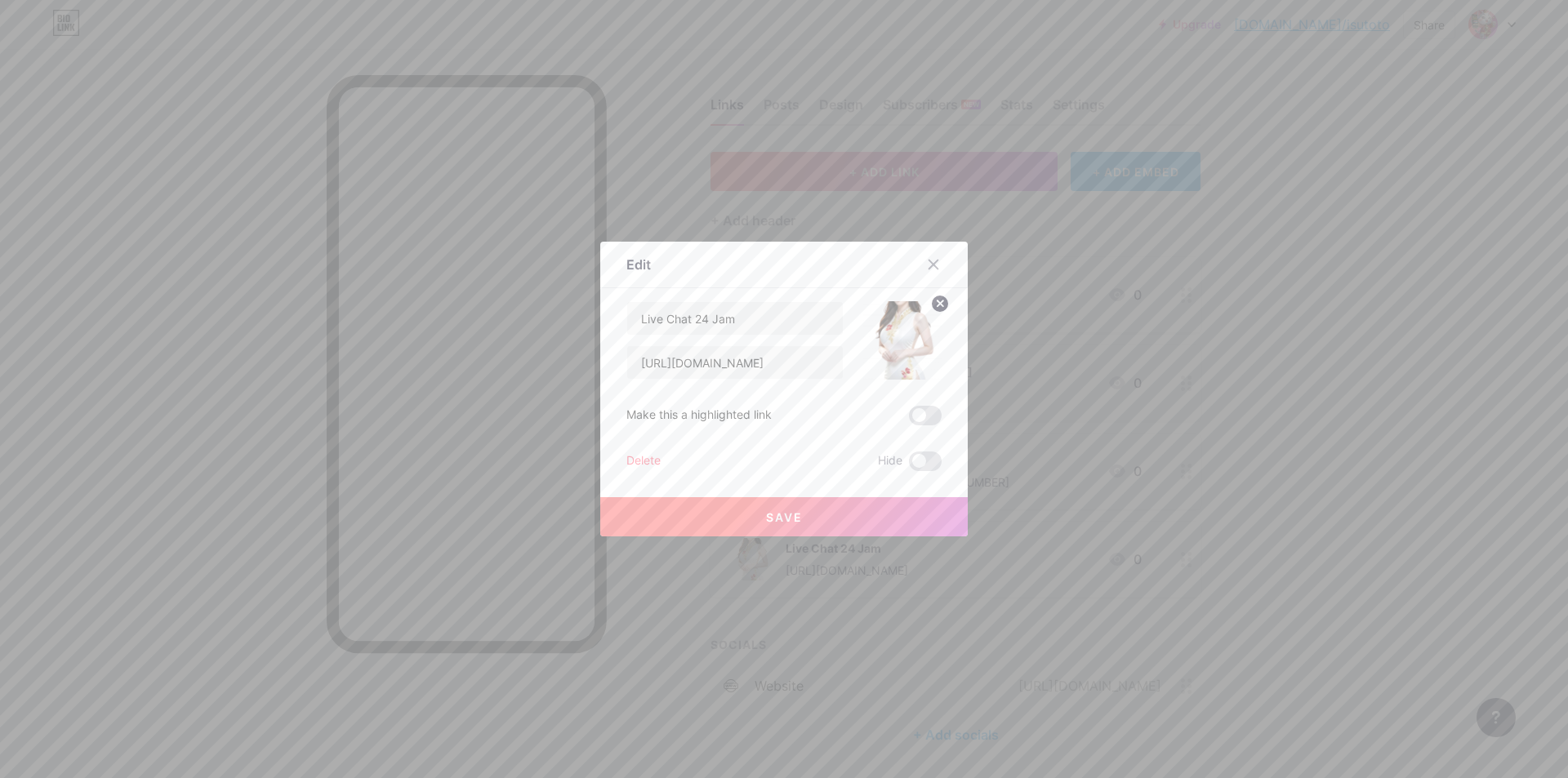
click at [899, 335] on img at bounding box center [902, 341] width 79 height 79
click at [938, 305] on icon at bounding box center [941, 304] width 6 height 6
click at [911, 327] on icon at bounding box center [901, 331] width 32 height 30
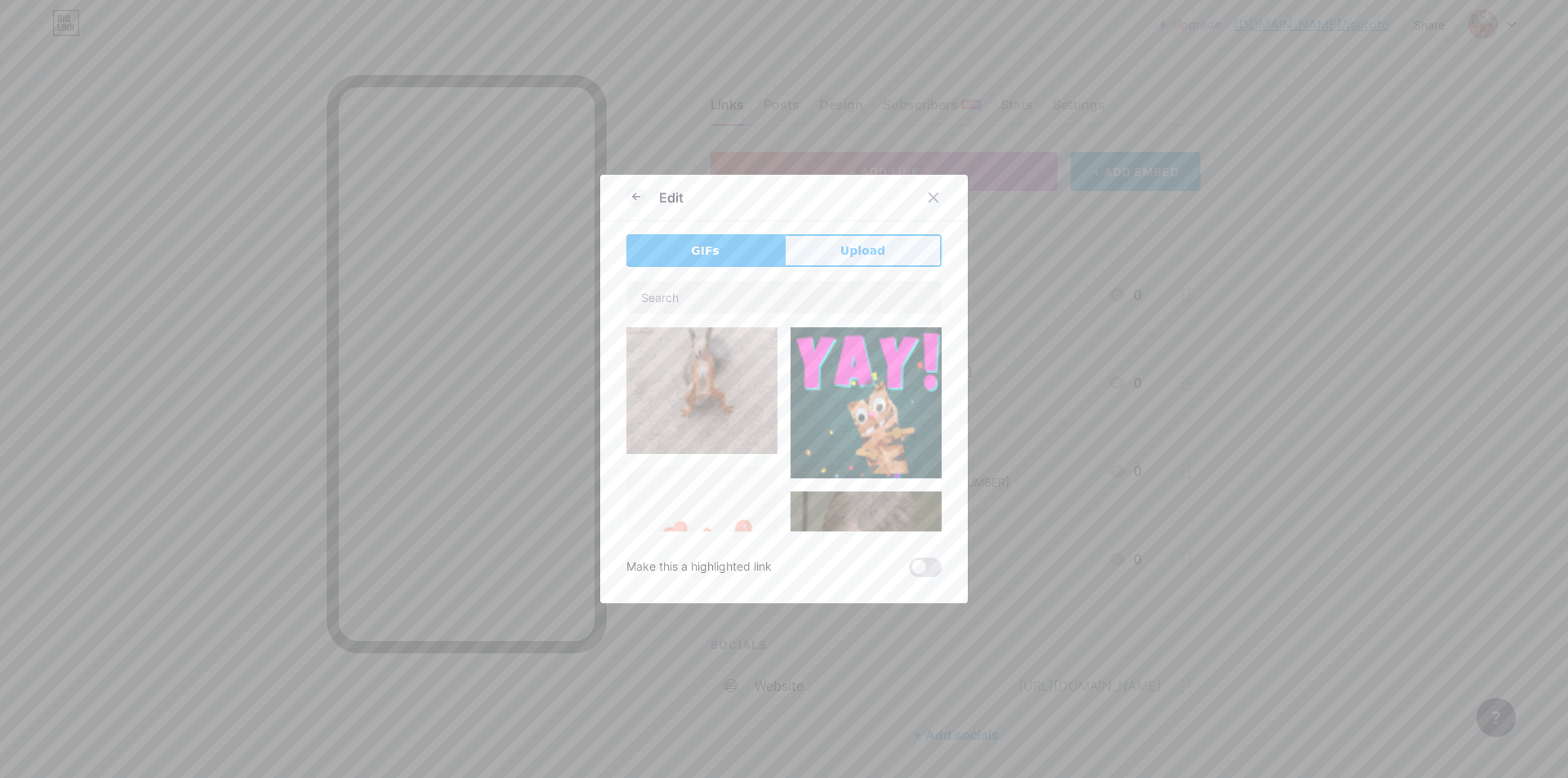
click at [853, 245] on span "Upload" at bounding box center [863, 250] width 45 height 17
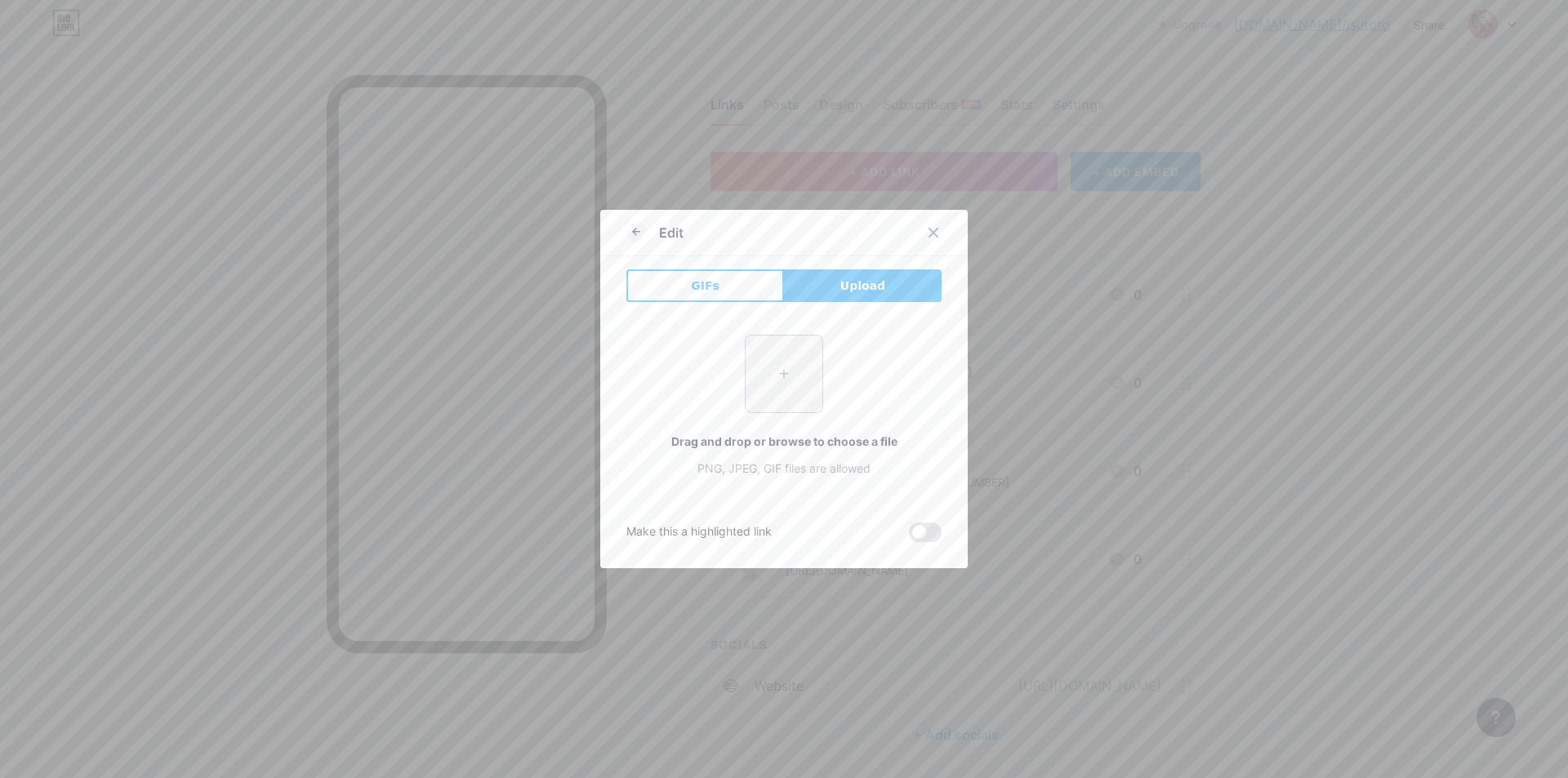
click at [786, 385] on input "file" at bounding box center [784, 374] width 77 height 77
type input "C:\fakepath\🍬.jpeg"
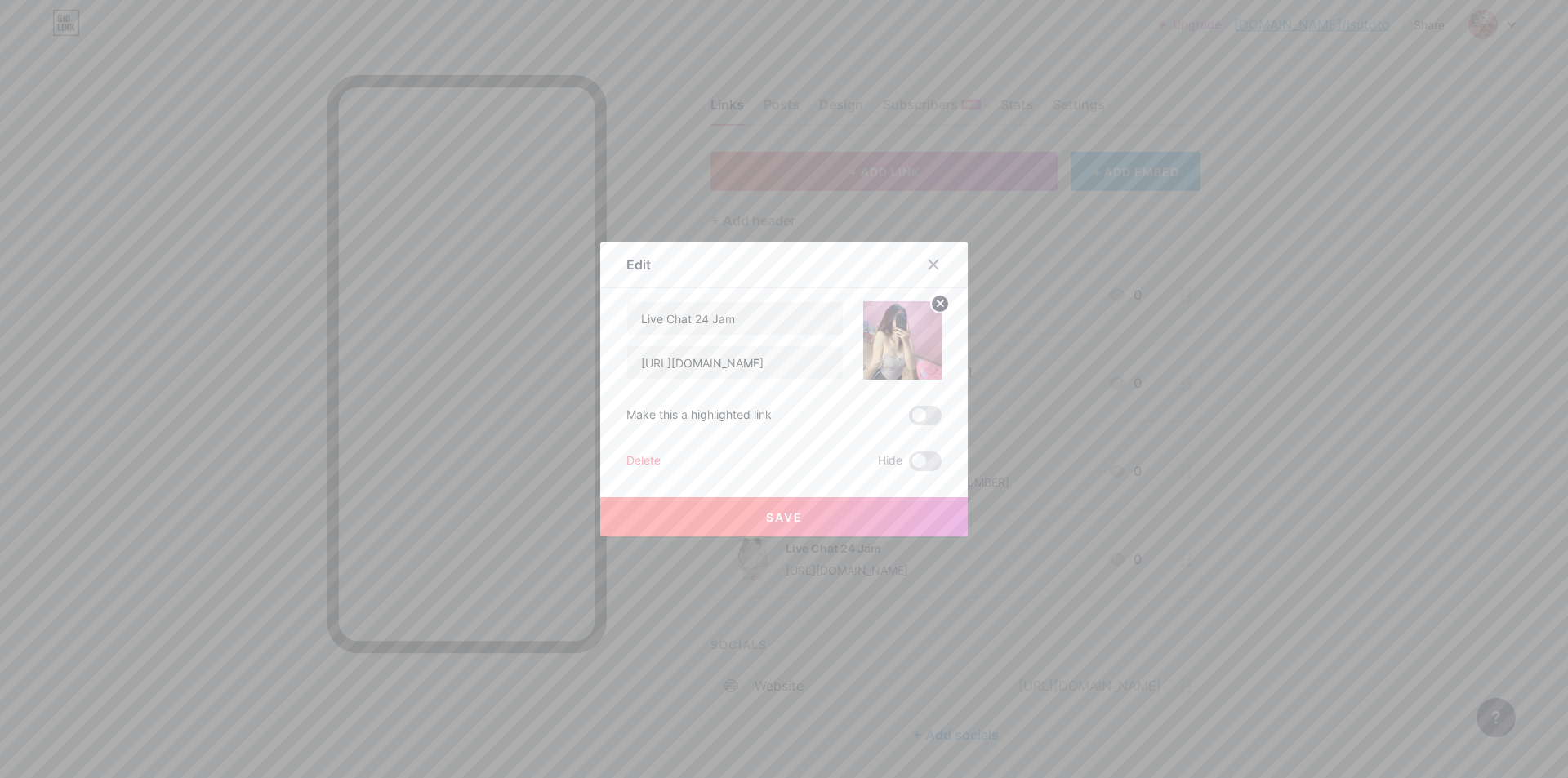
click at [798, 520] on button "Save" at bounding box center [784, 517] width 367 height 39
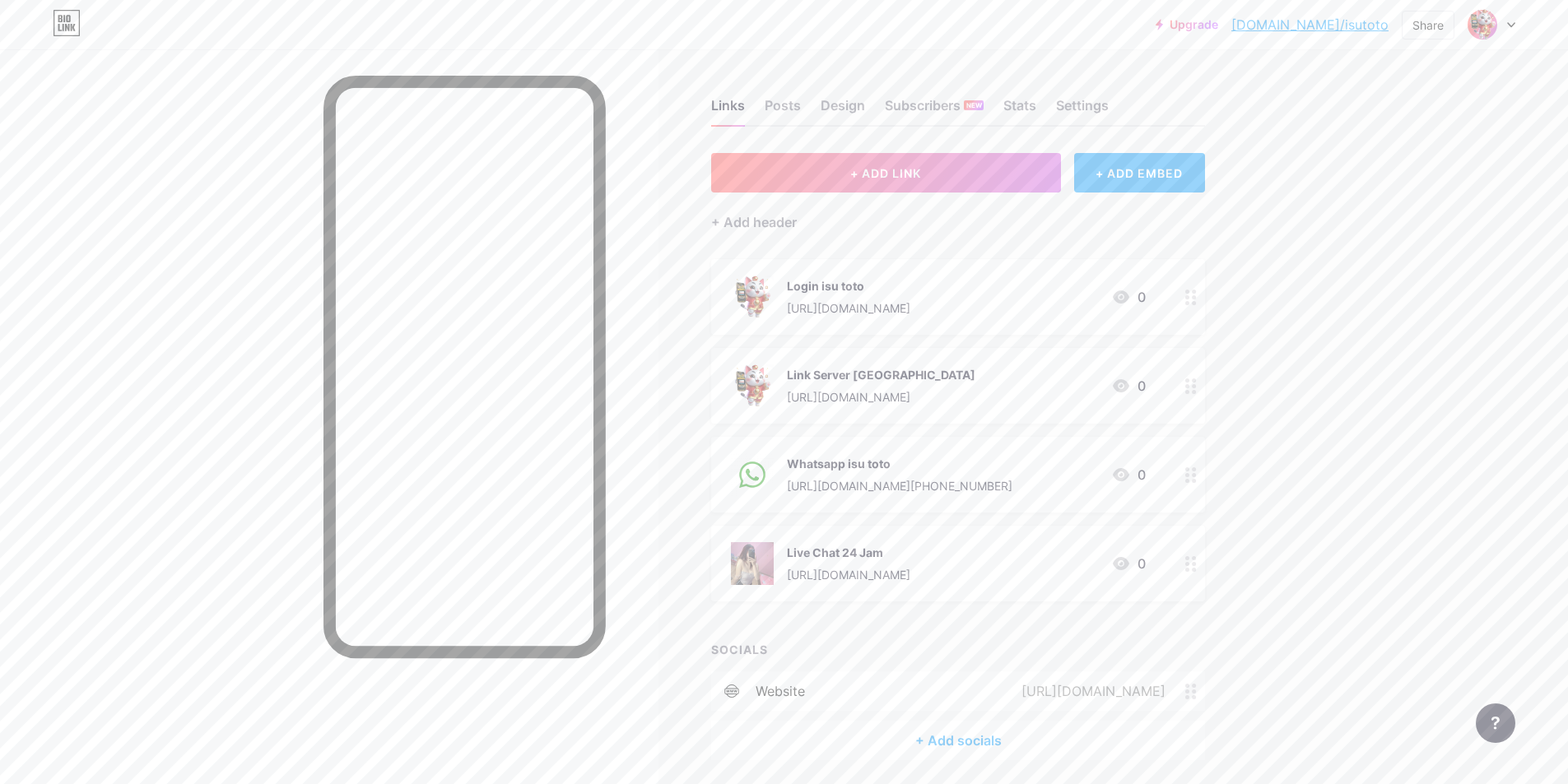
click at [972, 741] on div "+ Add socials" at bounding box center [957, 740] width 494 height 40
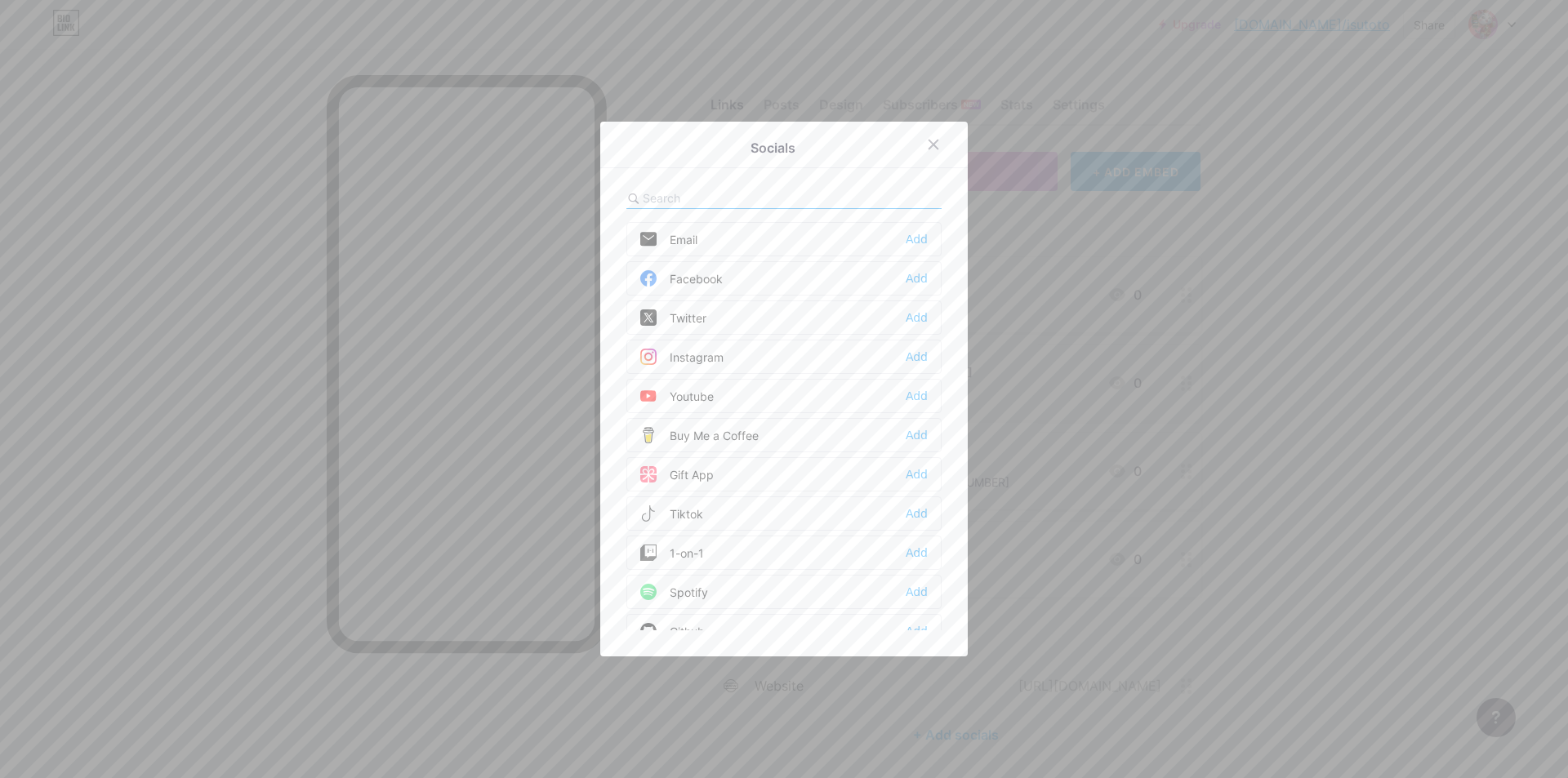
click at [722, 274] on div "Facebook Add" at bounding box center [784, 278] width 315 height 34
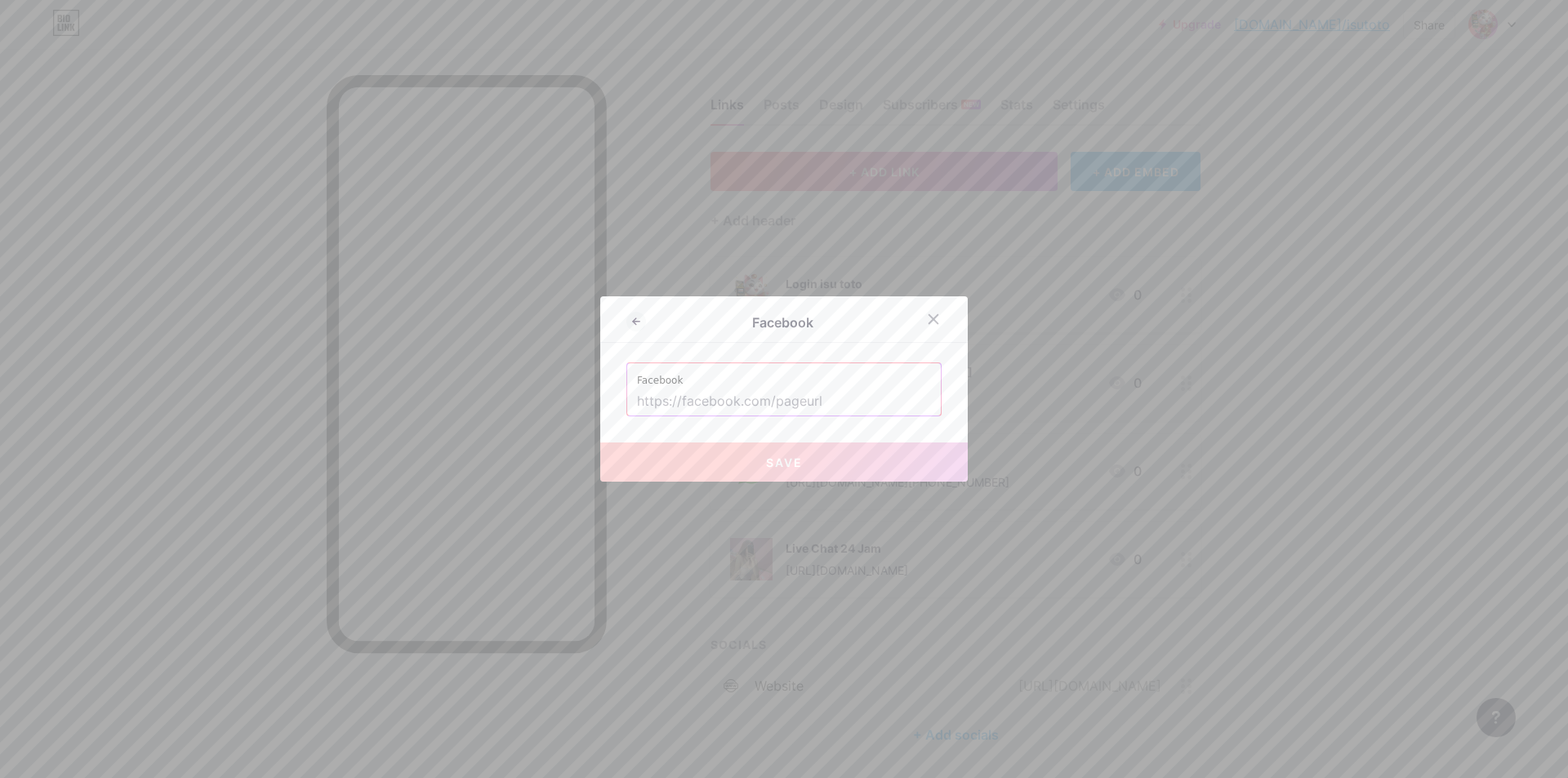
click at [708, 402] on input "text" at bounding box center [784, 402] width 294 height 28
paste input "[URL][DOMAIN_NAME]"
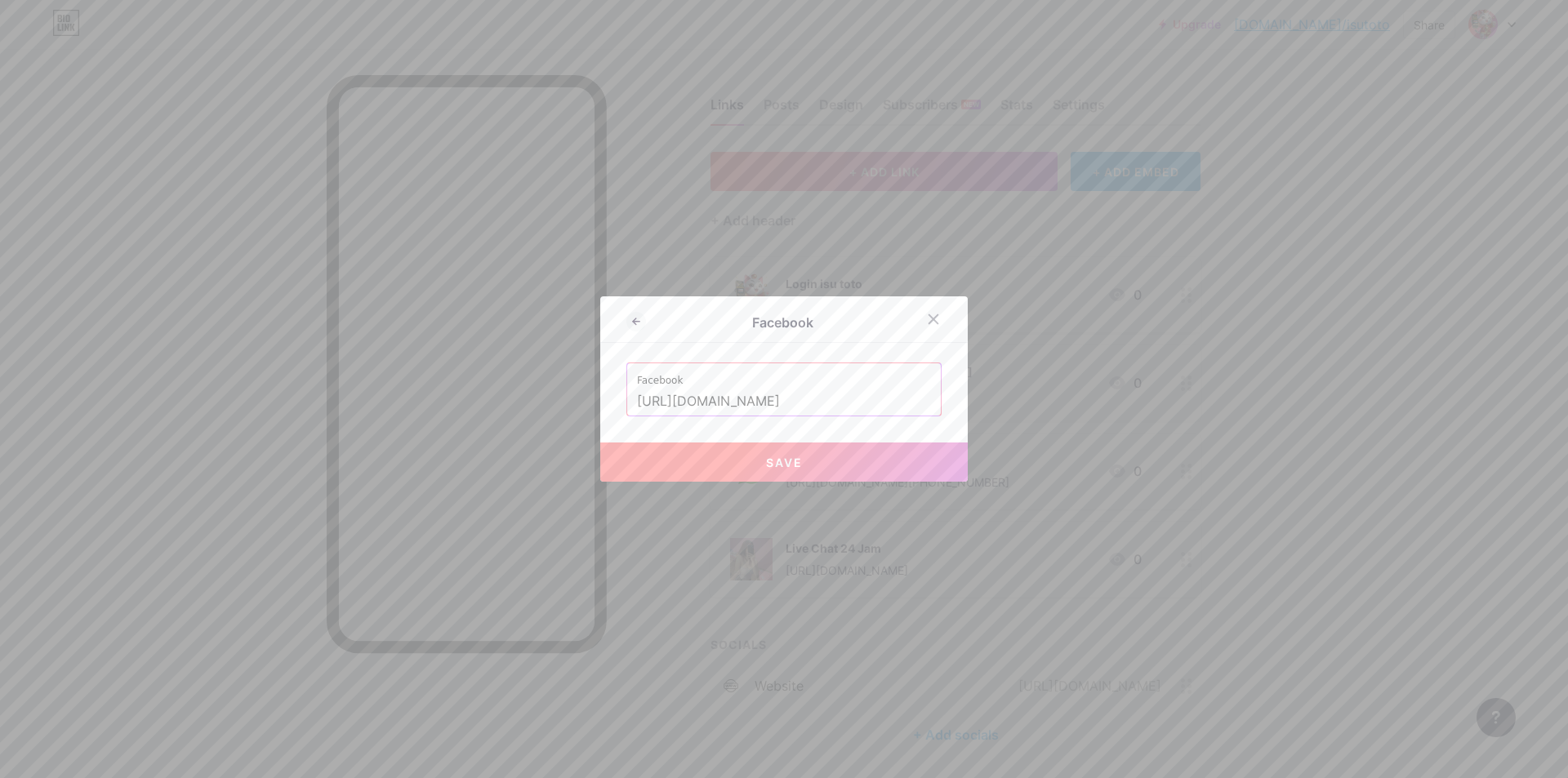
scroll to position [0, 50]
type input "[URL][DOMAIN_NAME]"
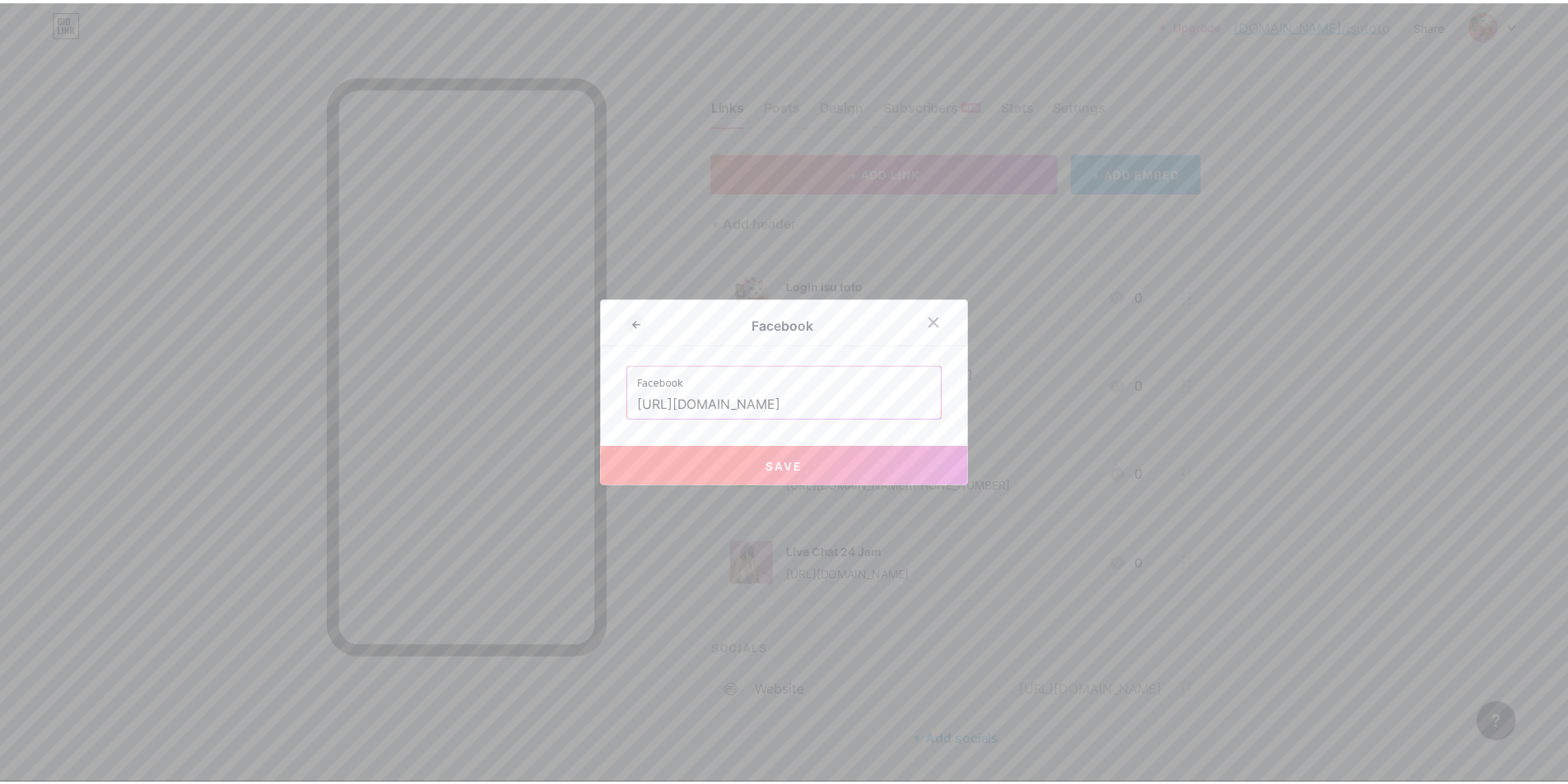
scroll to position [0, 0]
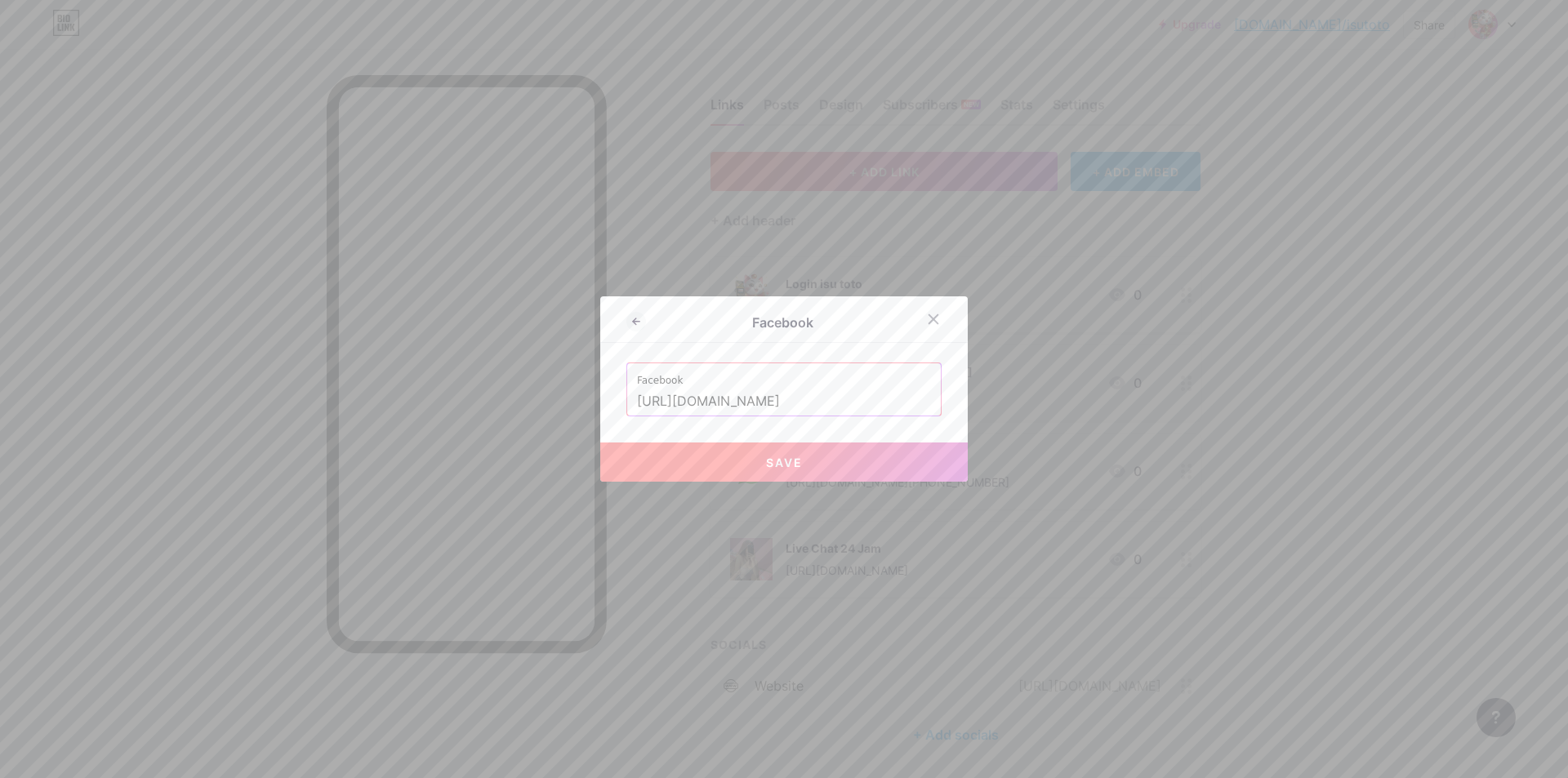
click at [766, 458] on span "Save" at bounding box center [784, 463] width 36 height 14
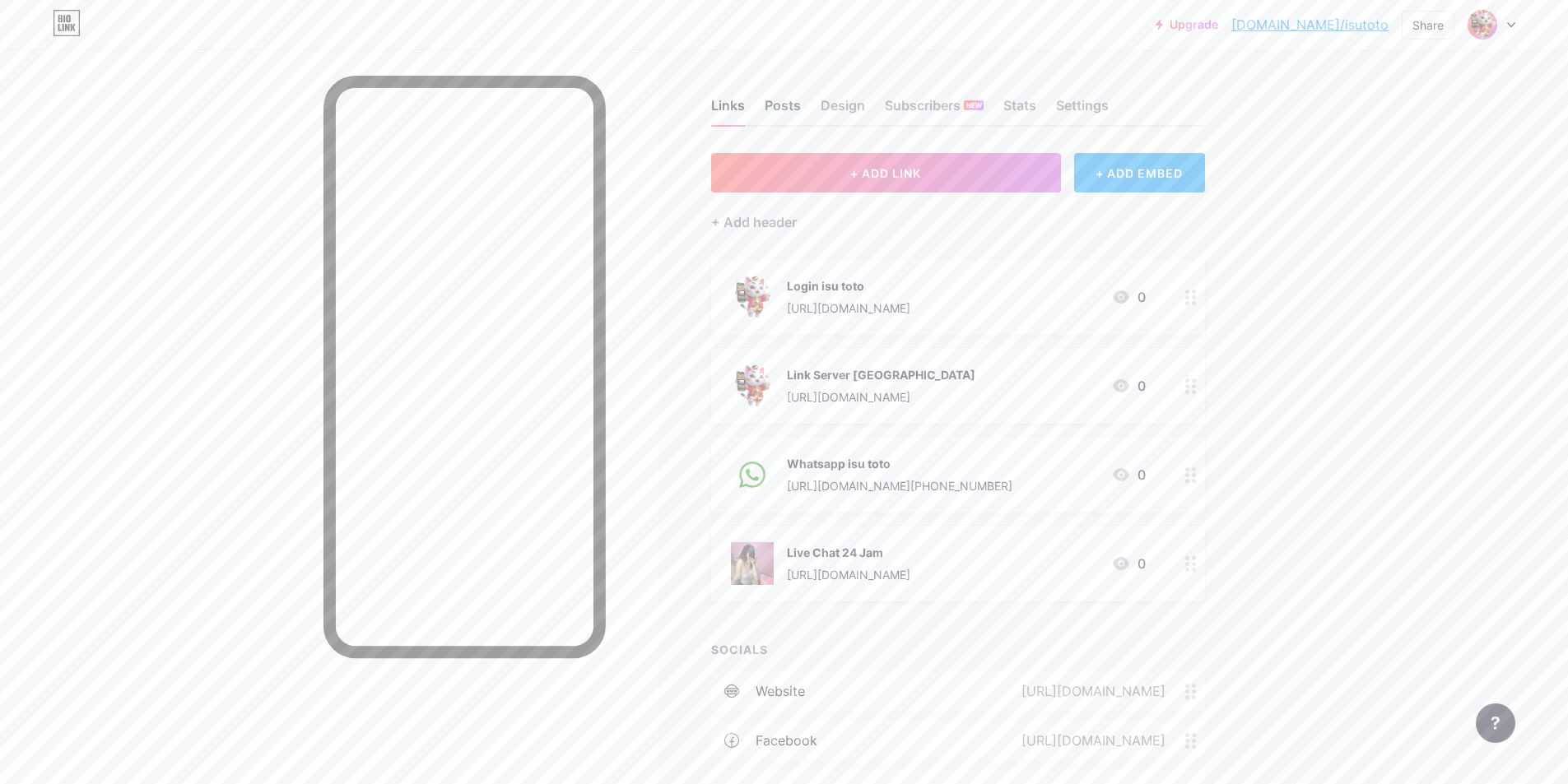
click at [794, 102] on div "Posts" at bounding box center [782, 110] width 37 height 30
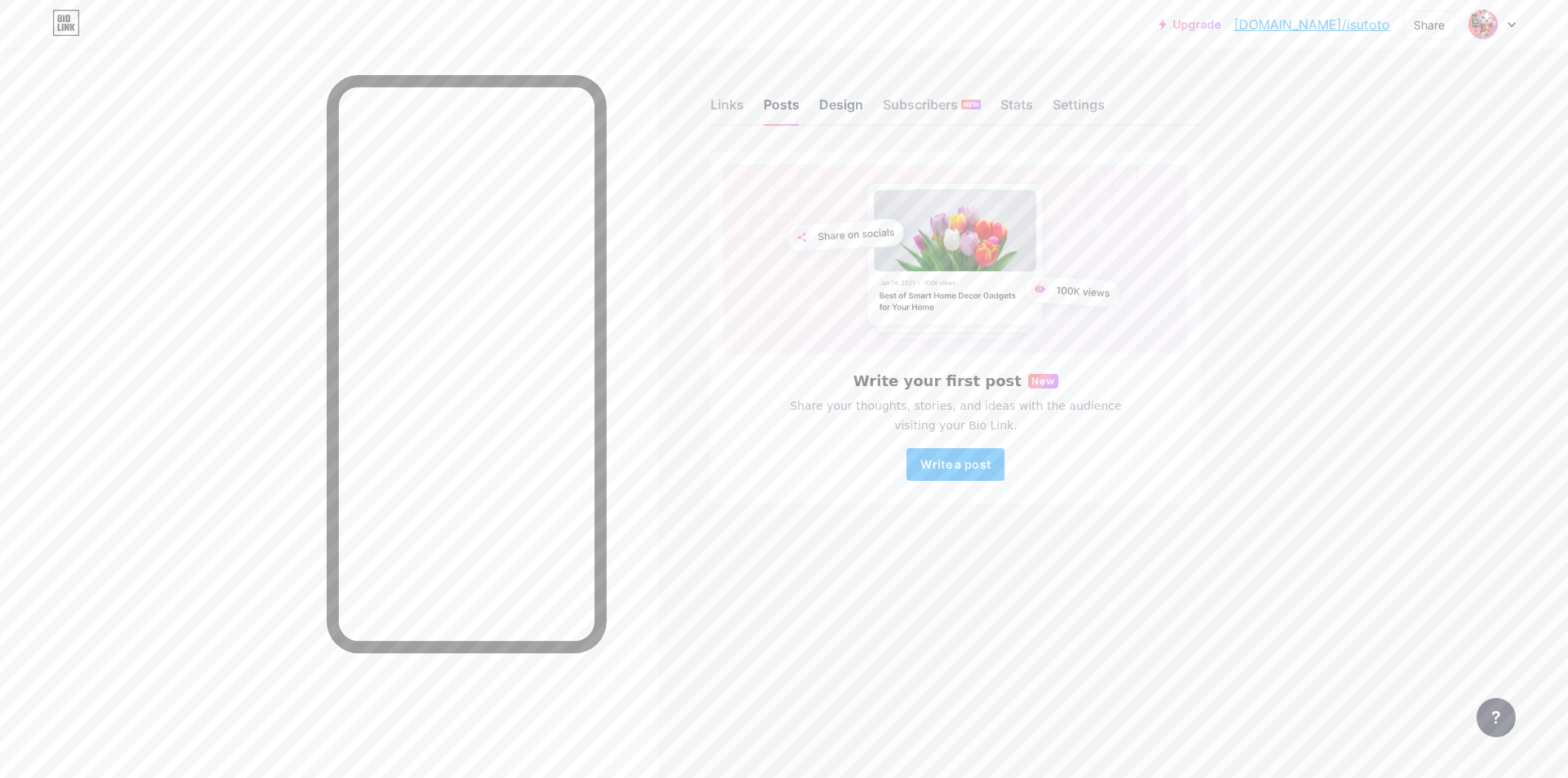
click at [836, 102] on div "Design" at bounding box center [840, 109] width 44 height 29
click at [845, 109] on div "Design" at bounding box center [840, 109] width 44 height 29
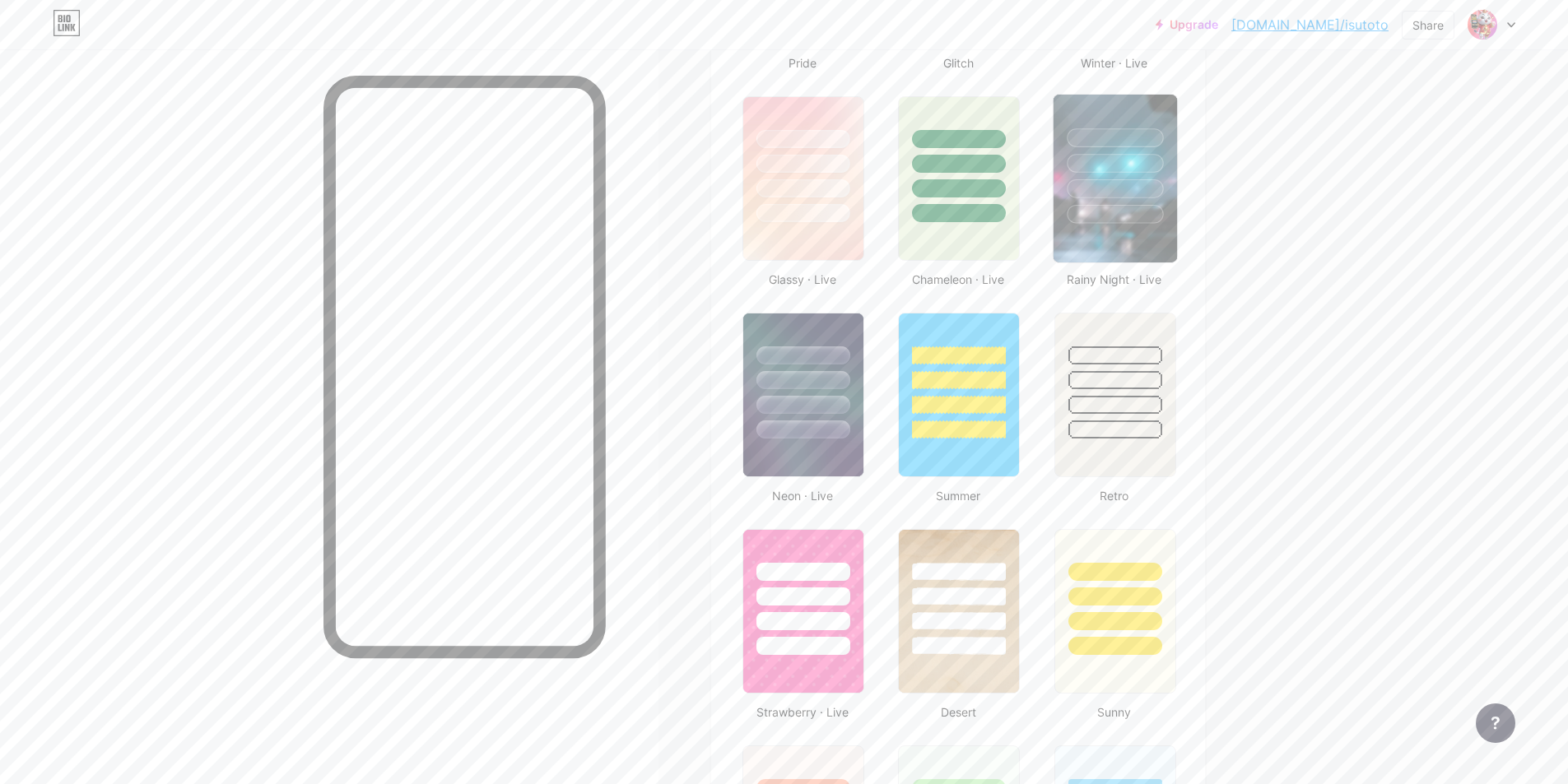
scroll to position [658, 0]
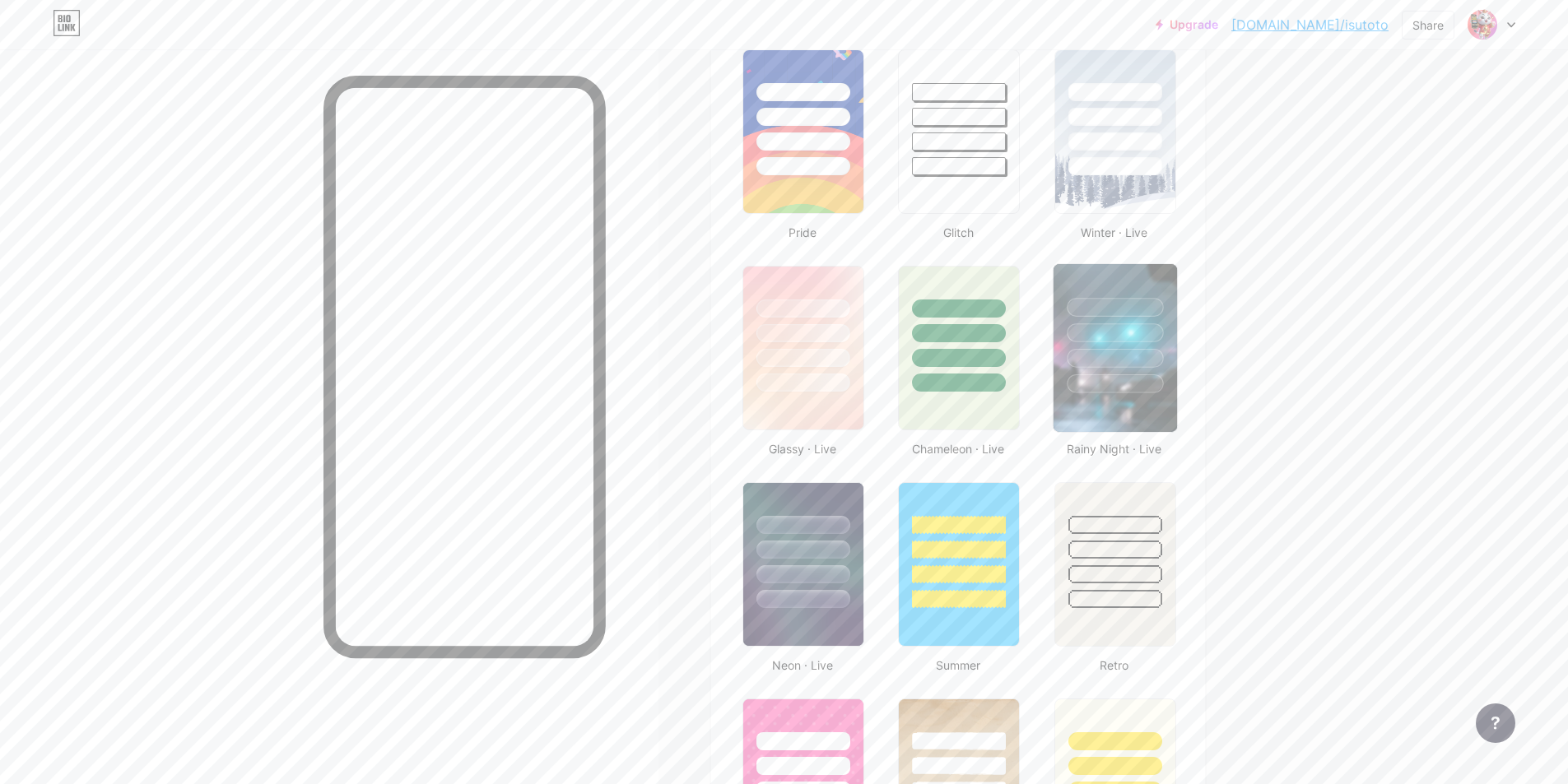
click at [1123, 334] on div at bounding box center [1115, 333] width 96 height 19
click at [1097, 354] on div at bounding box center [1114, 358] width 91 height 18
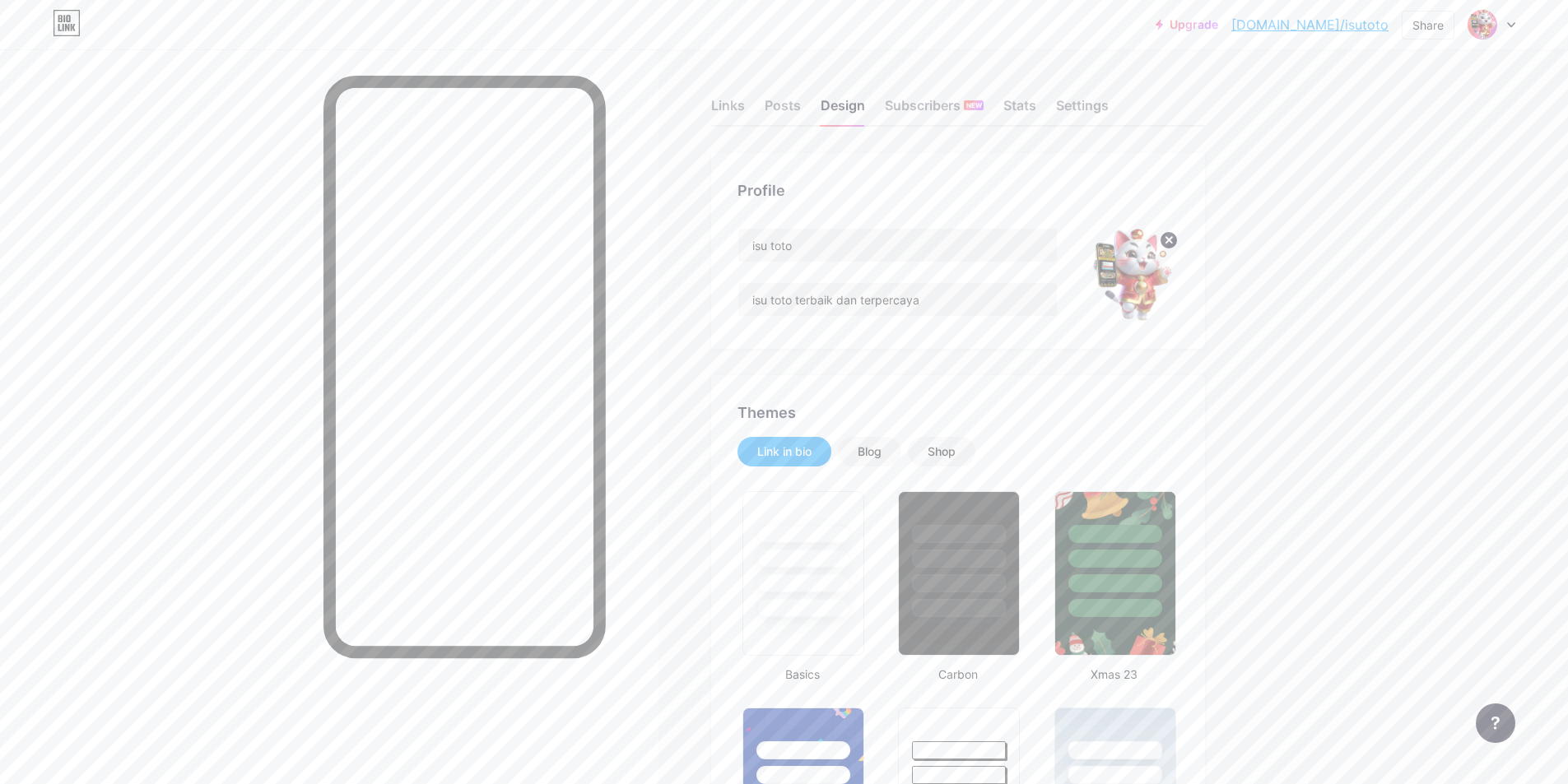
scroll to position [82, 0]
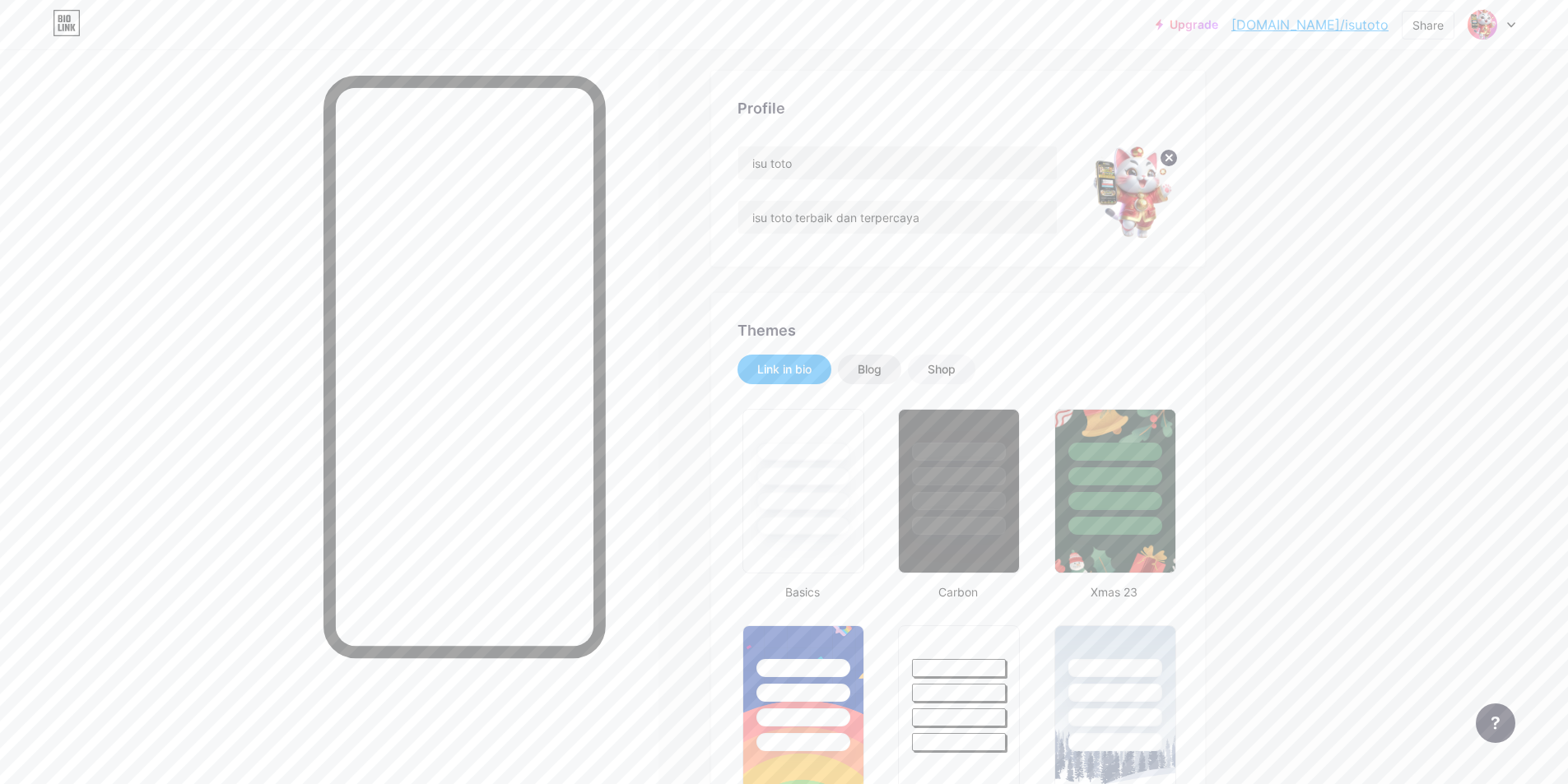
click at [882, 366] on div "Blog" at bounding box center [869, 369] width 24 height 17
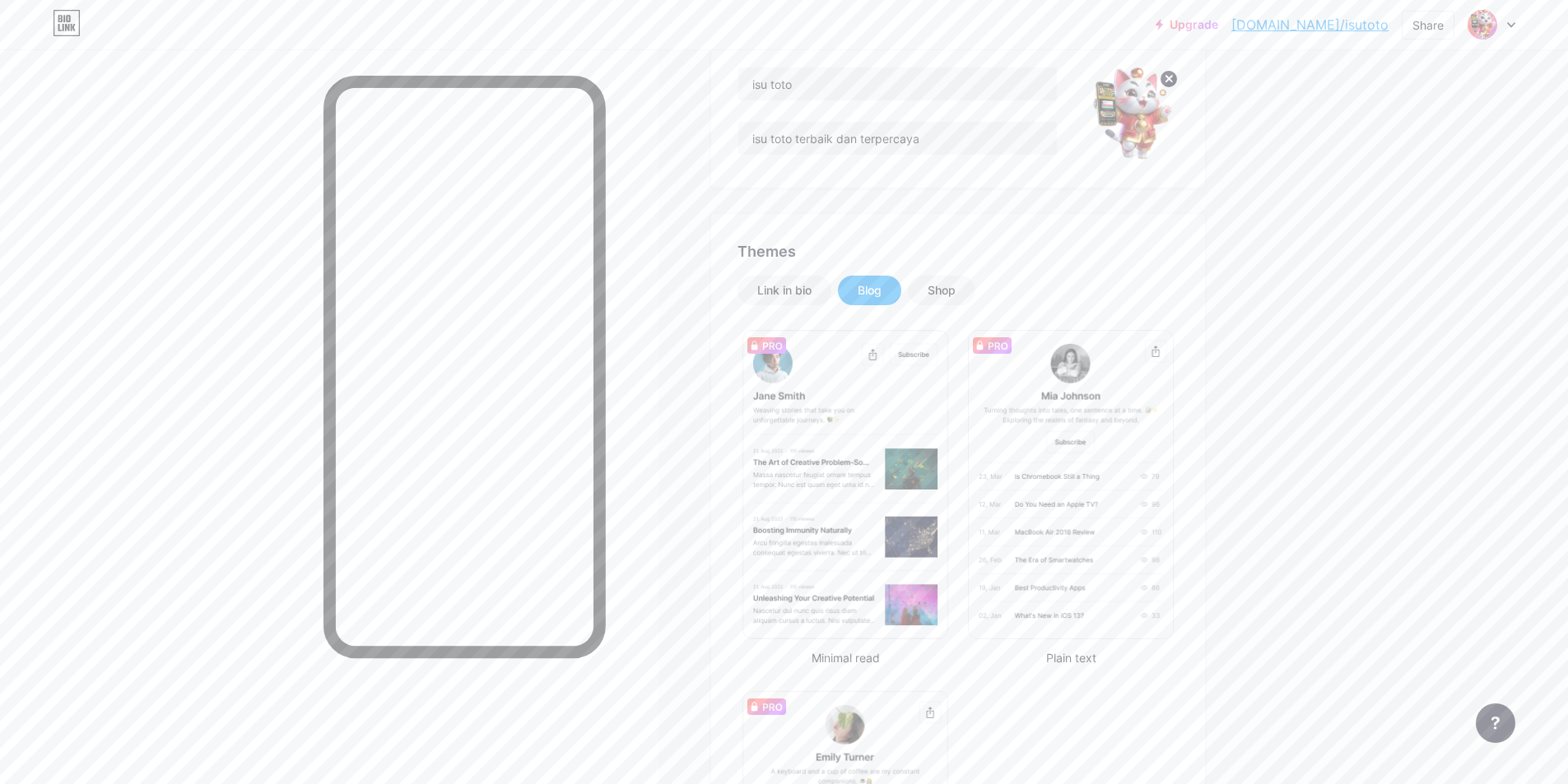
scroll to position [0, 0]
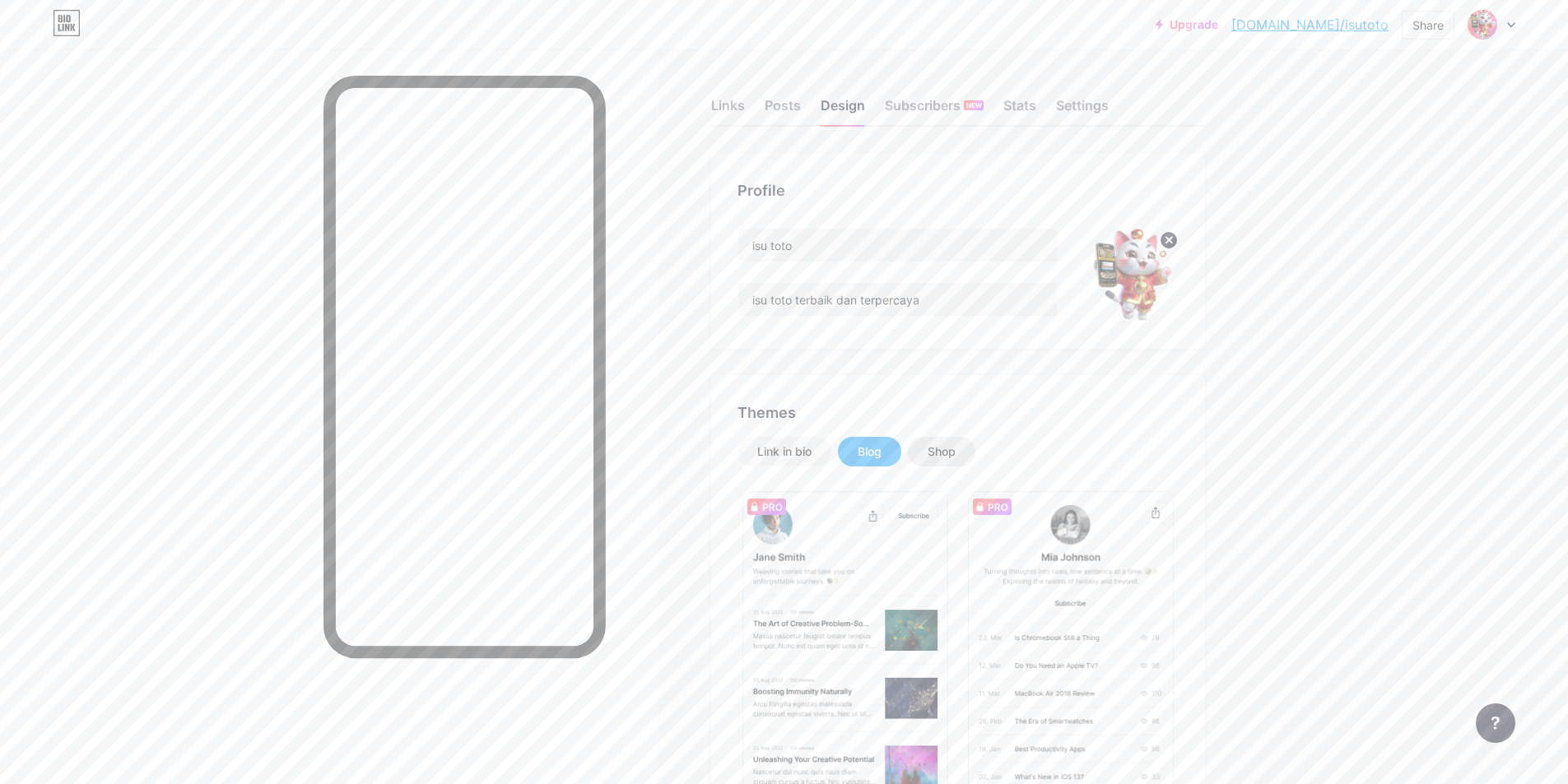
click at [952, 464] on div "Shop" at bounding box center [941, 452] width 67 height 30
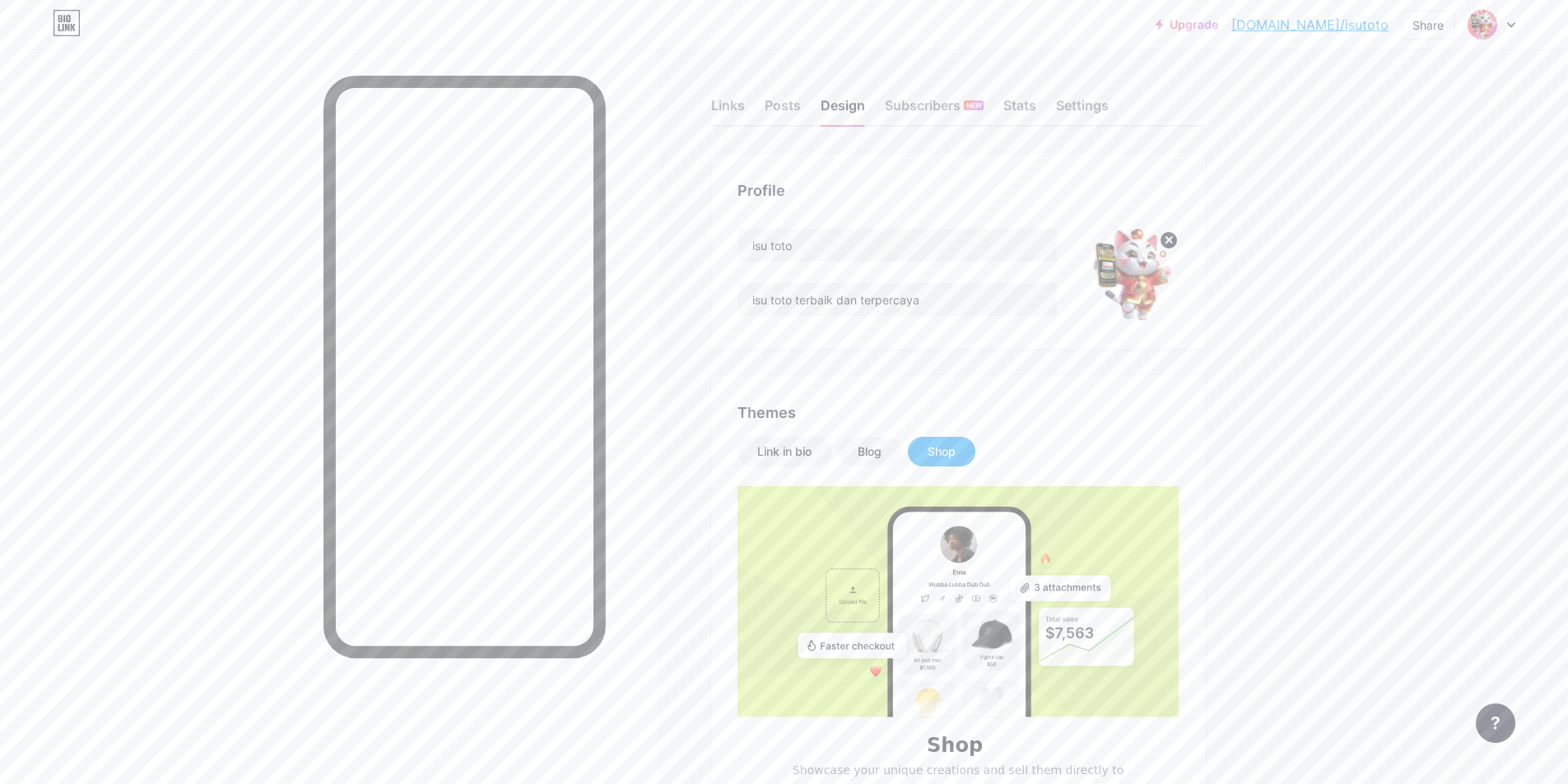
click at [952, 455] on div "Shop" at bounding box center [941, 451] width 28 height 17
click at [777, 441] on div "Link in bio" at bounding box center [784, 452] width 94 height 30
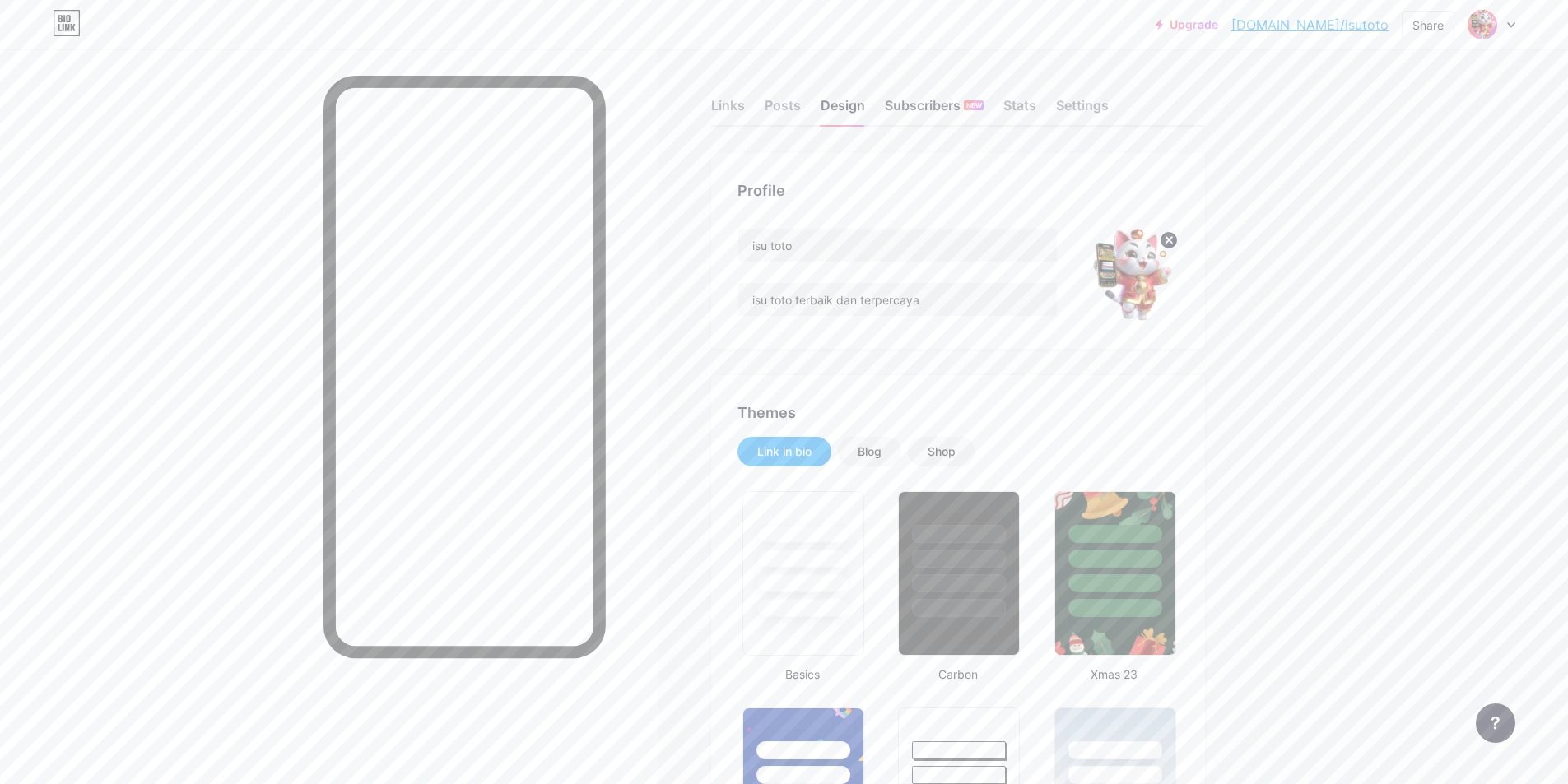
click at [937, 103] on div "Subscribers NEW" at bounding box center [934, 110] width 99 height 30
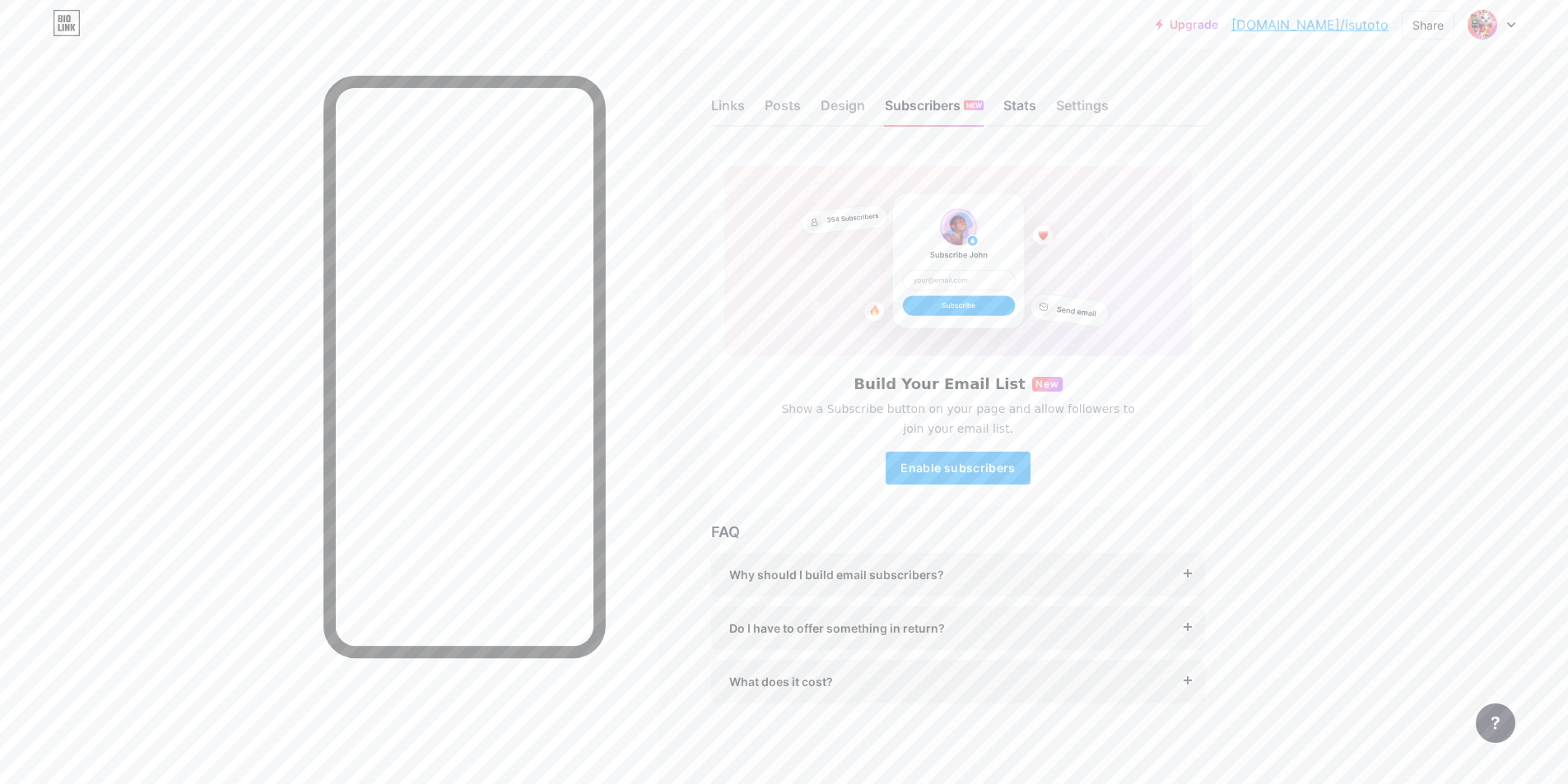
click at [1024, 104] on div "Stats" at bounding box center [1020, 110] width 33 height 30
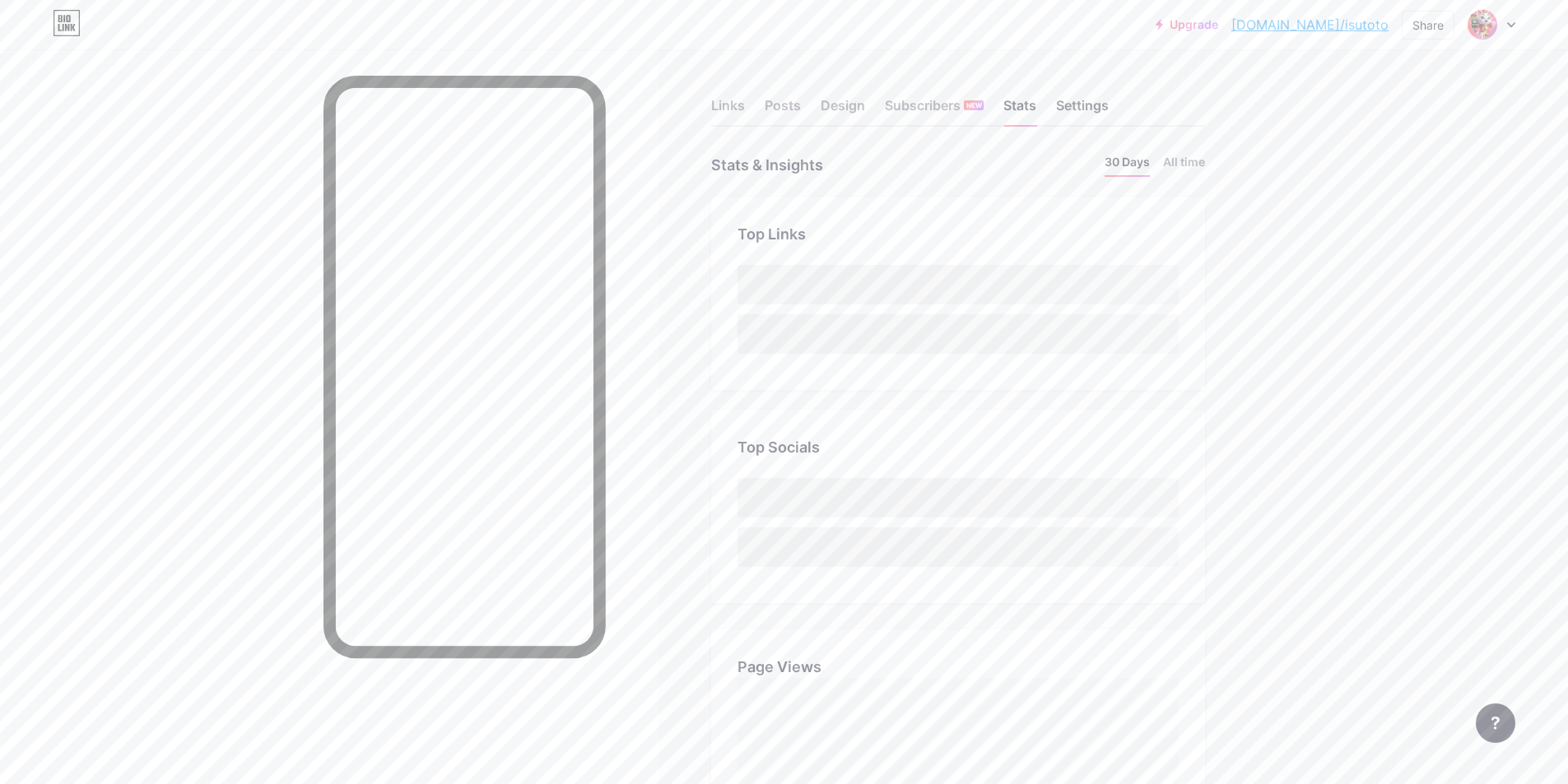
scroll to position [784, 1568]
click at [1073, 103] on div "Settings" at bounding box center [1082, 110] width 52 height 30
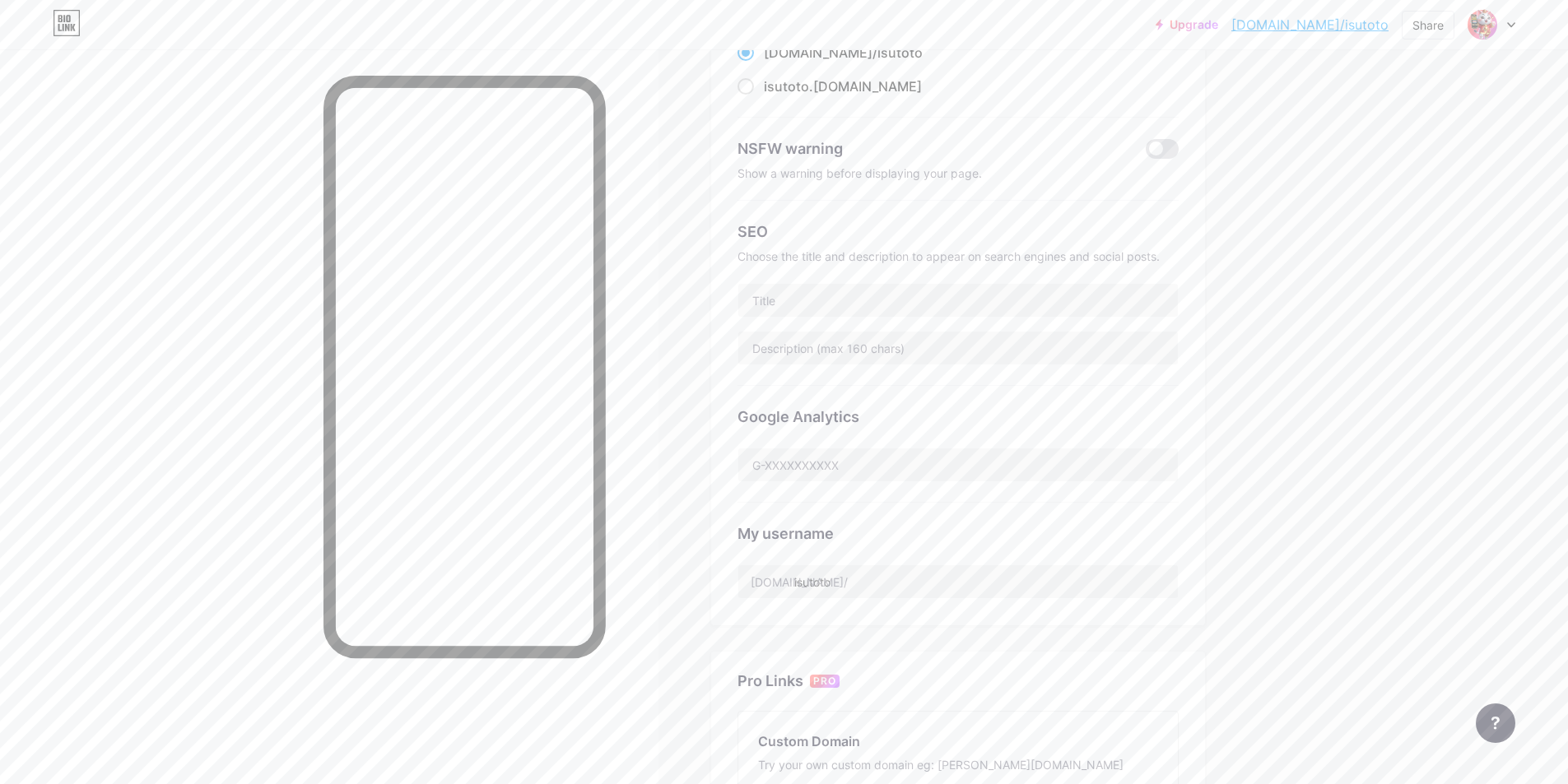
scroll to position [164, 0]
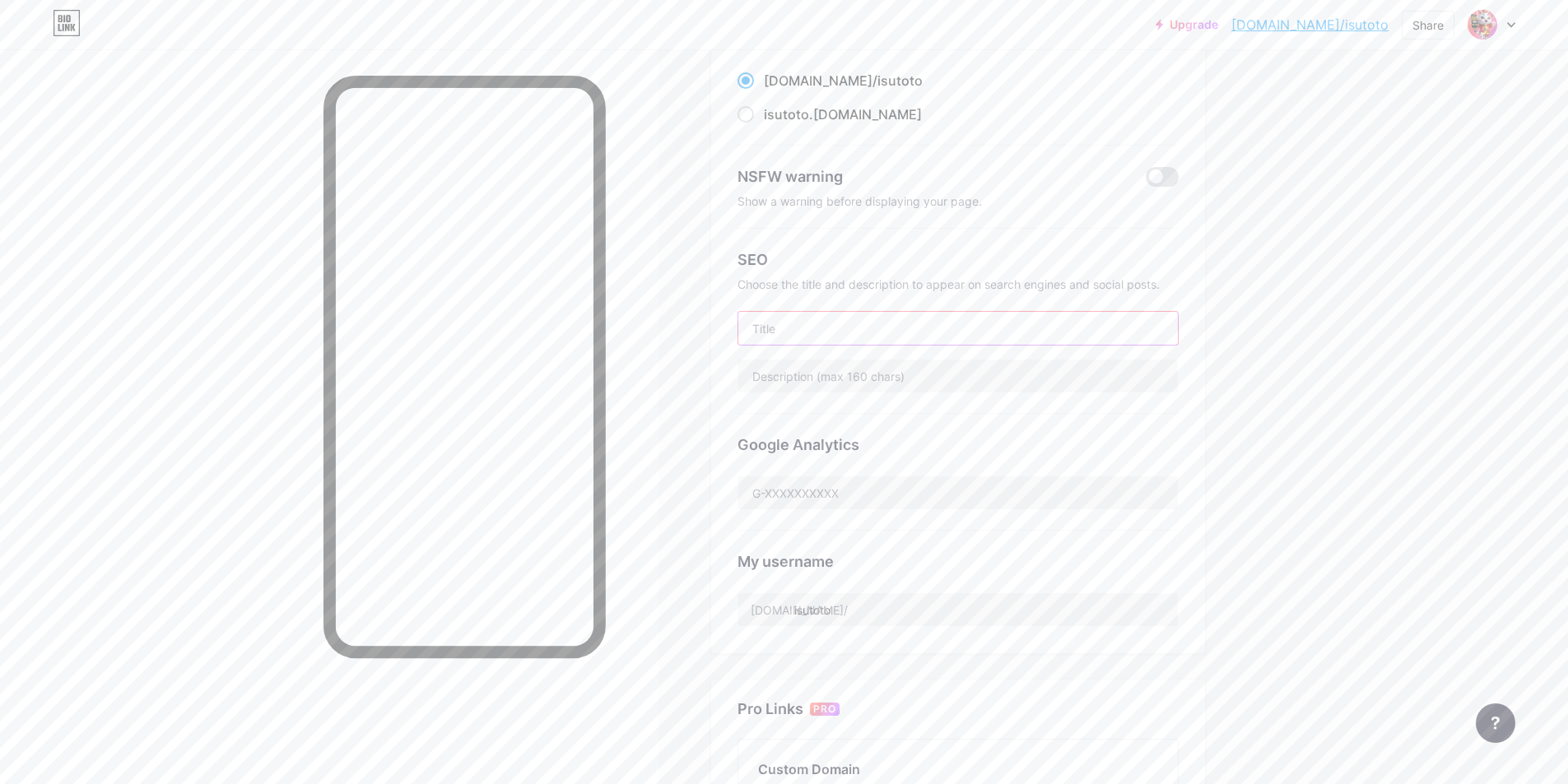
click at [920, 335] on input "text" at bounding box center [958, 328] width 440 height 33
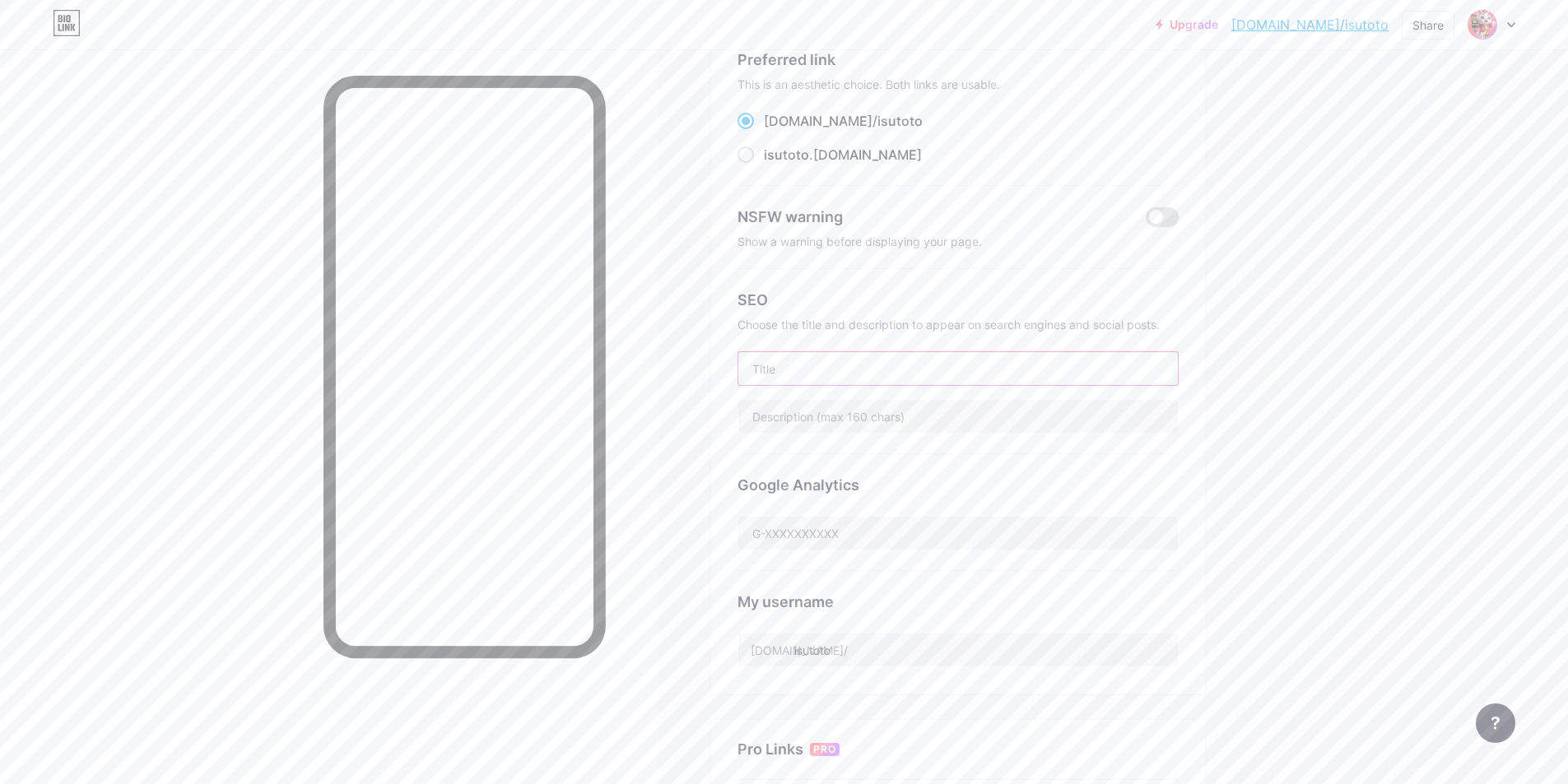
scroll to position [246, 0]
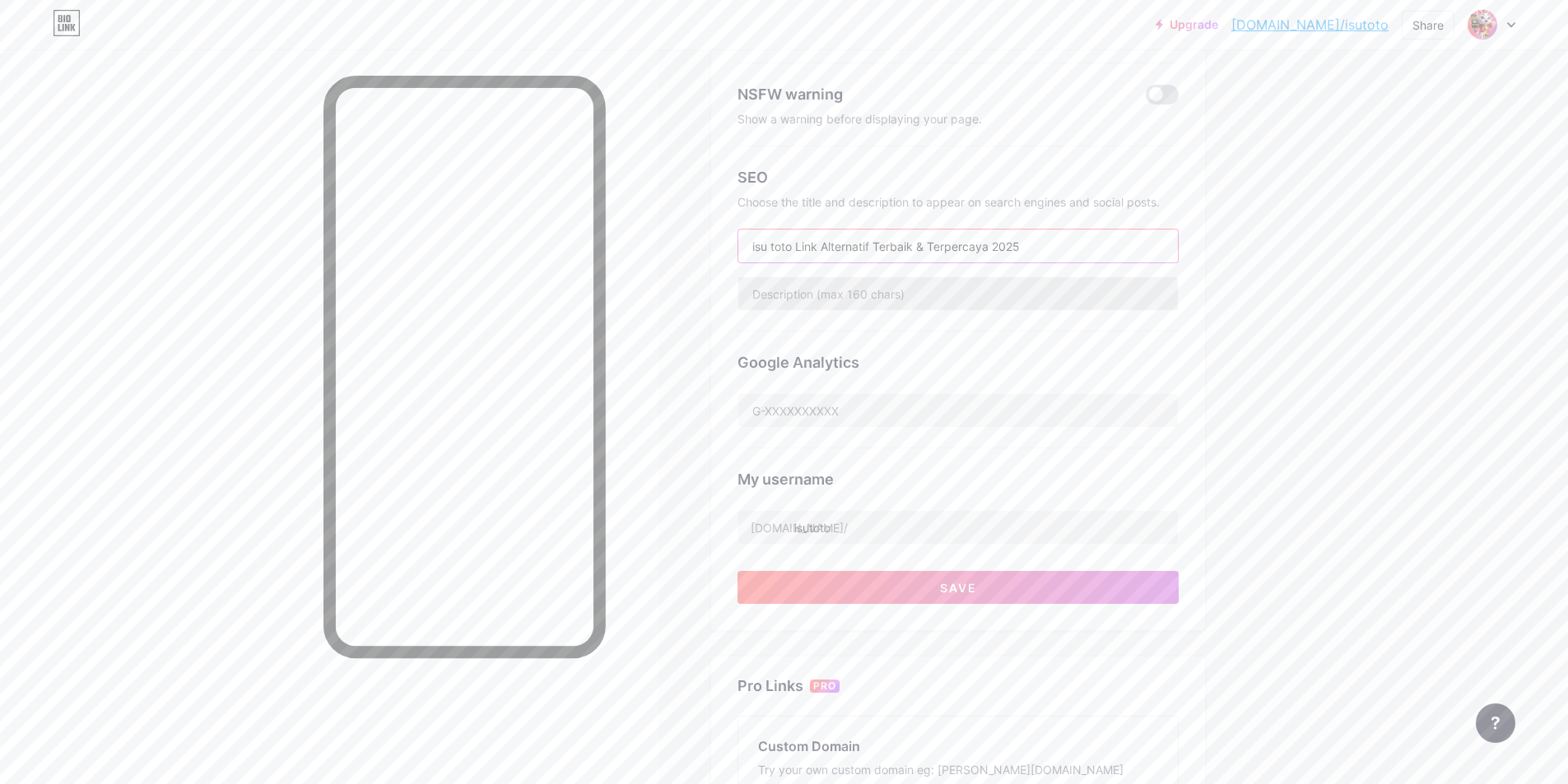
type input "isu toto Link Alternatif Terbaik & Terpercaya 2025"
click at [906, 287] on input "text" at bounding box center [958, 293] width 440 height 33
click at [877, 290] on input "text" at bounding box center [958, 293] width 440 height 33
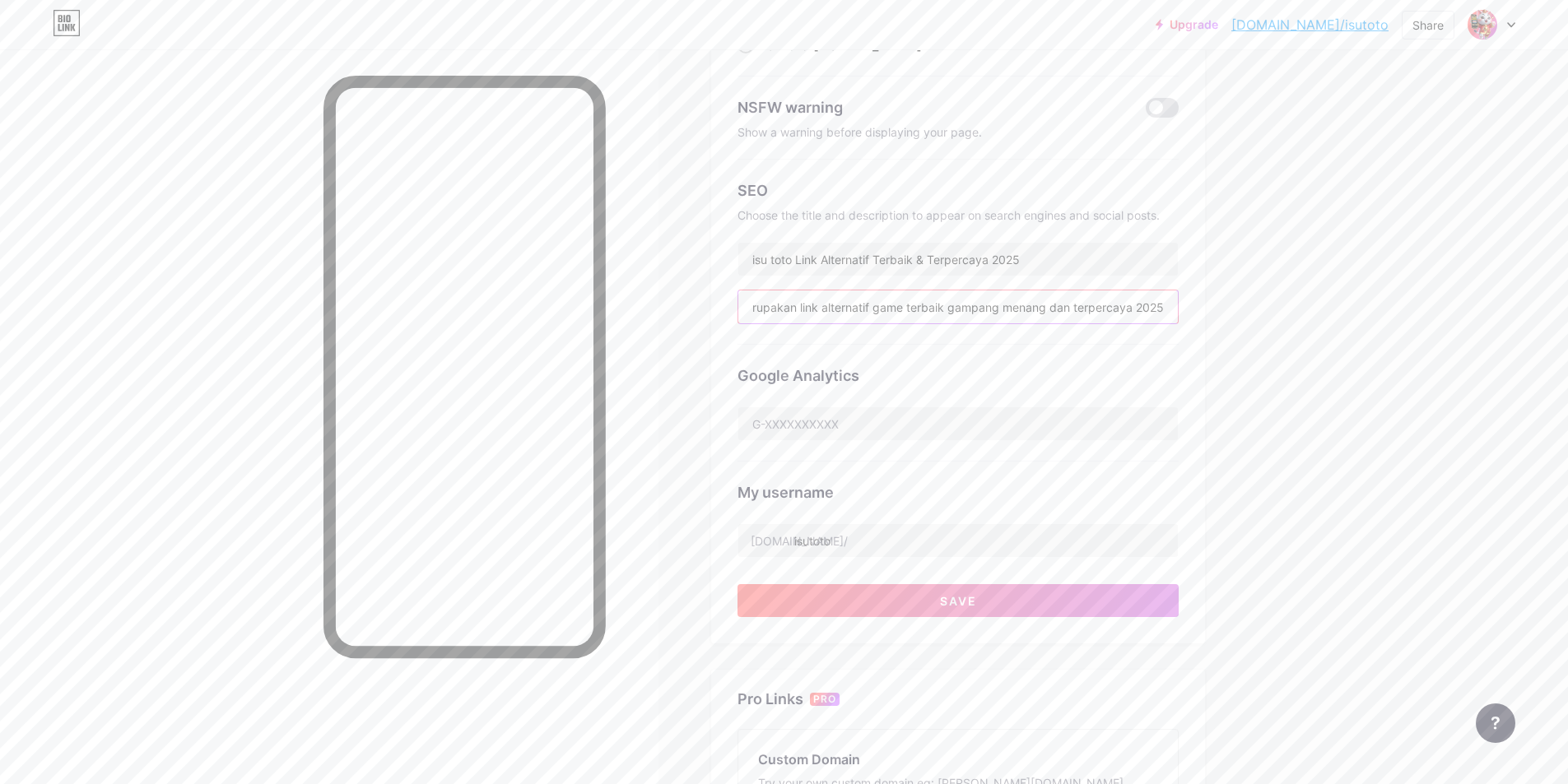
scroll to position [233, 0]
type input "isu toto merupakan link alternatif game terbaik gampang menang dan terpercaya 2…"
drag, startPoint x: 955, startPoint y: 597, endPoint x: 956, endPoint y: 589, distance: 8.1
click at [956, 589] on button "Save" at bounding box center [958, 601] width 441 height 33
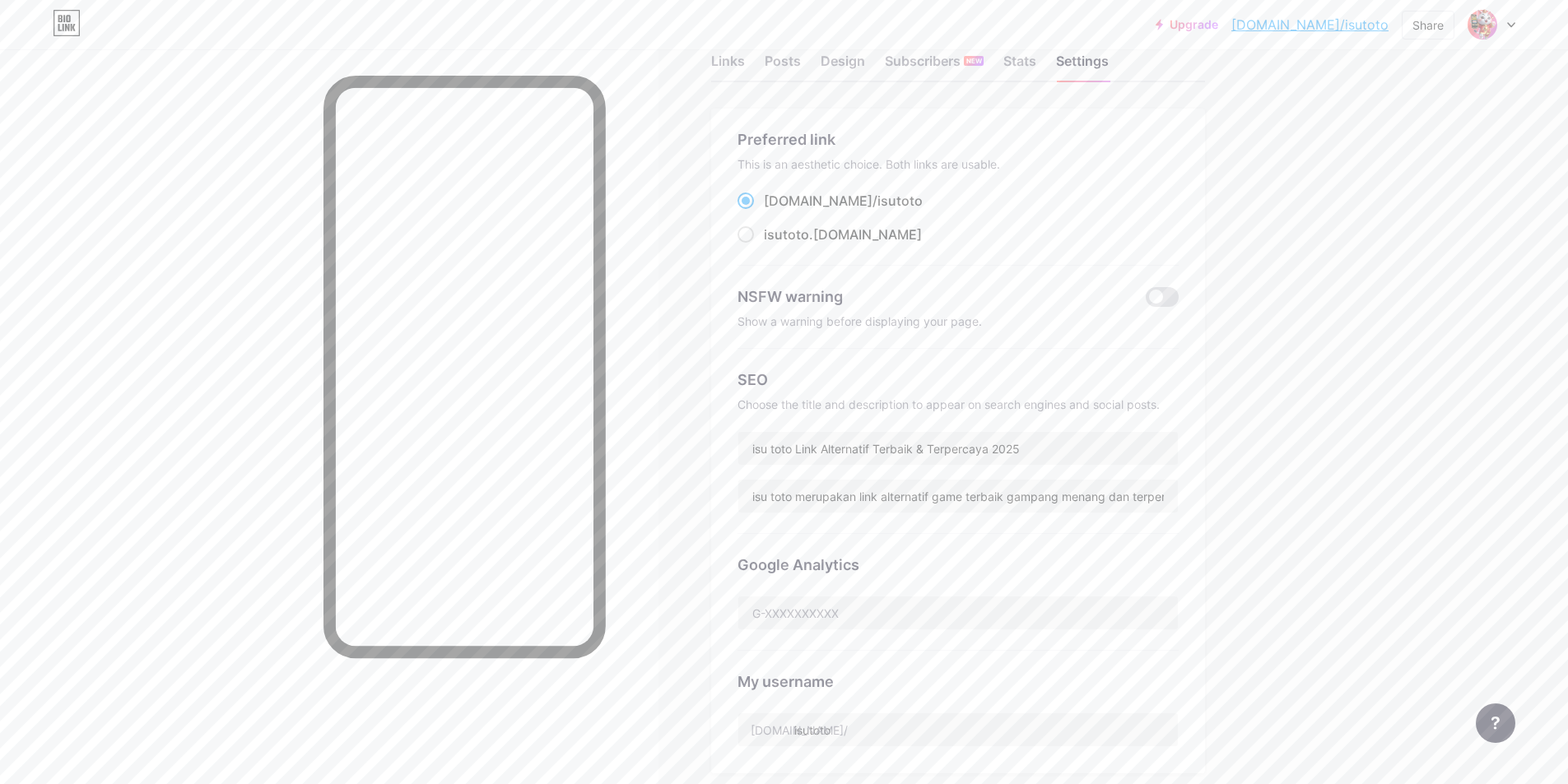
scroll to position [0, 0]
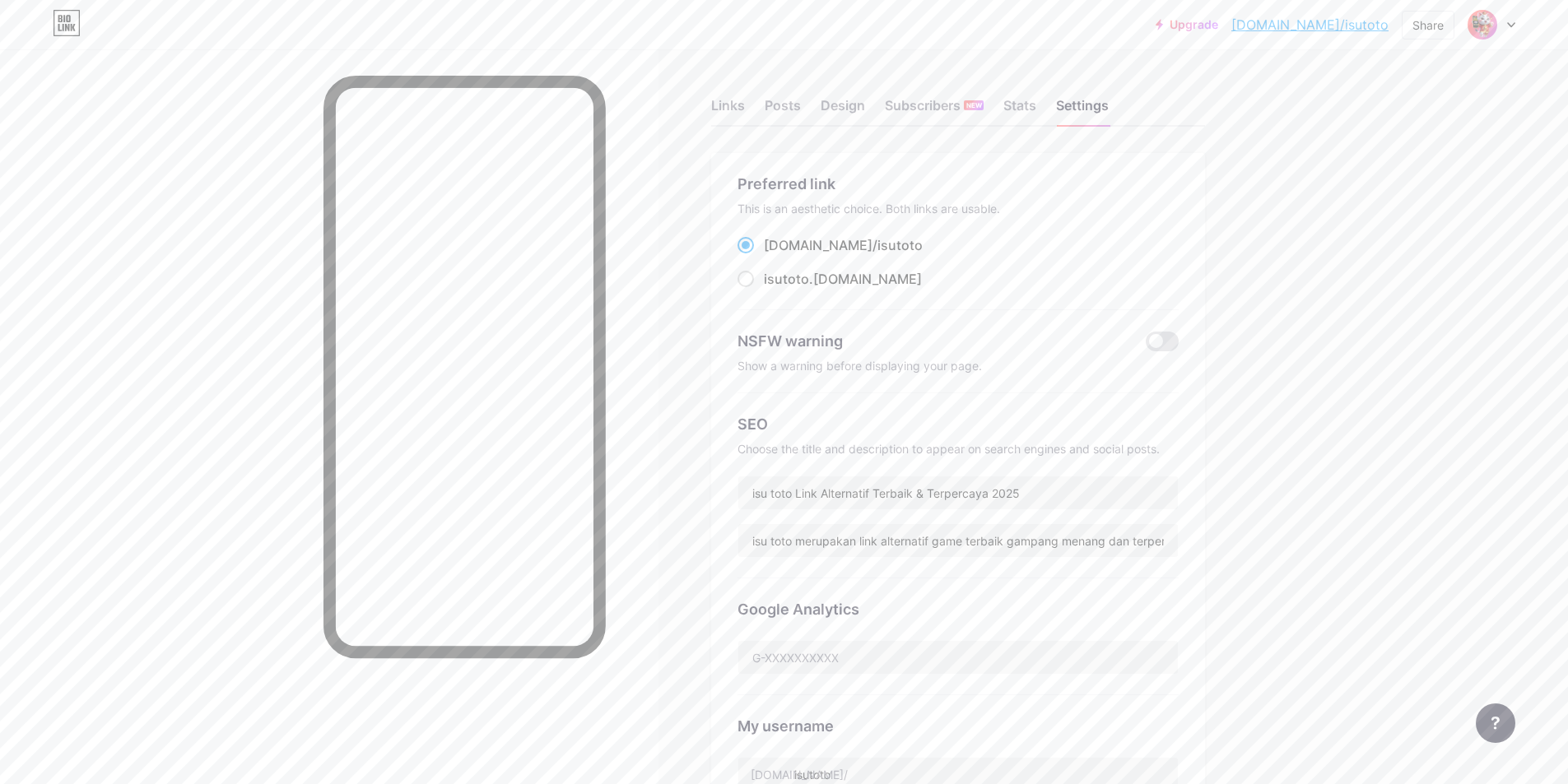
click at [1484, 21] on img at bounding box center [1482, 25] width 27 height 27
drag, startPoint x: 1391, startPoint y: 26, endPoint x: 1300, endPoint y: 25, distance: 91.0
click at [1300, 25] on div "Upgrade [DOMAIN_NAME]/isutot... [DOMAIN_NAME]/isutoto Share Switch accounts isu…" at bounding box center [1334, 25] width 359 height 30
copy link "[DOMAIN_NAME]/isutoto"
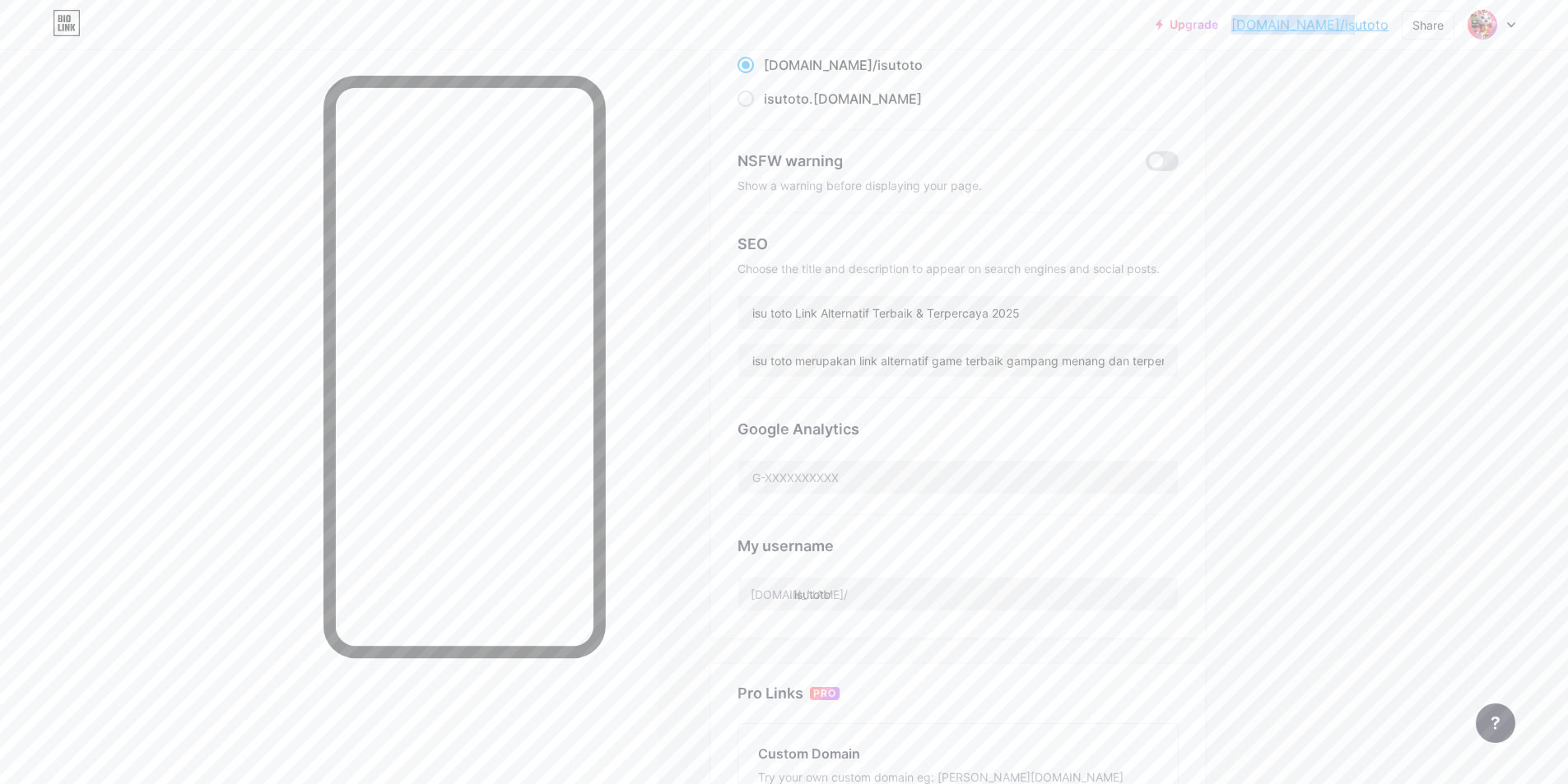
scroll to position [494, 0]
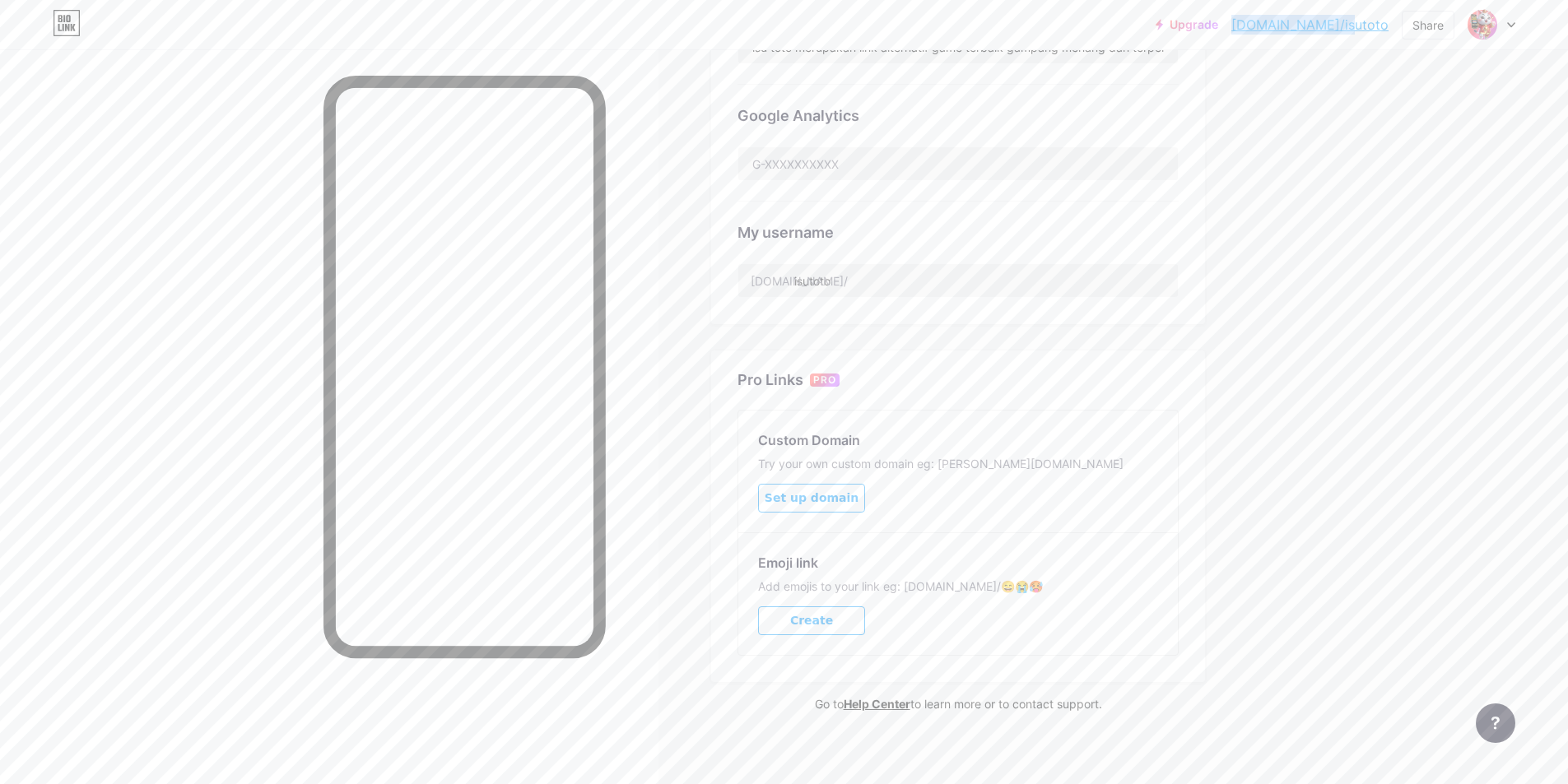
click at [1499, 31] on div at bounding box center [1492, 25] width 48 height 30
click at [1369, 224] on li "Logout" at bounding box center [1413, 231] width 204 height 45
